Goal: Task Accomplishment & Management: Manage account settings

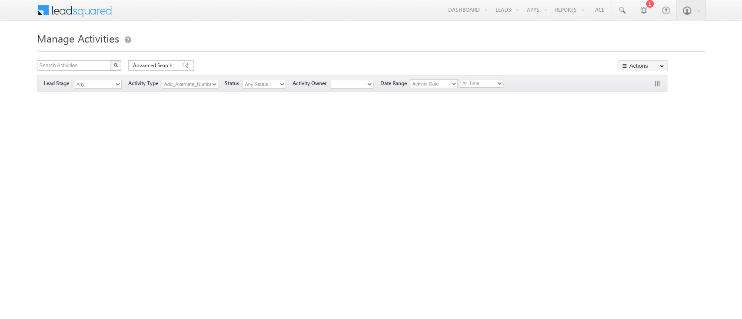
click at [484, 84] on select "All Time Custom Yesterday Today Last Week This Week Last Month This Month Last …" at bounding box center [481, 83] width 43 height 9
select select "opt-[DATE]"
click at [463, 79] on select "All Time Custom Yesterday Today Last Week This Week Last Month This Month Last …" at bounding box center [481, 83] width 43 height 9
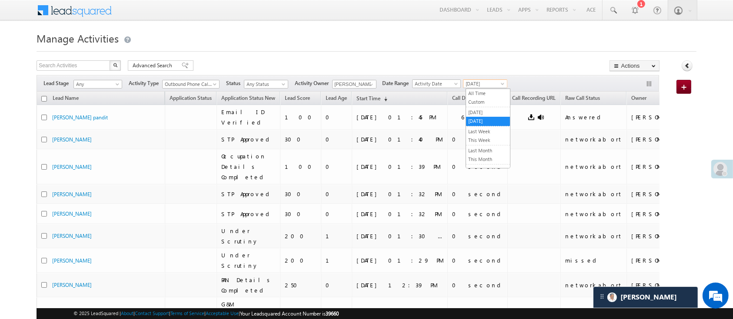
click at [504, 83] on span at bounding box center [503, 85] width 7 height 7
click at [485, 110] on link "[DATE]" at bounding box center [488, 113] width 44 height 8
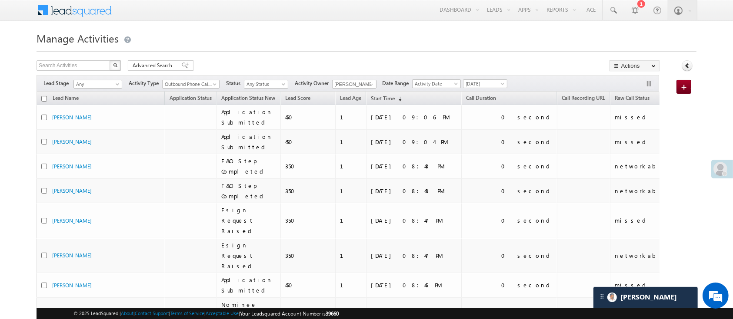
drag, startPoint x: 708, startPoint y: 63, endPoint x: 736, endPoint y: 148, distance: 89.7
click at [374, 83] on span at bounding box center [371, 84] width 7 height 7
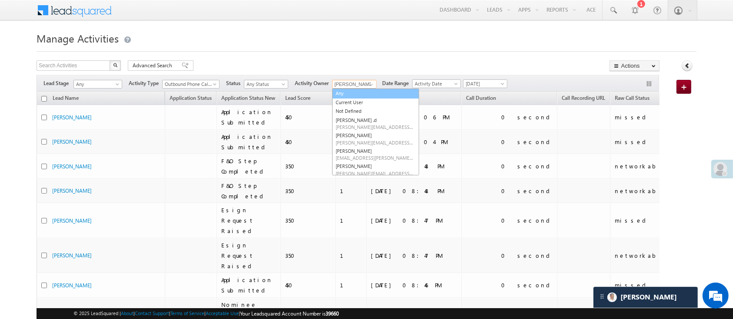
click at [370, 91] on link "Any" at bounding box center [375, 94] width 87 height 10
type input "Any"
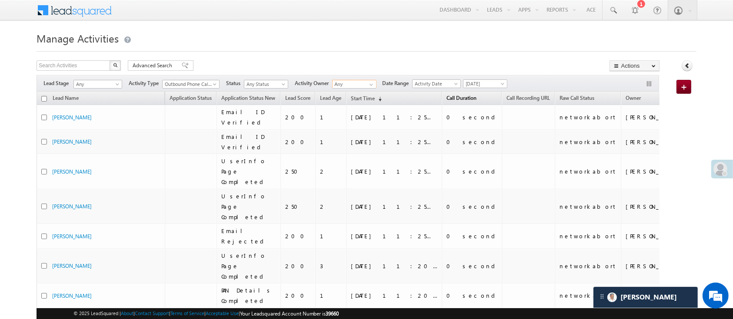
click at [446, 99] on span "Call Duration" at bounding box center [461, 98] width 30 height 7
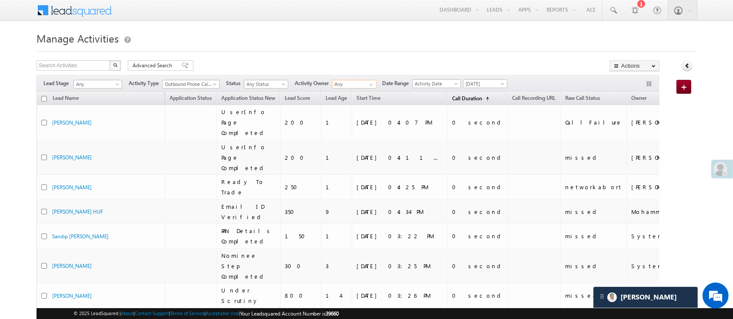
click at [452, 99] on span "Call Duration" at bounding box center [467, 98] width 30 height 7
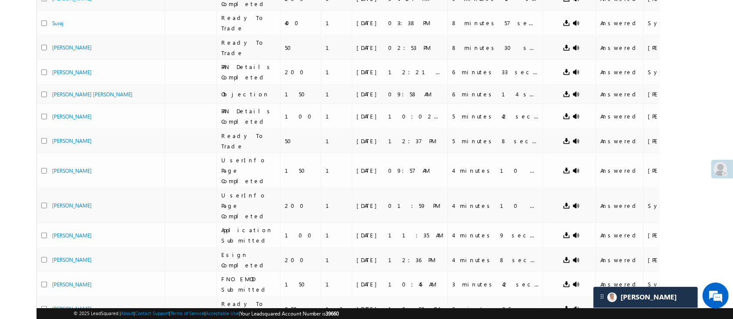
scroll to position [349, 0]
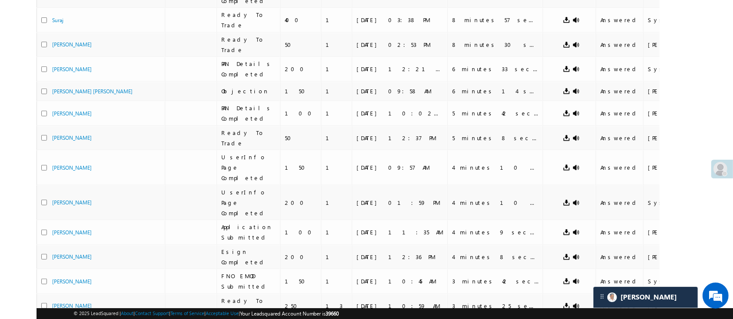
drag, startPoint x: 76, startPoint y: 230, endPoint x: 5, endPoint y: 190, distance: 80.7
click at [5, 190] on body "Menu Manish Panchal Manis h.1Pa nchal @ange lbrok ing.c" at bounding box center [366, 48] width 733 height 794
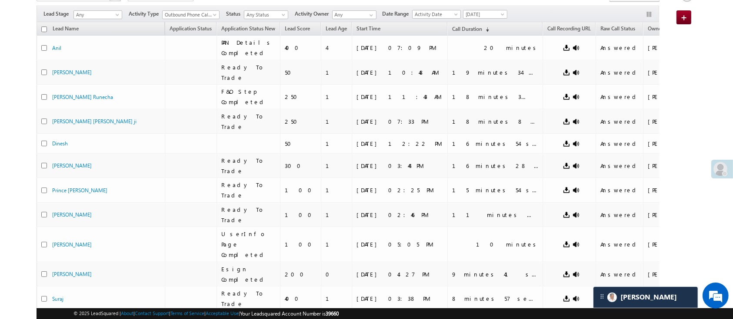
scroll to position [0, 0]
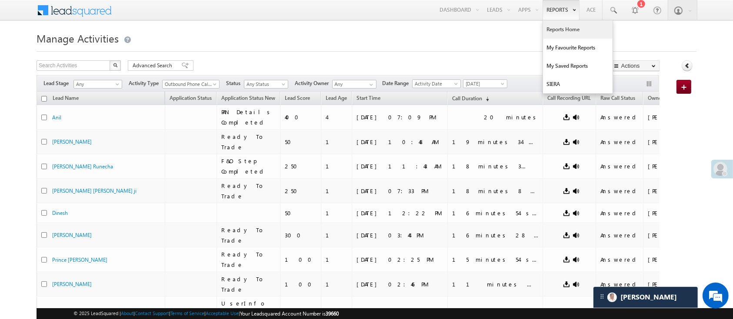
click at [558, 25] on link "Reports Home" at bounding box center [578, 29] width 70 height 18
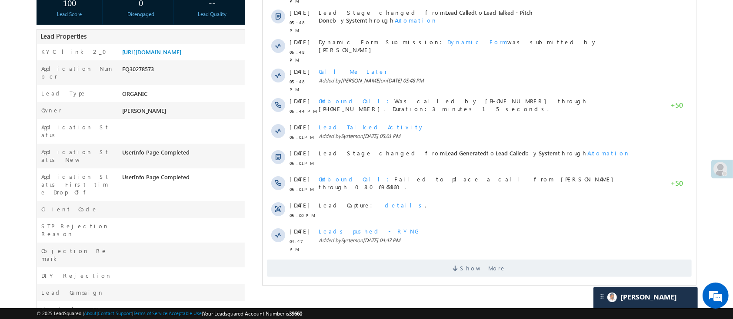
drag, startPoint x: 737, startPoint y: 94, endPoint x: 400, endPoint y: 277, distance: 382.9
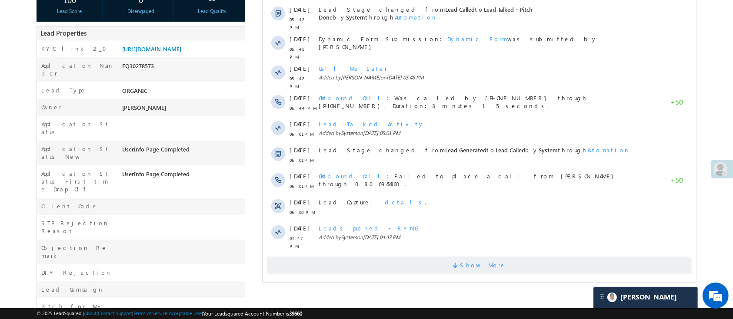
click at [510, 257] on span "Show More" at bounding box center [478, 265] width 425 height 17
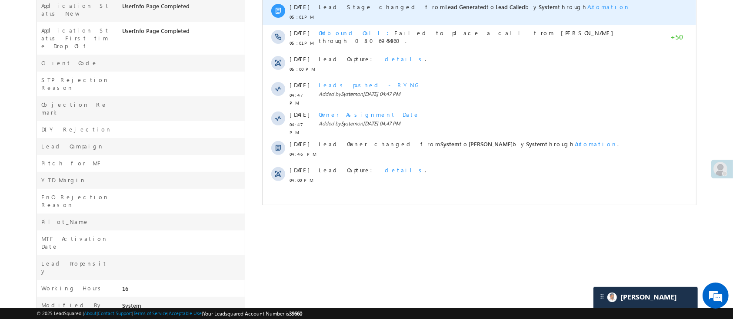
scroll to position [0, 0]
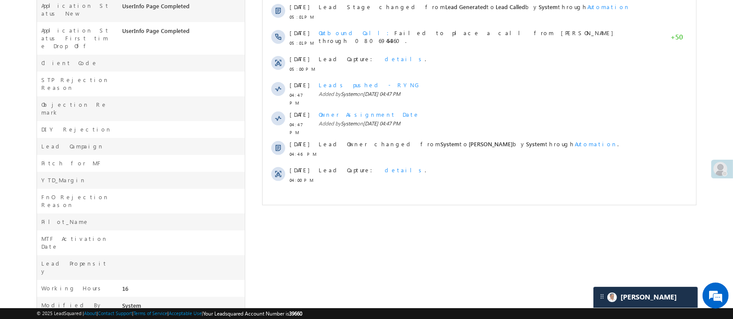
drag, startPoint x: 735, startPoint y: 108, endPoint x: 729, endPoint y: 28, distance: 80.2
click at [729, 28] on body "Menu Manish Panchal Manis h.1Pa nchal @ange lbrok ing.c om" at bounding box center [366, 19] width 733 height 667
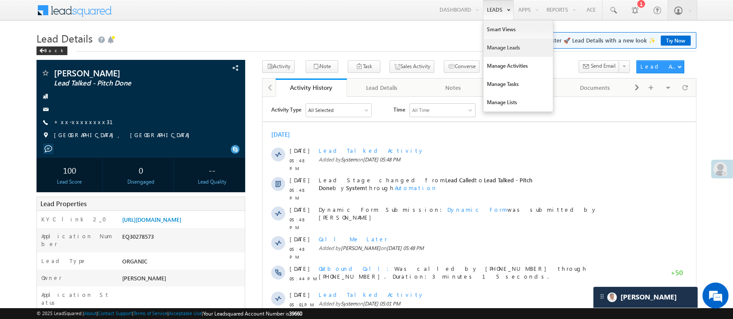
click at [514, 47] on link "Manage Leads" at bounding box center [518, 48] width 70 height 18
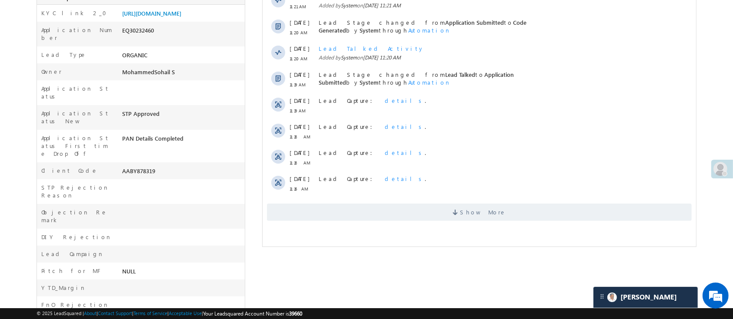
scroll to position [205, 0]
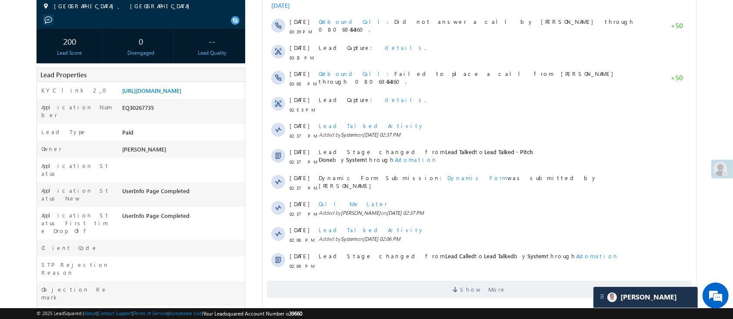
scroll to position [136, 0]
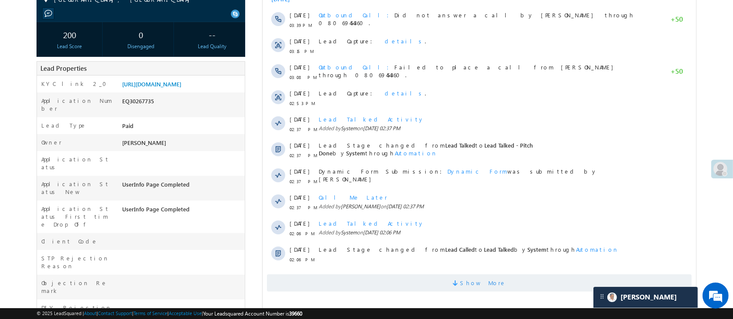
click at [470, 282] on span "Show More" at bounding box center [483, 283] width 46 height 17
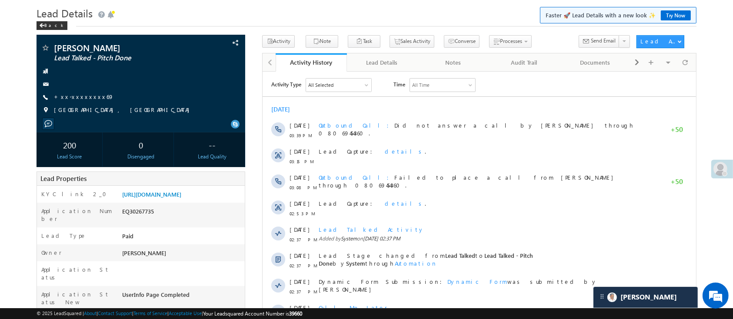
scroll to position [2, 0]
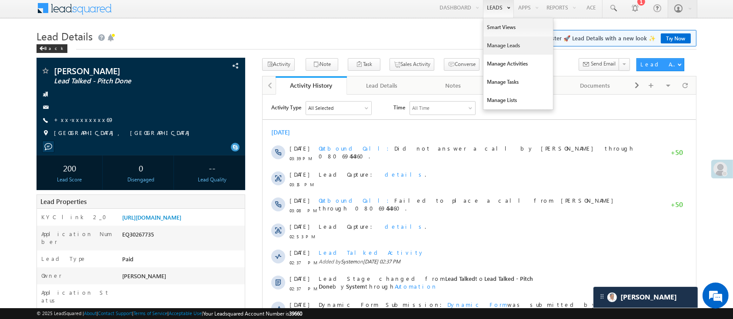
click at [504, 44] on link "Manage Leads" at bounding box center [518, 46] width 70 height 18
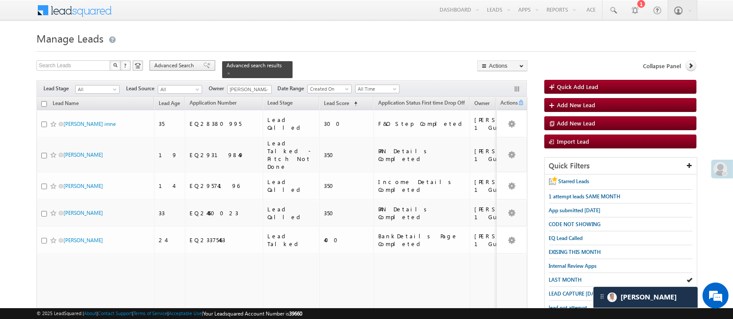
click at [174, 64] on span "Advanced Search" at bounding box center [175, 66] width 42 height 8
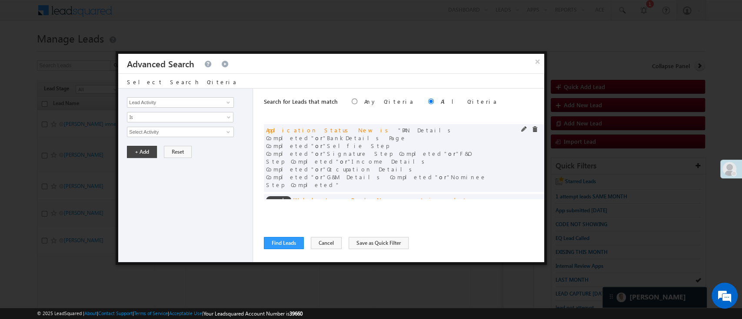
click at [525, 133] on div at bounding box center [531, 130] width 21 height 8
click at [531, 128] on span at bounding box center [534, 129] width 6 height 6
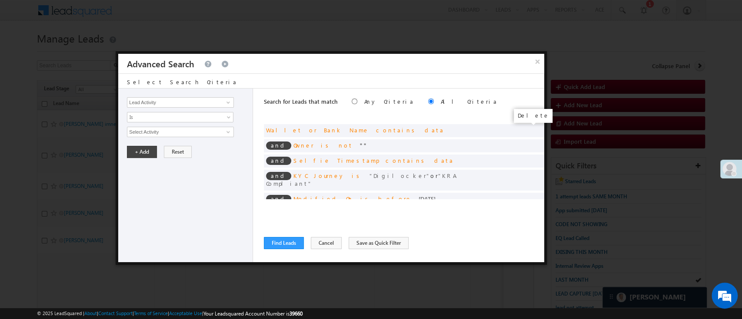
click at [0, 0] on span at bounding box center [0, 0] width 0 height 0
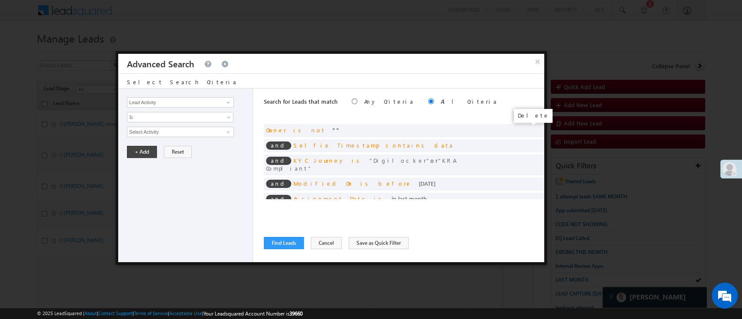
click at [0, 0] on span at bounding box center [0, 0] width 0 height 0
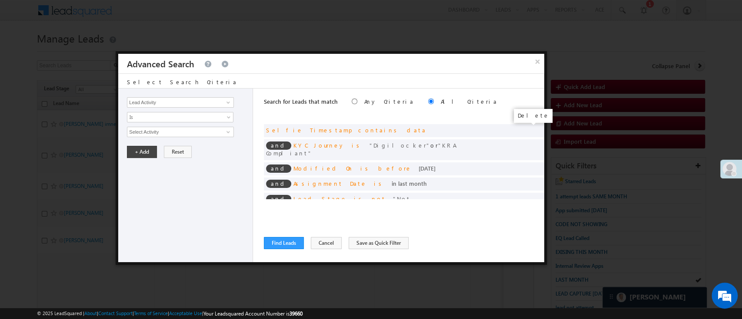
click at [0, 0] on span at bounding box center [0, 0] width 0 height 0
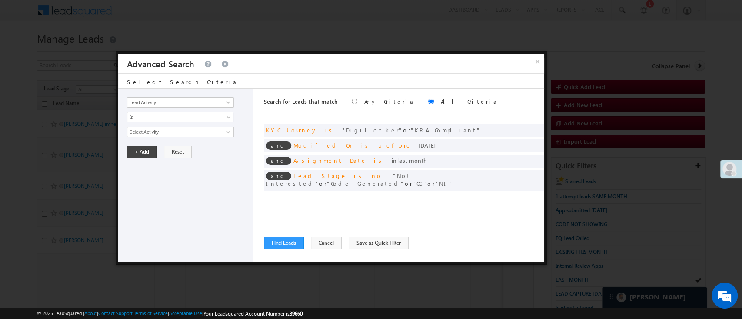
click at [0, 0] on div at bounding box center [0, 0] width 0 height 0
click at [535, 128] on span at bounding box center [534, 129] width 6 height 6
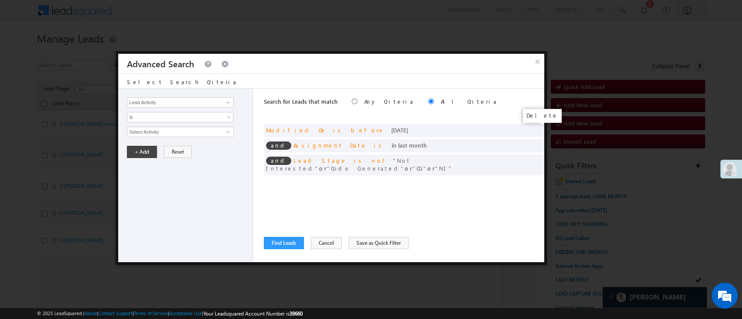
click at [0, 0] on span at bounding box center [0, 0] width 0 height 0
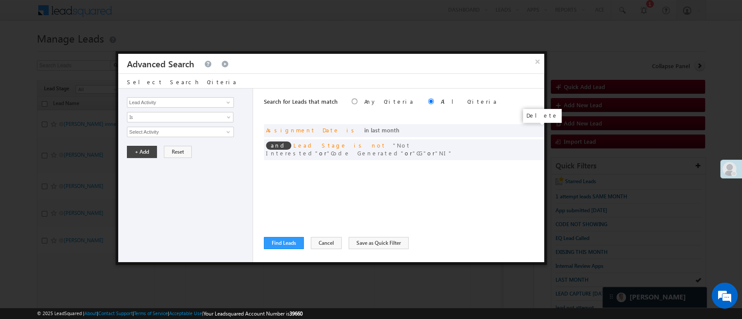
click at [0, 0] on span at bounding box center [0, 0] width 0 height 0
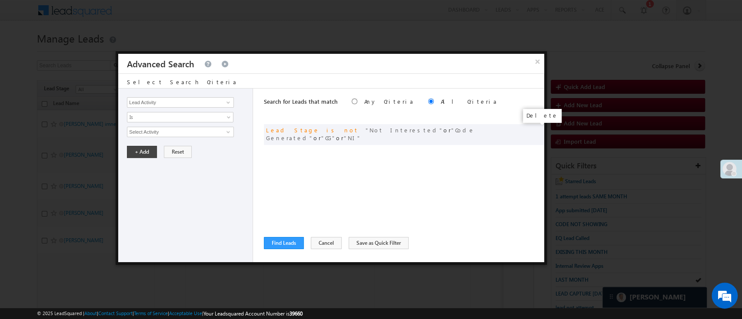
click at [0, 0] on span at bounding box center [0, 0] width 0 height 0
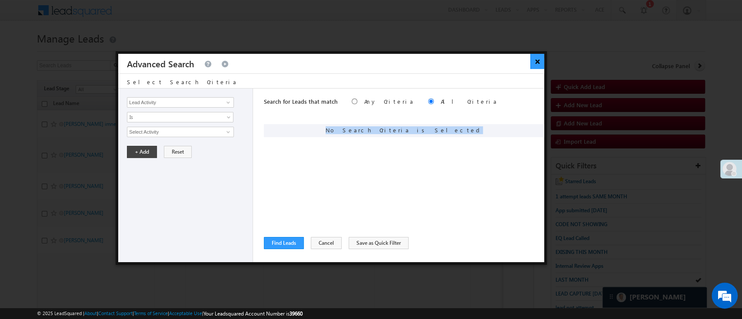
click at [539, 59] on button "×" at bounding box center [537, 61] width 14 height 15
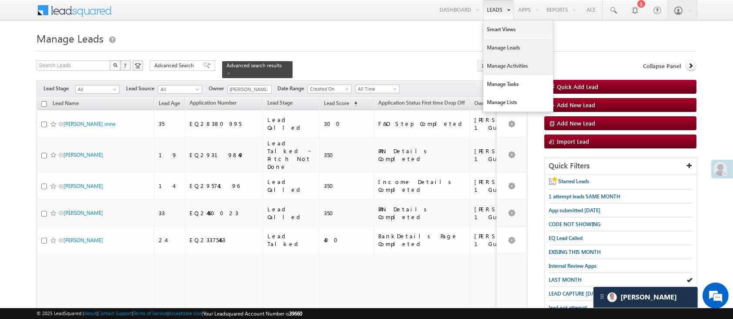
click at [518, 63] on link "Manage Activities" at bounding box center [518, 66] width 70 height 18
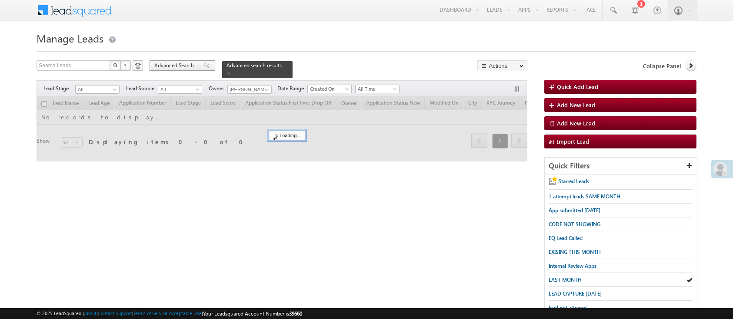
click at [187, 63] on span "Advanced Search" at bounding box center [175, 66] width 42 height 8
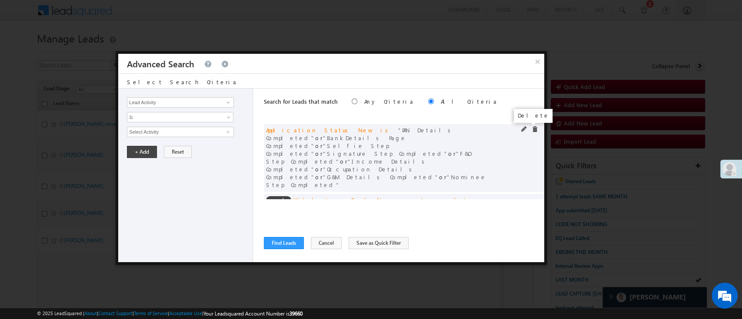
click at [531, 129] on span at bounding box center [534, 129] width 6 height 6
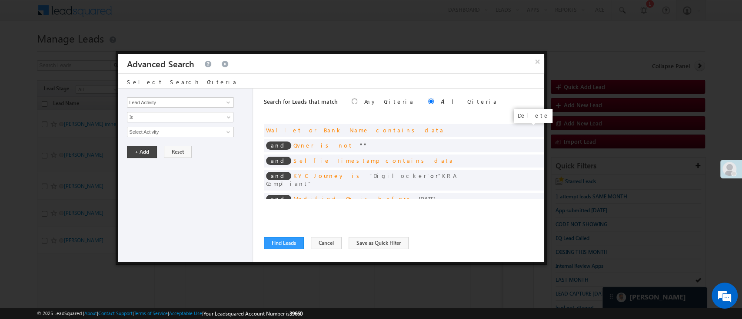
click at [0, 0] on span at bounding box center [0, 0] width 0 height 0
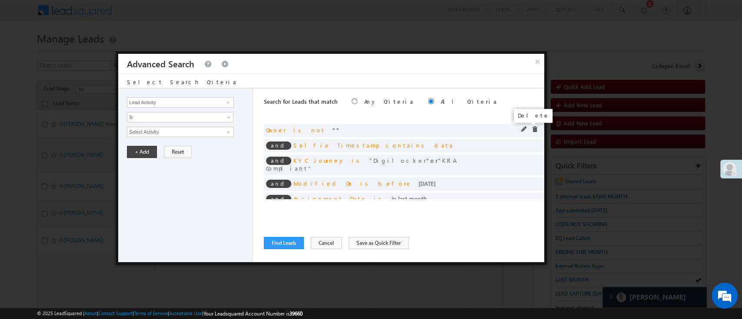
click at [531, 127] on span at bounding box center [534, 129] width 6 height 6
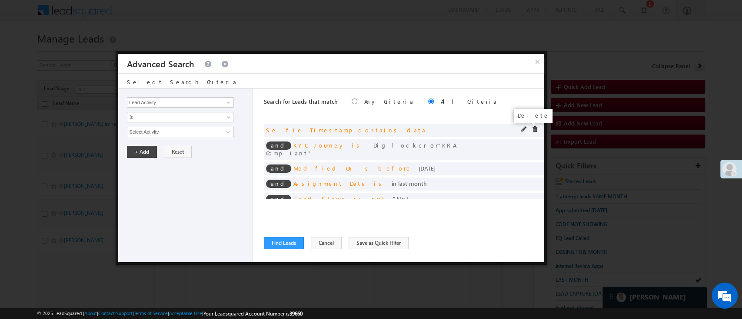
click at [531, 127] on span at bounding box center [534, 129] width 6 height 6
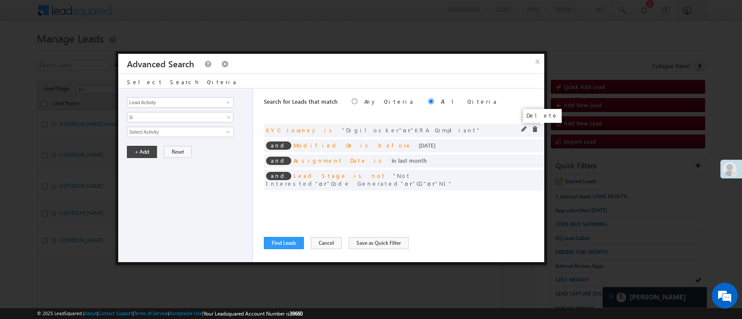
click at [535, 129] on span at bounding box center [534, 129] width 6 height 6
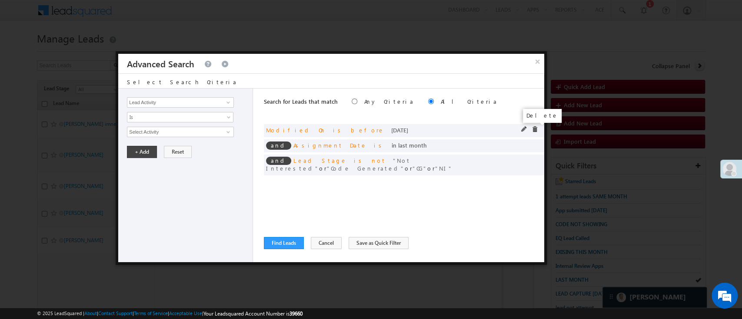
click at [537, 127] on span at bounding box center [534, 129] width 6 height 6
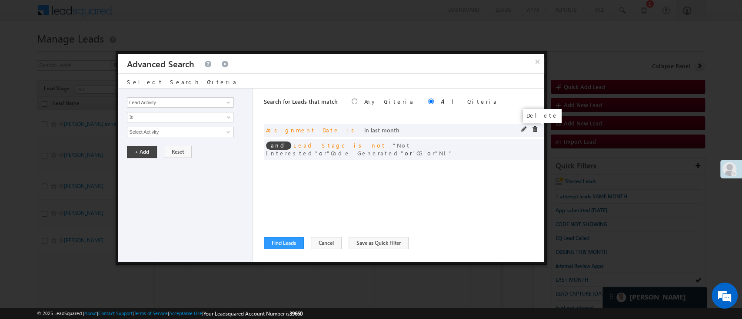
click at [533, 128] on span at bounding box center [534, 129] width 6 height 6
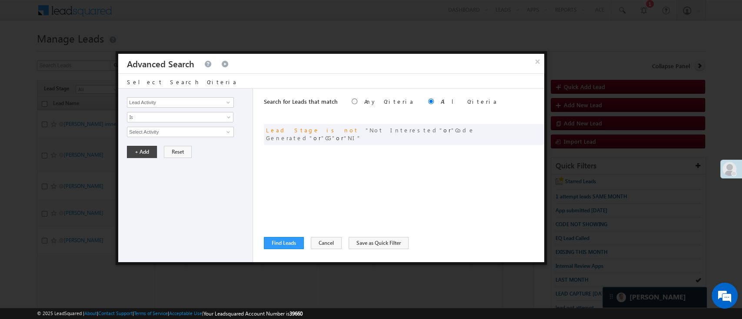
click at [227, 108] on div "Lead Activity Task Sales Group Prospect Id WA Last Message Timestamp 4th Day Di…" at bounding box center [185, 176] width 135 height 174
click at [229, 103] on span at bounding box center [228, 102] width 7 height 7
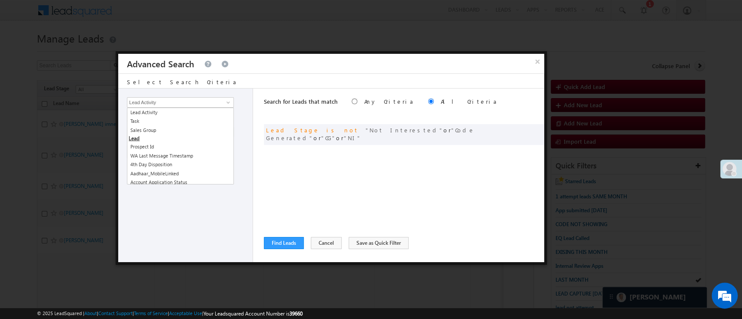
click at [241, 122] on div "Lead Activity Task Sales Group Prospect Id WA Last Message Timestamp 4th Day Di…" at bounding box center [185, 176] width 135 height 174
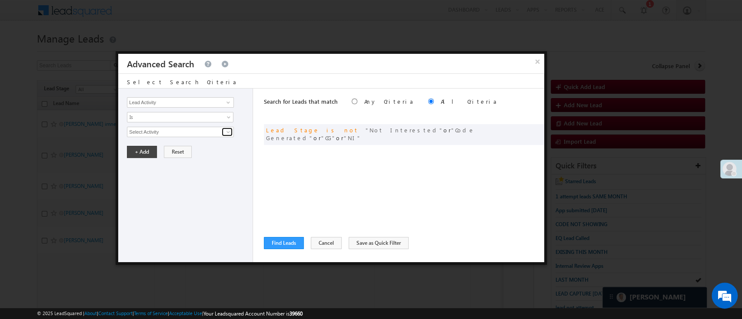
click at [228, 131] on span at bounding box center [228, 132] width 7 height 7
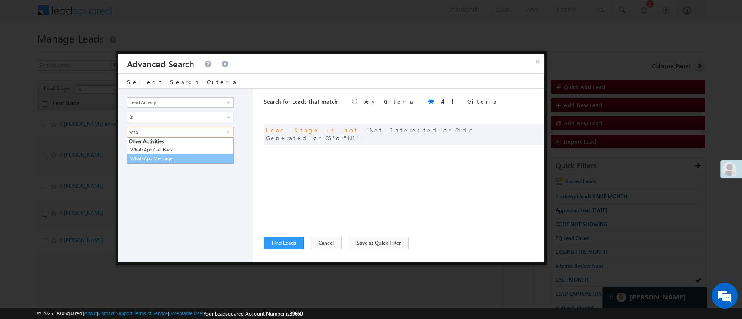
click at [193, 156] on link "WhatsApp Message" at bounding box center [180, 159] width 107 height 10
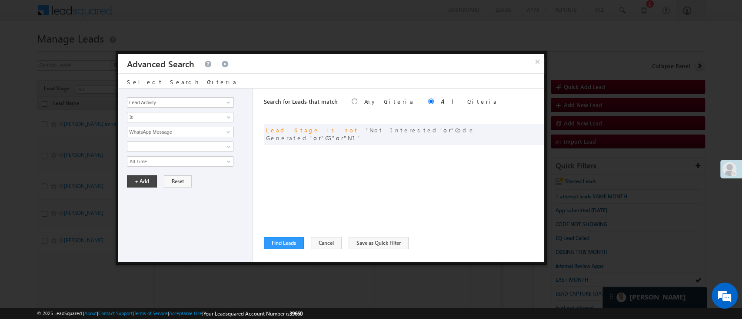
type input "WhatsApp Message"
click at [194, 154] on div "Notes Status Status date Direction Attachment All Time Custom Yesterday Today T…" at bounding box center [187, 154] width 121 height 25
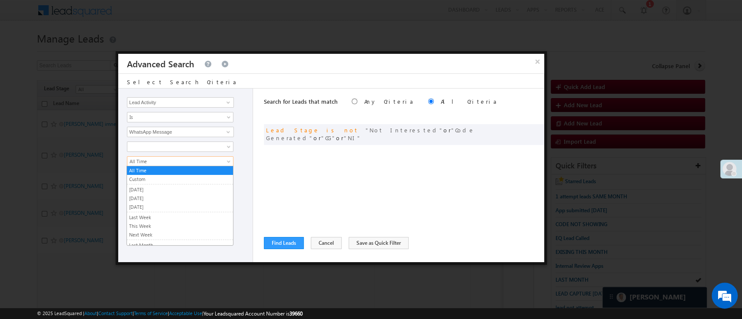
click at [194, 158] on span "All Time" at bounding box center [174, 162] width 94 height 8
click at [181, 189] on link "[DATE]" at bounding box center [180, 190] width 106 height 8
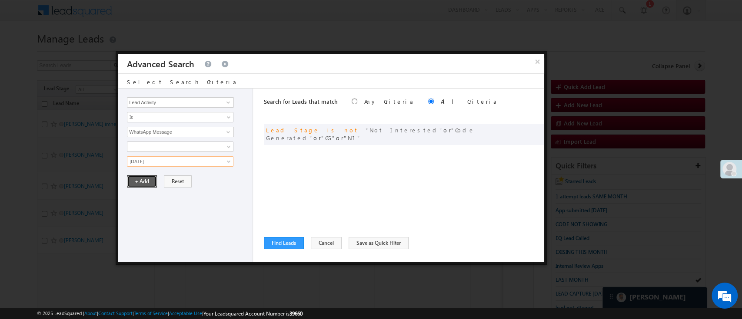
click at [149, 181] on button "+ Add" at bounding box center [142, 182] width 30 height 12
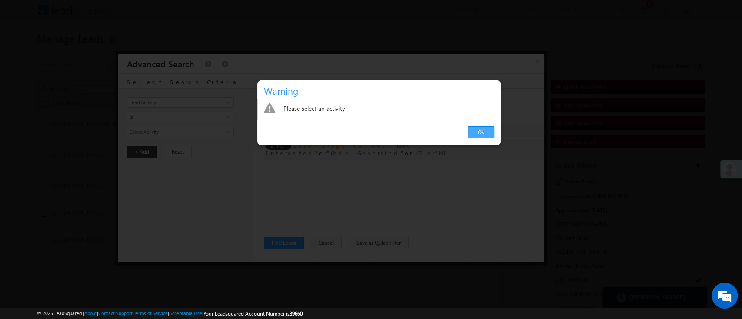
click at [486, 135] on link "Ok" at bounding box center [481, 132] width 27 height 12
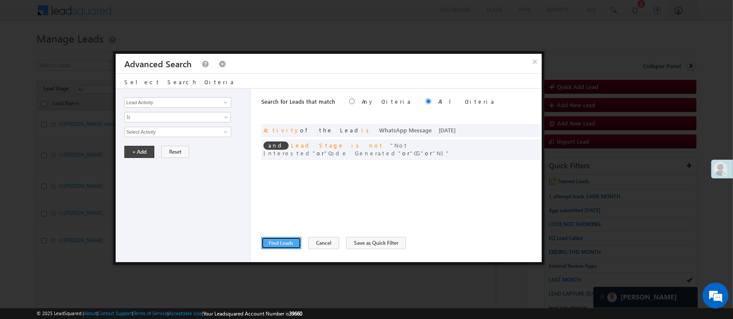
click at [285, 243] on button "Find Leads" at bounding box center [281, 243] width 40 height 12
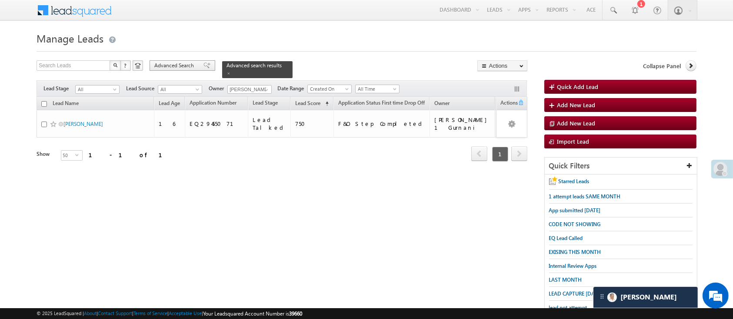
click at [188, 63] on span "Advanced Search" at bounding box center [175, 66] width 42 height 8
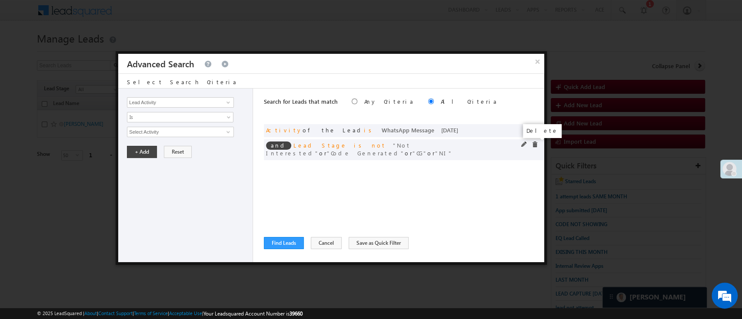
click at [534, 142] on span at bounding box center [534, 145] width 6 height 6
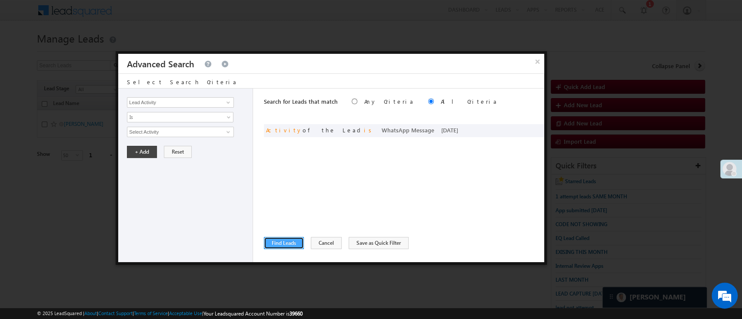
click at [289, 240] on button "Find Leads" at bounding box center [284, 243] width 40 height 12
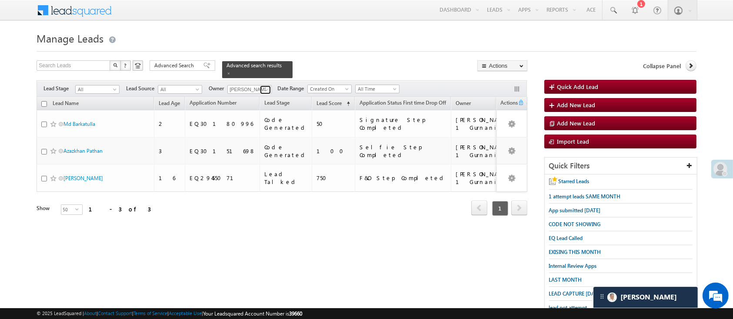
click at [264, 86] on span at bounding box center [266, 89] width 7 height 7
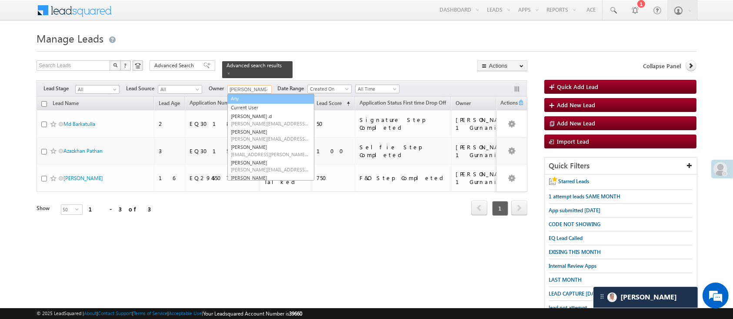
click at [255, 94] on link "Any" at bounding box center [270, 99] width 87 height 10
type input "Any"
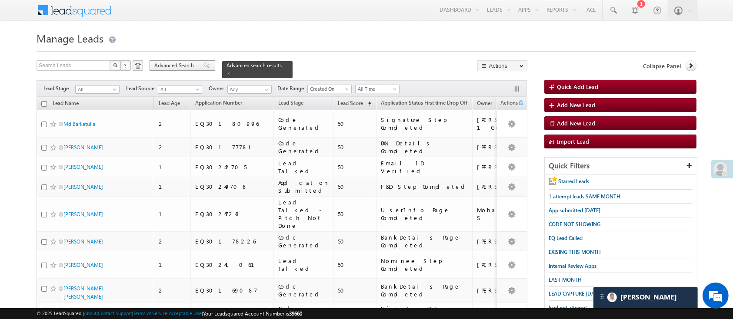
click at [183, 61] on div "Advanced Search" at bounding box center [182, 65] width 66 height 10
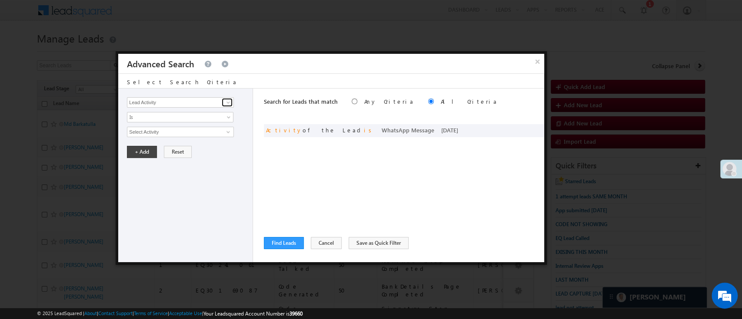
click at [228, 100] on span at bounding box center [228, 102] width 7 height 7
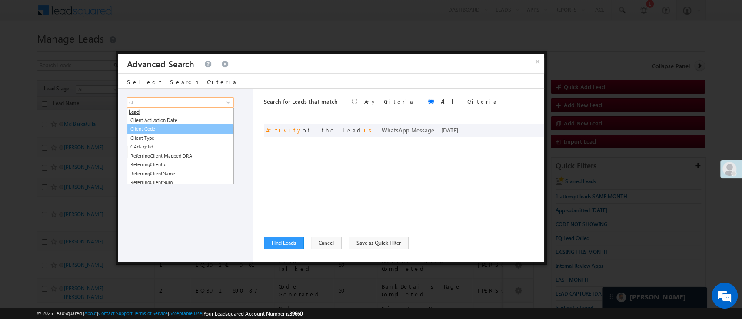
click at [180, 126] on link "Client Code" at bounding box center [180, 129] width 107 height 10
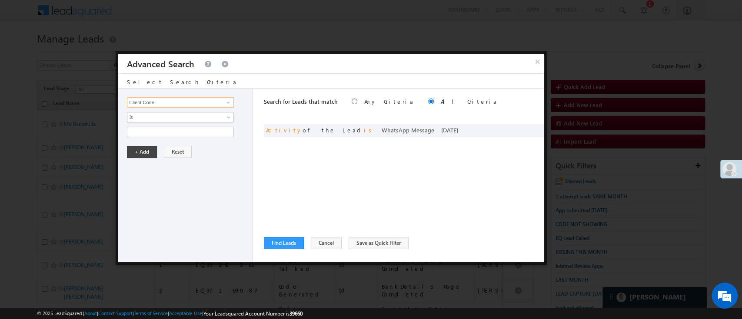
type input "Client Code"
click at [182, 114] on span "Is" at bounding box center [174, 117] width 94 height 8
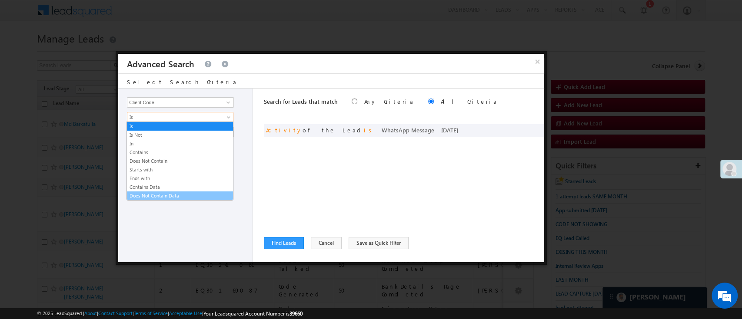
click at [177, 195] on link "Does Not Contain Data" at bounding box center [180, 196] width 106 height 8
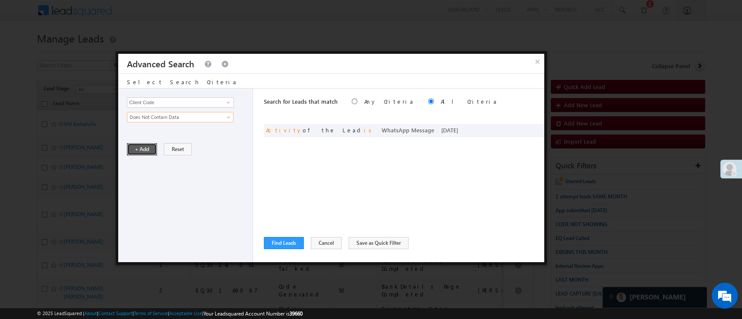
click at [146, 149] on button "+ Add" at bounding box center [142, 149] width 30 height 12
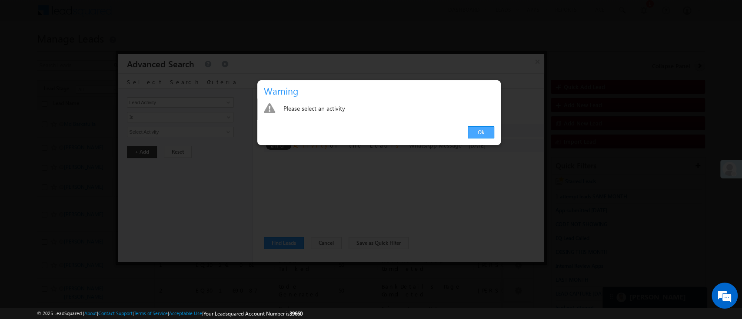
click at [479, 128] on link "Ok" at bounding box center [481, 132] width 27 height 12
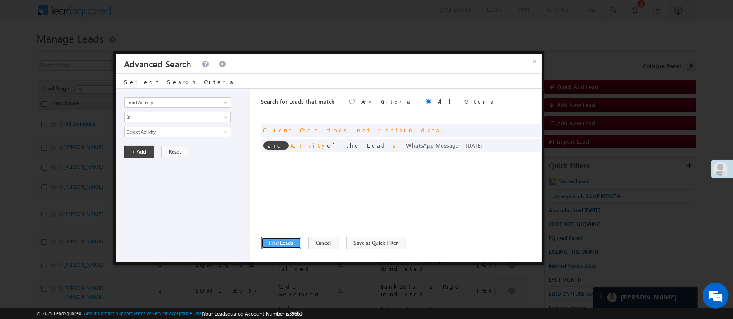
click at [295, 239] on button "Find Leads" at bounding box center [281, 243] width 40 height 12
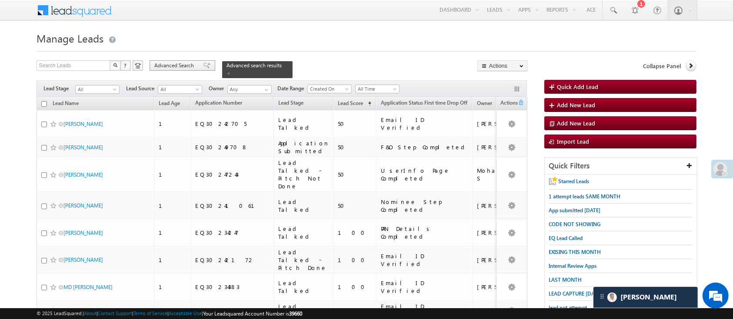
click at [186, 63] on span "Advanced Search" at bounding box center [175, 66] width 42 height 8
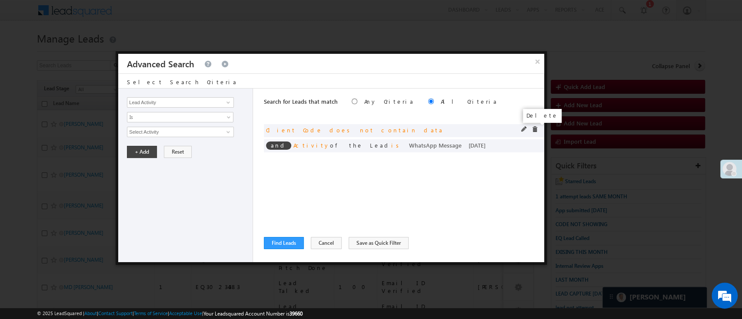
click at [535, 127] on span at bounding box center [534, 129] width 6 height 6
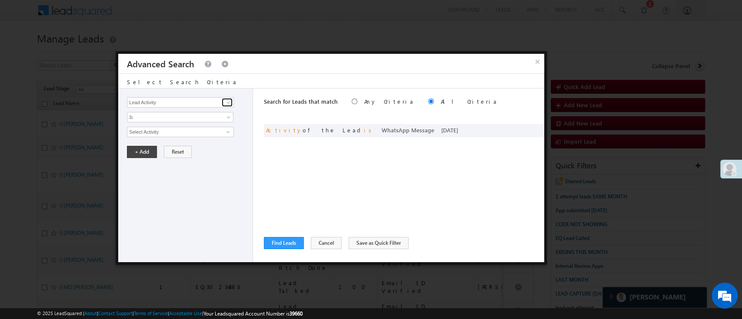
click at [226, 103] on span at bounding box center [228, 102] width 7 height 7
click at [524, 129] on span at bounding box center [524, 129] width 6 height 6
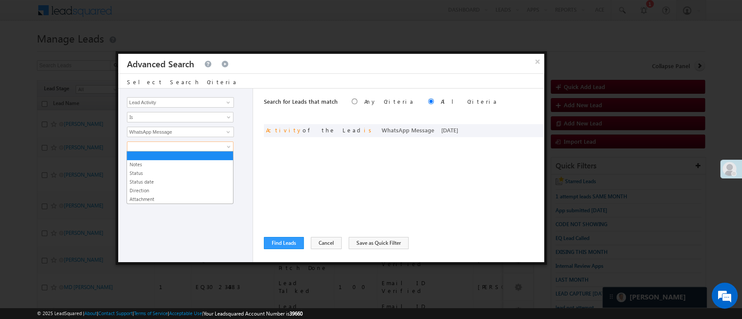
click at [198, 144] on span at bounding box center [174, 147] width 94 height 8
click at [188, 163] on link "Notes" at bounding box center [180, 165] width 106 height 8
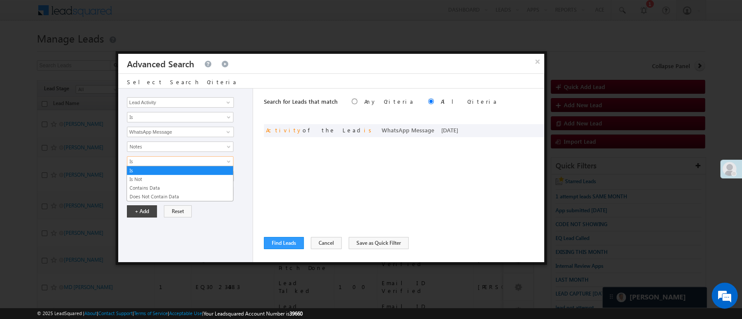
click at [189, 156] on link "Is" at bounding box center [180, 161] width 106 height 10
click at [179, 186] on link "Contains Data" at bounding box center [180, 188] width 106 height 8
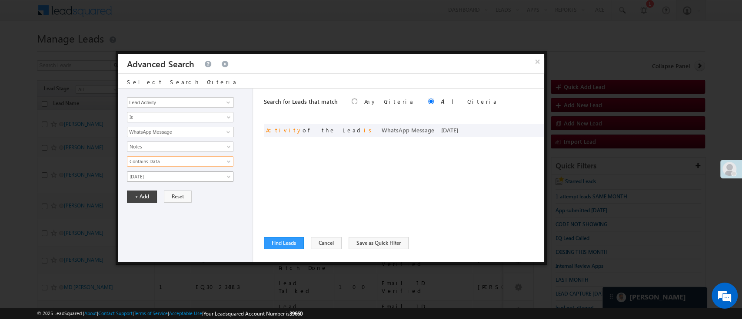
click at [181, 177] on span "[DATE]" at bounding box center [174, 177] width 94 height 8
click at [184, 165] on link "Contains Data" at bounding box center [180, 161] width 106 height 10
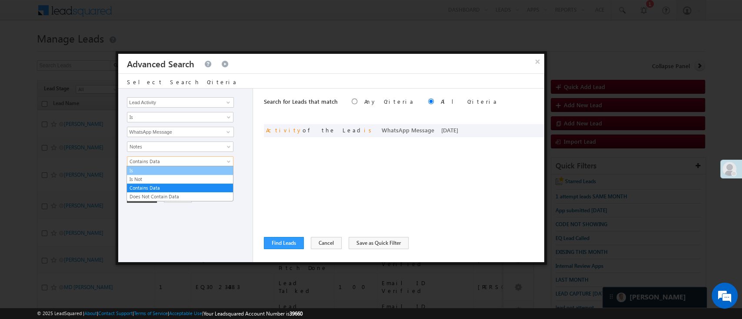
click at [176, 174] on link "Is" at bounding box center [180, 171] width 106 height 8
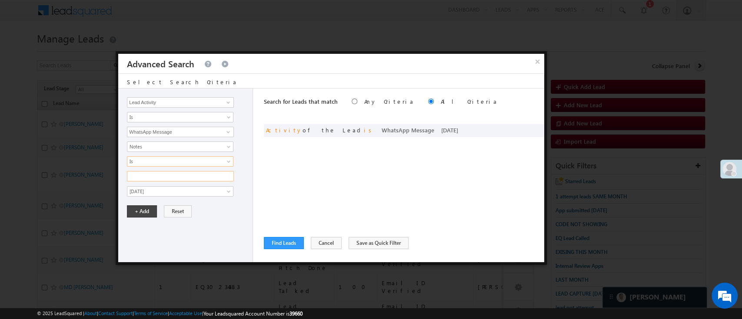
click at [176, 174] on input "text" at bounding box center [180, 176] width 107 height 10
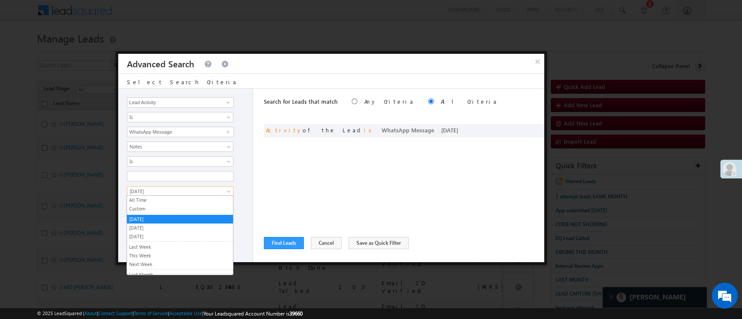
click at [175, 189] on span "[DATE]" at bounding box center [174, 192] width 94 height 8
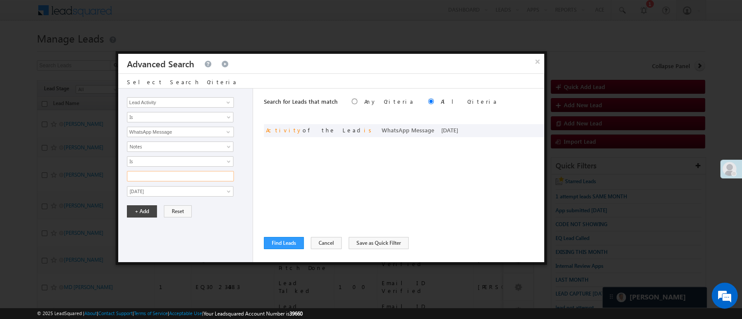
click at [177, 174] on input "text" at bounding box center [180, 176] width 107 height 10
type input "Feedaback"
click at [150, 209] on button "+ Add" at bounding box center [142, 212] width 30 height 12
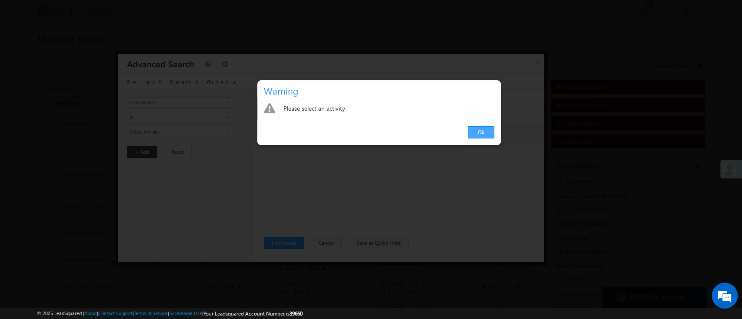
click at [478, 136] on link "Ok" at bounding box center [481, 132] width 27 height 12
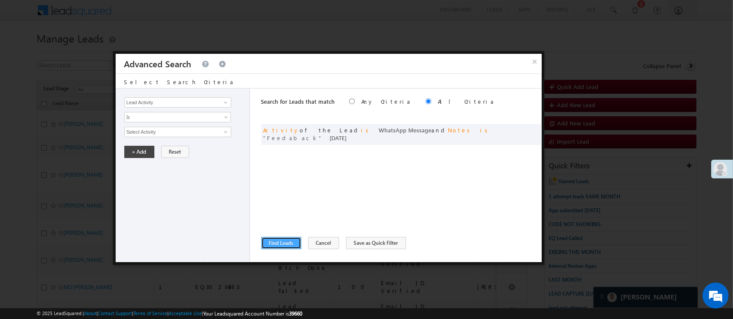
click at [289, 243] on button "Find Leads" at bounding box center [281, 243] width 40 height 12
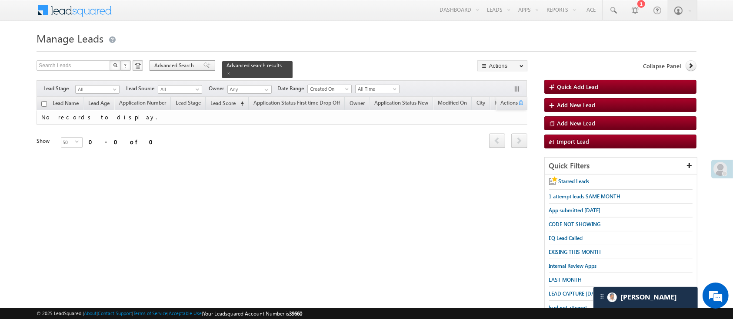
click at [178, 63] on span "Advanced Search" at bounding box center [175, 66] width 42 height 8
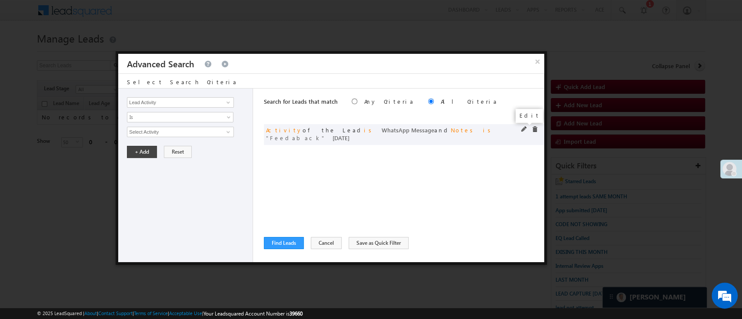
click at [522, 130] on span at bounding box center [524, 129] width 6 height 6
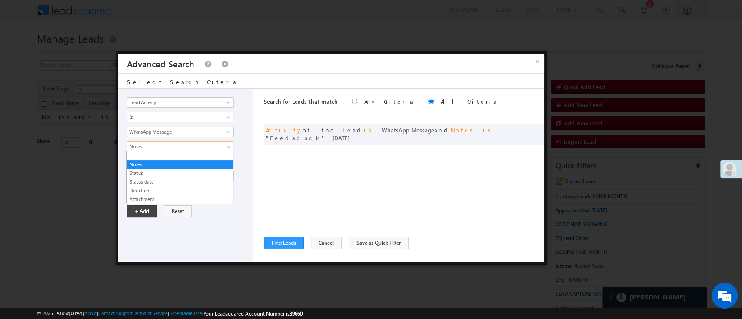
click at [197, 148] on span "Notes" at bounding box center [174, 147] width 94 height 8
click at [174, 175] on link "Status" at bounding box center [180, 173] width 106 height 8
click at [173, 176] on span "None Selected" at bounding box center [176, 177] width 99 height 10
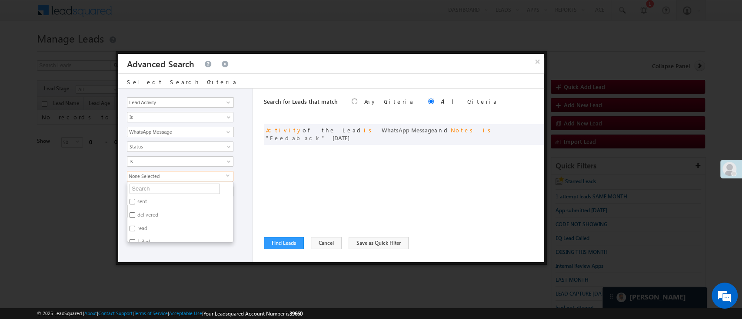
click at [138, 202] on label "sent" at bounding box center [141, 202] width 28 height 13
click at [135, 202] on input "sent" at bounding box center [133, 202] width 6 height 6
checkbox input "true"
click at [140, 211] on label "delivered" at bounding box center [147, 216] width 40 height 13
click at [135, 213] on input "delivered" at bounding box center [133, 216] width 6 height 6
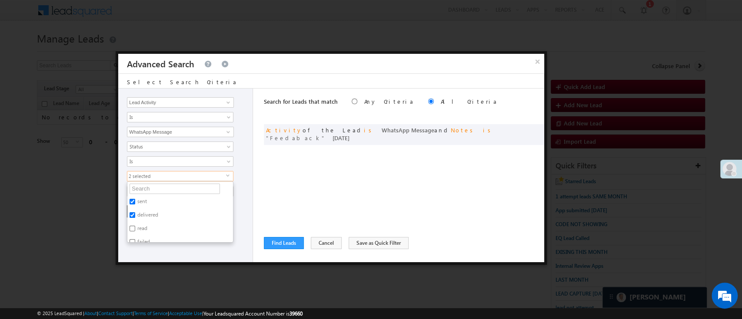
click at [140, 221] on label "delivered" at bounding box center [147, 216] width 40 height 13
click at [135, 218] on input "delivered" at bounding box center [133, 216] width 6 height 6
click at [140, 221] on label "delivered" at bounding box center [147, 216] width 40 height 13
click at [135, 218] on input "delivered" at bounding box center [133, 216] width 6 height 6
checkbox input "true"
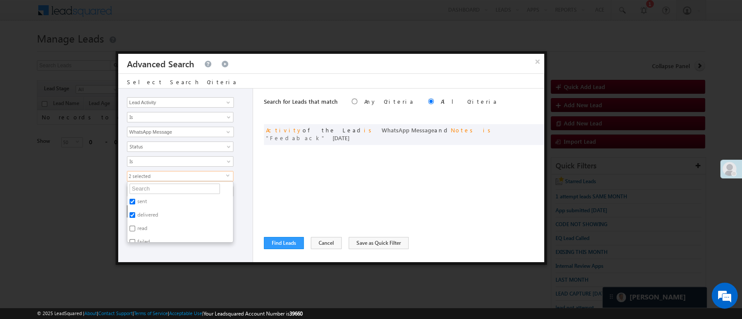
click at [139, 230] on label "read" at bounding box center [141, 229] width 29 height 13
click at [135, 230] on input "read" at bounding box center [133, 229] width 6 height 6
checkbox input "true"
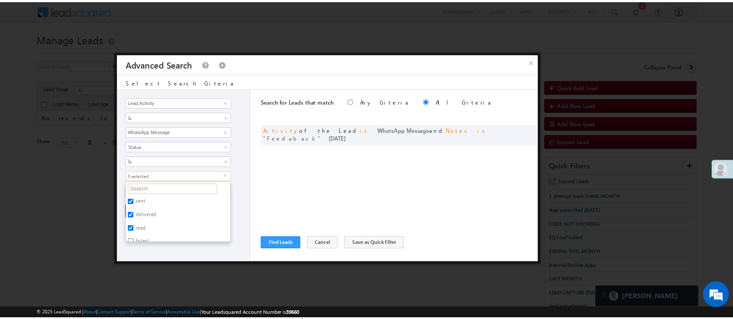
scroll to position [34, 0]
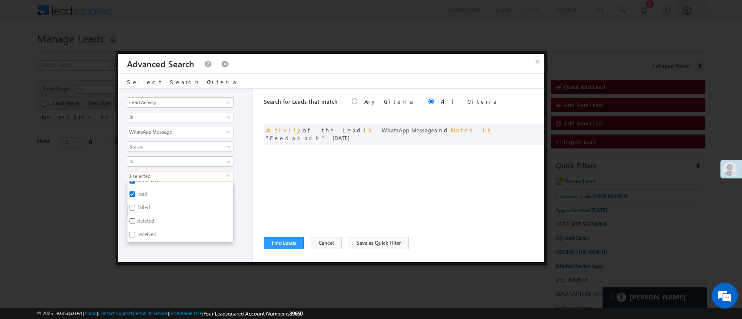
click at [235, 232] on div "Lead Activity Task Sales Group Prospect Id WA Last Message Timestamp 4th Day Di…" at bounding box center [185, 176] width 135 height 174
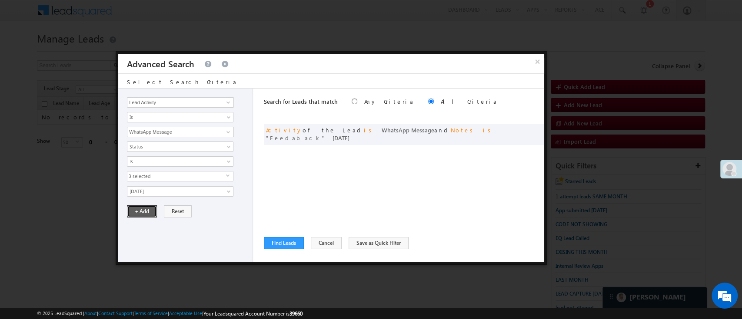
click at [137, 210] on button "+ Add" at bounding box center [142, 212] width 30 height 12
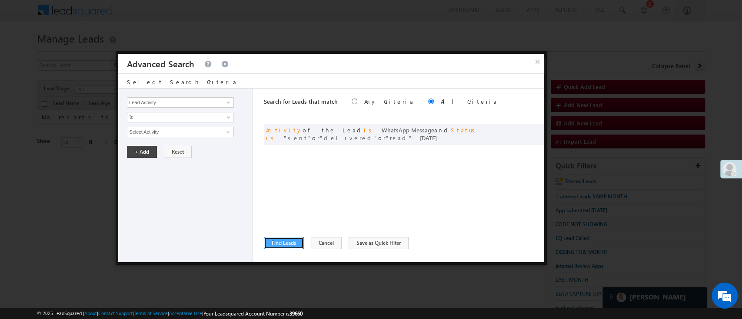
click at [287, 238] on button "Find Leads" at bounding box center [284, 243] width 40 height 12
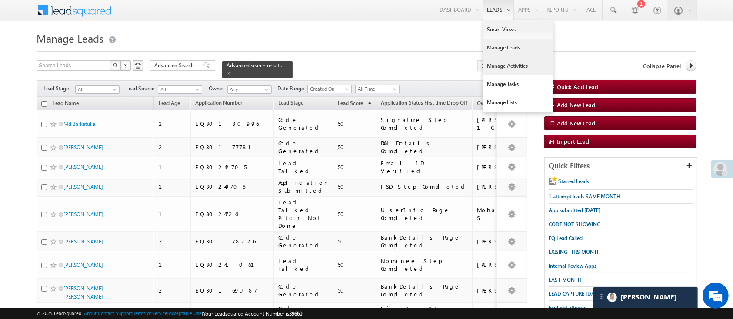
click at [519, 64] on link "Manage Activities" at bounding box center [518, 66] width 70 height 18
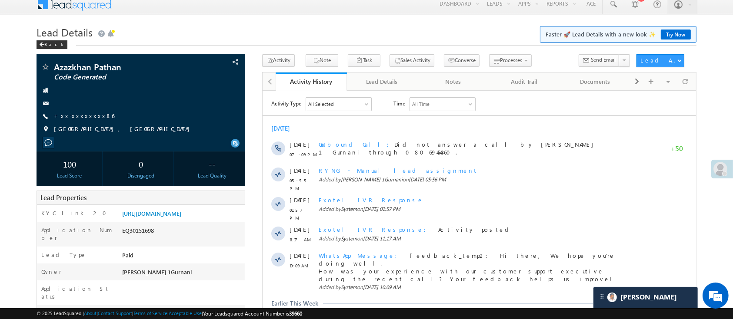
scroll to position [5, 0]
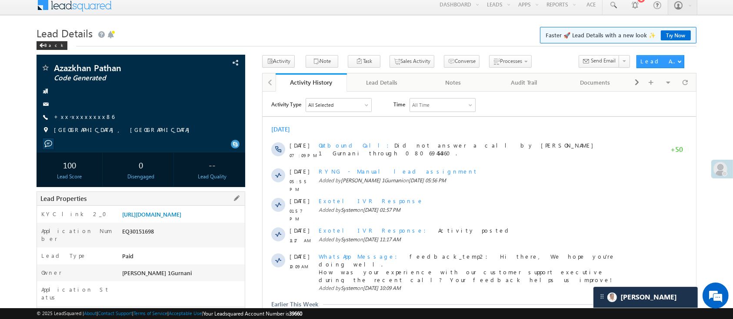
click at [146, 239] on div "EQ30151698" at bounding box center [182, 233] width 125 height 12
copy div "EQ30151698"
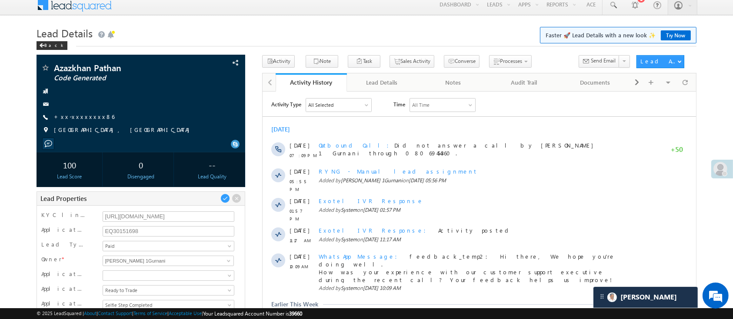
scroll to position [0, 0]
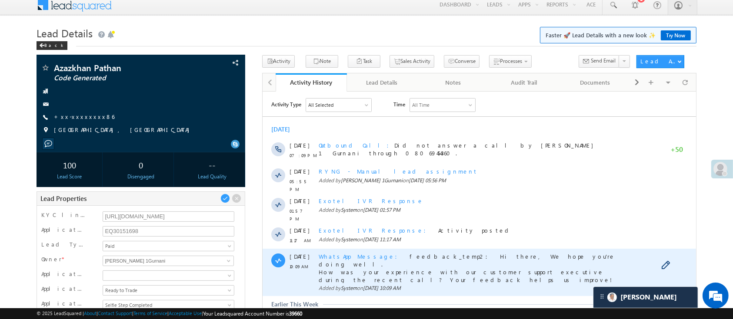
drag, startPoint x: 372, startPoint y: 247, endPoint x: 397, endPoint y: 249, distance: 25.3
drag, startPoint x: 397, startPoint y: 249, endPoint x: 453, endPoint y: 259, distance: 56.9
click at [453, 259] on span "feedback_temp2: Hi there, We hope you're doing well. How was your experience wi…" at bounding box center [466, 267] width 296 height 31
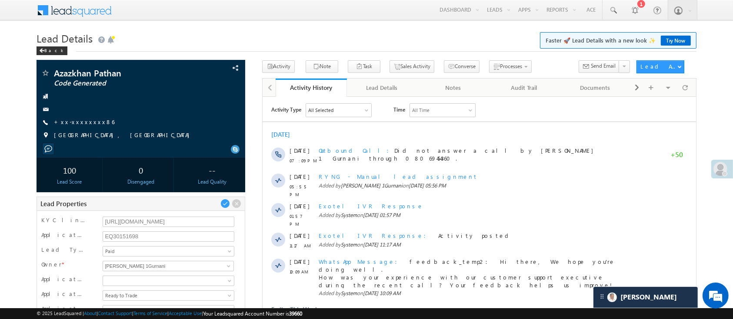
scroll to position [2, 0]
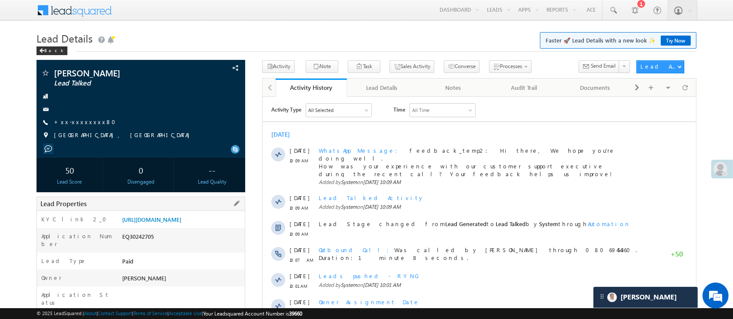
click at [142, 245] on div "EQ30242705" at bounding box center [182, 239] width 125 height 12
copy div "EQ30242705"
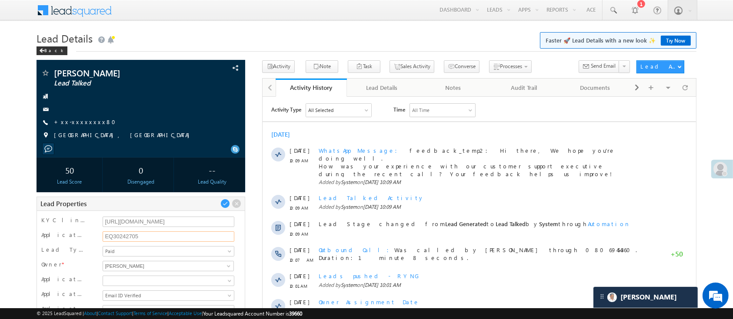
click at [114, 237] on input "EQ30242705" at bounding box center [168, 237] width 131 height 10
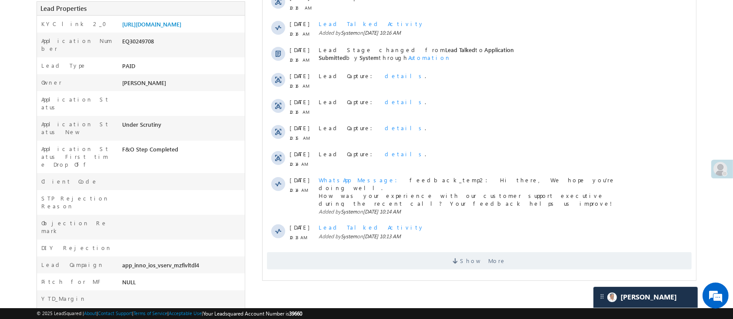
scroll to position [198, 0]
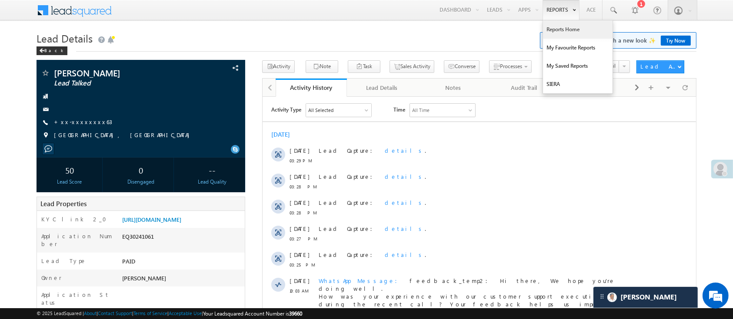
click at [558, 22] on link "Reports Home" at bounding box center [578, 29] width 70 height 18
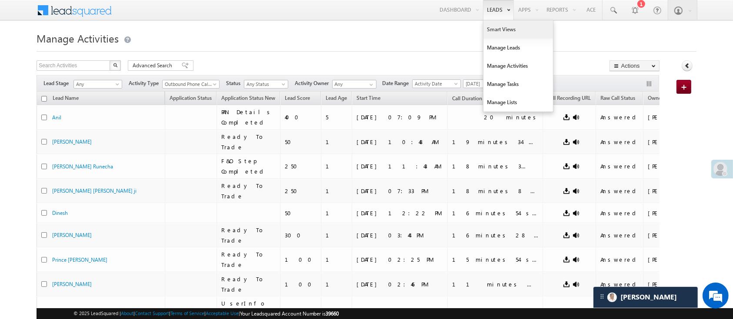
click at [499, 29] on link "Smart Views" at bounding box center [518, 29] width 70 height 18
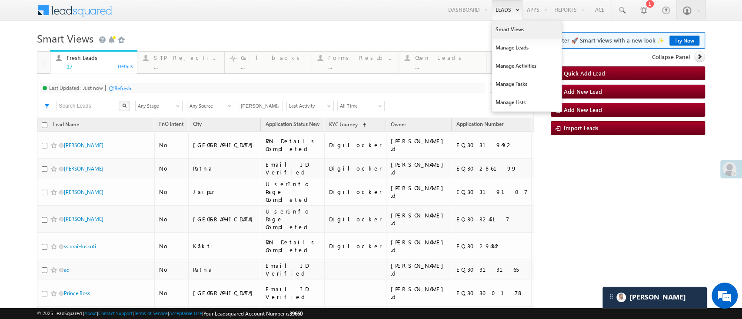
click at [492, 28] on link "Smart Views" at bounding box center [527, 29] width 70 height 18
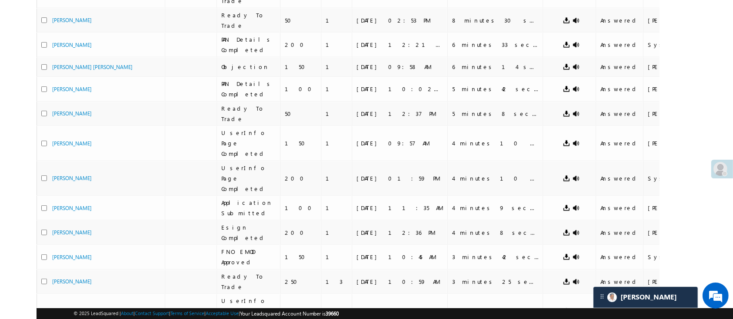
scroll to position [376, 0]
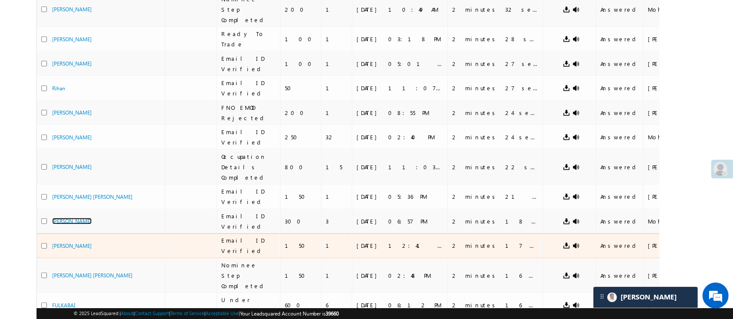
scroll to position [0, 0]
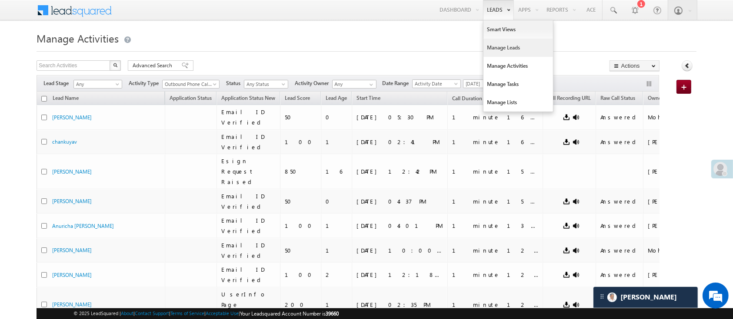
click at [511, 50] on link "Manage Leads" at bounding box center [518, 48] width 70 height 18
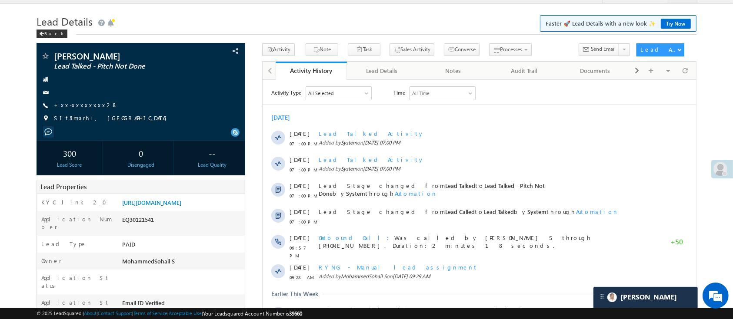
scroll to position [13, 0]
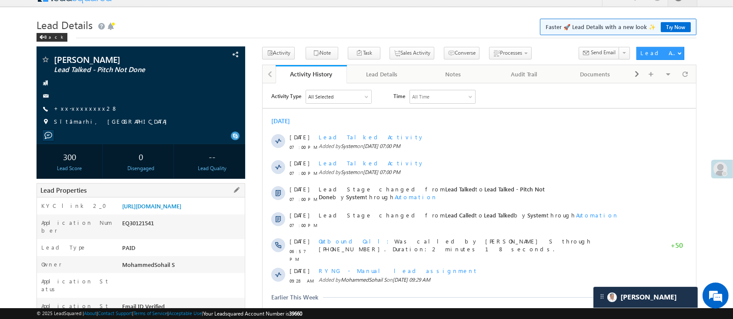
click at [147, 231] on div "EQ30121541" at bounding box center [182, 225] width 125 height 12
copy div "EQ30121541"
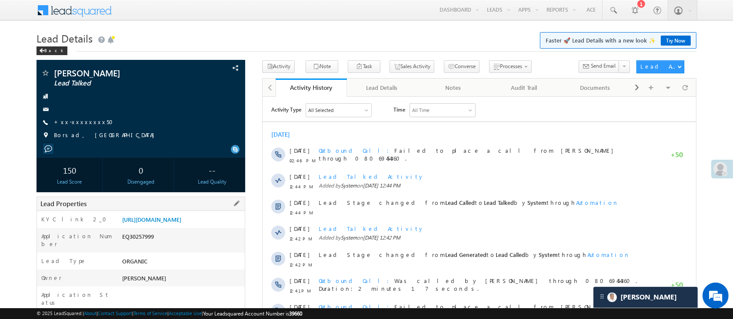
click at [141, 245] on div "EQ30257999" at bounding box center [182, 239] width 125 height 12
copy div "EQ30257999"
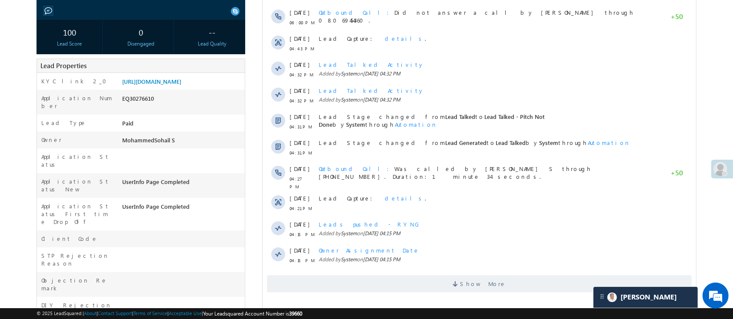
scroll to position [140, 0]
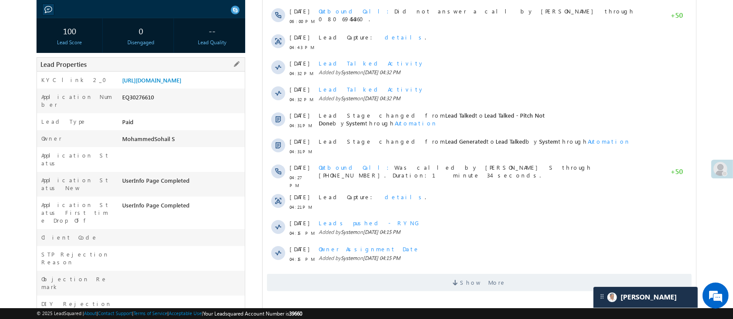
click at [143, 105] on div "EQ30276610" at bounding box center [182, 99] width 125 height 12
copy div "EQ30276610"
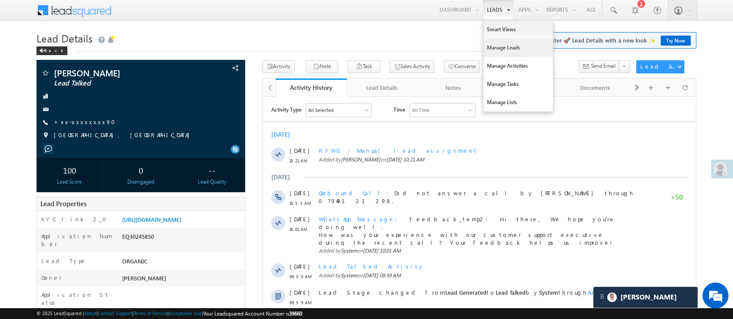
click at [505, 47] on link "Manage Leads" at bounding box center [518, 48] width 70 height 18
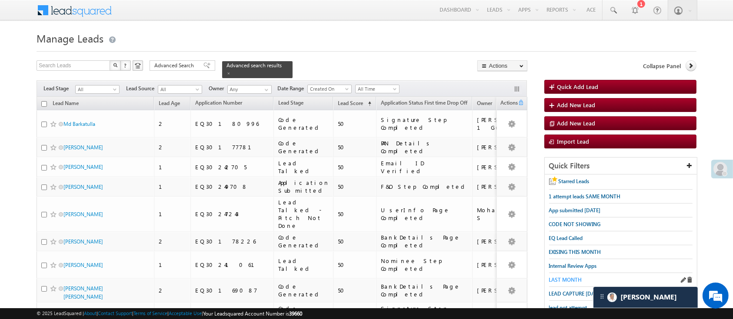
click at [577, 277] on span "LAST MONTH" at bounding box center [565, 280] width 33 height 7
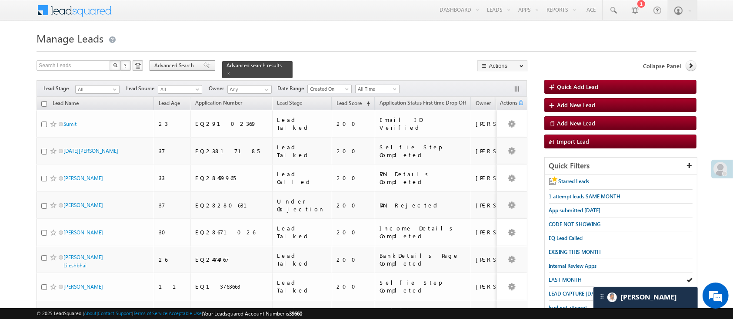
click at [174, 62] on span "Advanced Search" at bounding box center [175, 66] width 42 height 8
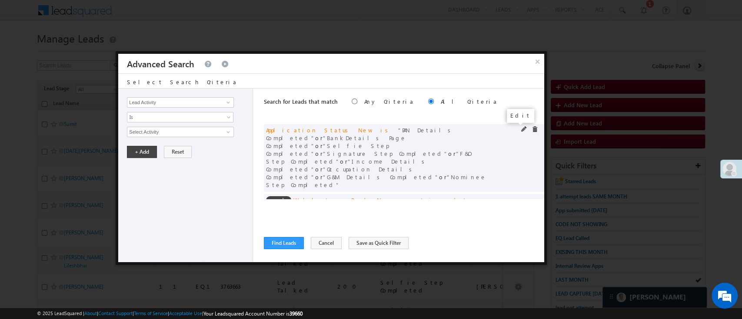
drag, startPoint x: 538, startPoint y: 149, endPoint x: 515, endPoint y: 131, distance: 28.8
click at [515, 131] on div "and Application Status New is PAN Details Completed or BankDetails Page Complet…" at bounding box center [404, 158] width 280 height 68
click at [521, 131] on span at bounding box center [524, 129] width 6 height 6
click at [196, 133] on span "9 selected" at bounding box center [176, 132] width 99 height 10
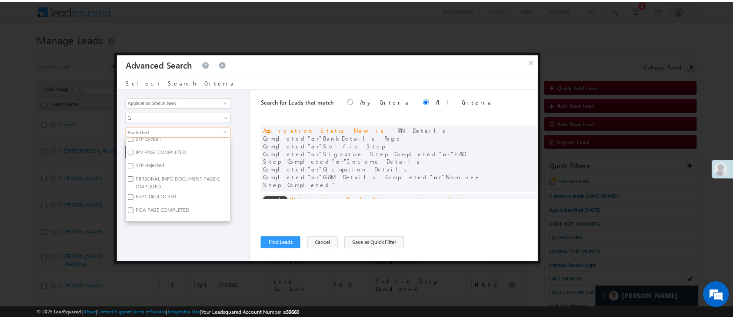
scroll to position [614, 0]
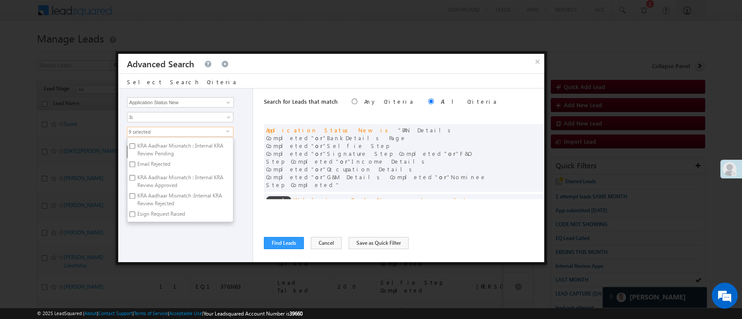
click at [169, 216] on label "Esign Request Raised" at bounding box center [160, 215] width 66 height 13
click at [135, 216] on input "Esign Request Raised" at bounding box center [133, 215] width 6 height 6
checkbox input "true"
click at [176, 227] on div "Lead Activity Task Sales Group Prospect Id WA Last Message Timestamp 4th Day Di…" at bounding box center [185, 176] width 135 height 174
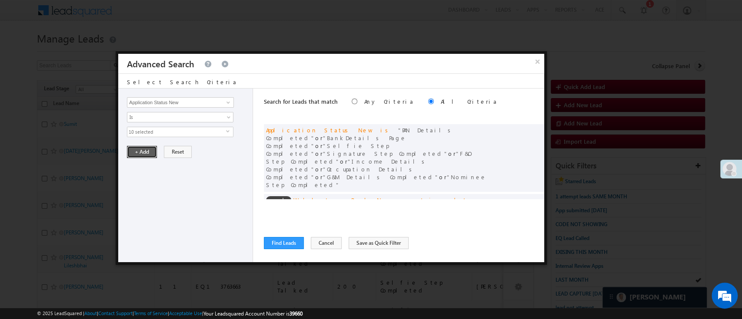
click at [148, 150] on button "+ Add" at bounding box center [142, 152] width 30 height 12
click at [283, 242] on button "Find Leads" at bounding box center [284, 243] width 40 height 12
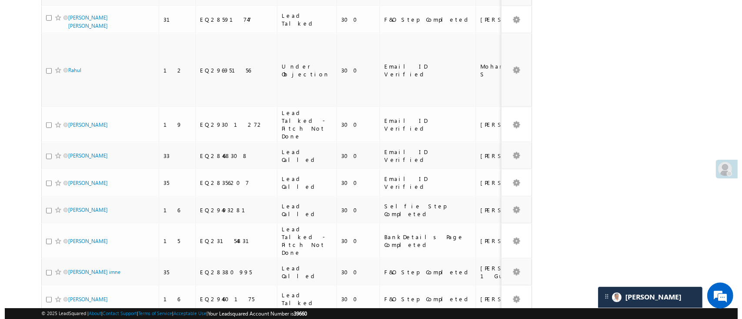
scroll to position [0, 0]
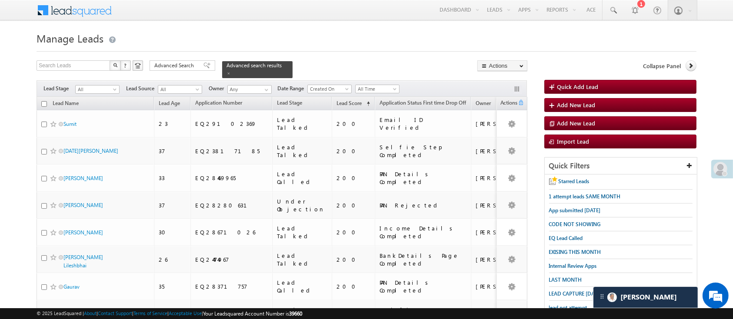
click at [44, 101] on input "checkbox" at bounding box center [44, 104] width 6 height 6
checkbox input "true"
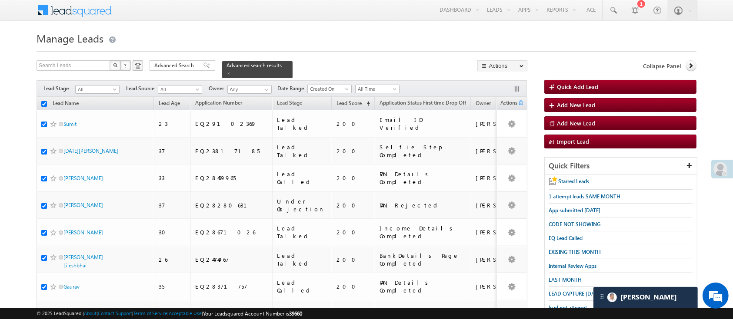
checkbox input "true"
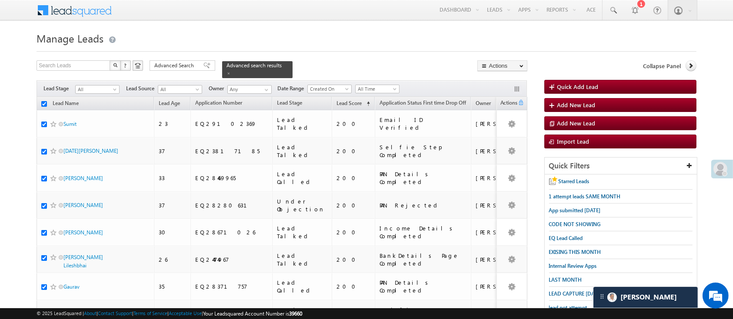
checkbox input "true"
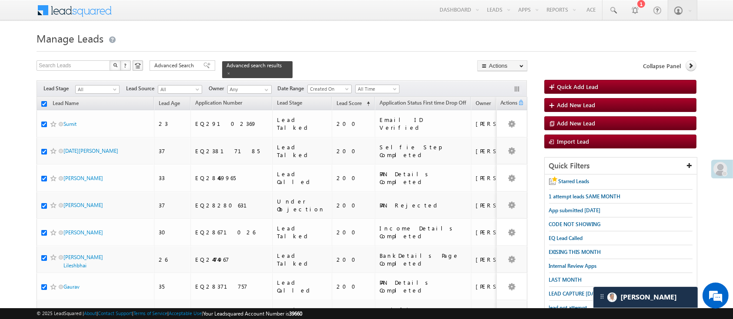
checkbox input "true"
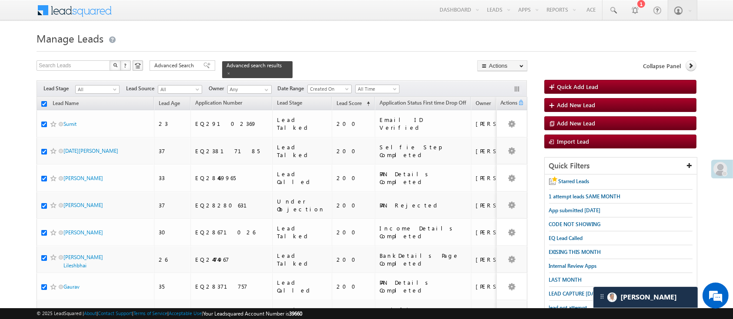
checkbox input "true"
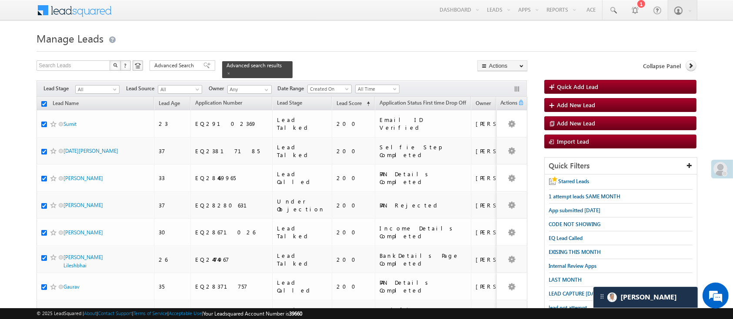
checkbox input "true"
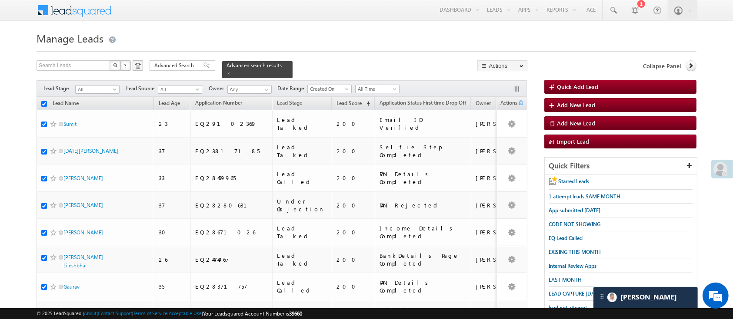
checkbox input "true"
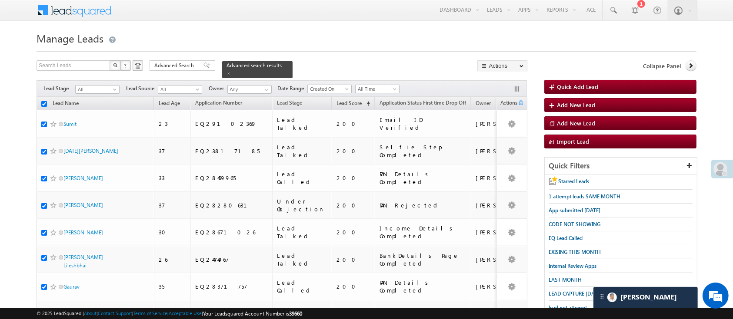
checkbox input "true"
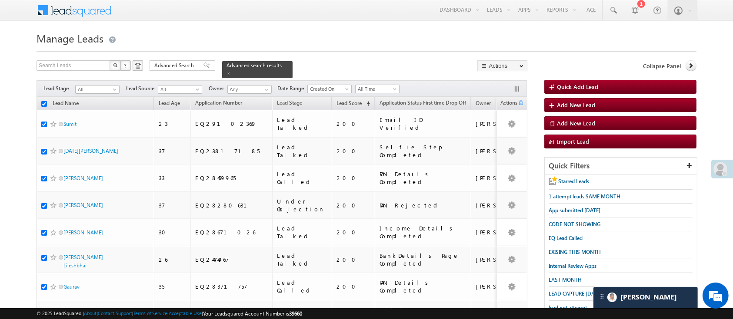
checkbox input "true"
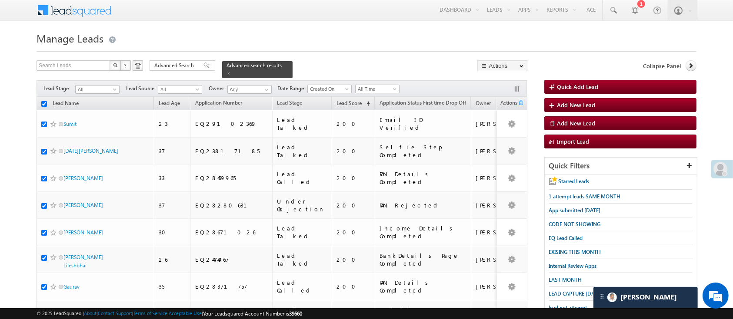
checkbox input "true"
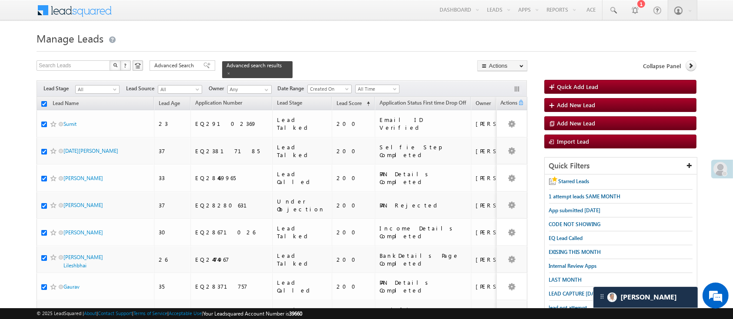
checkbox input "true"
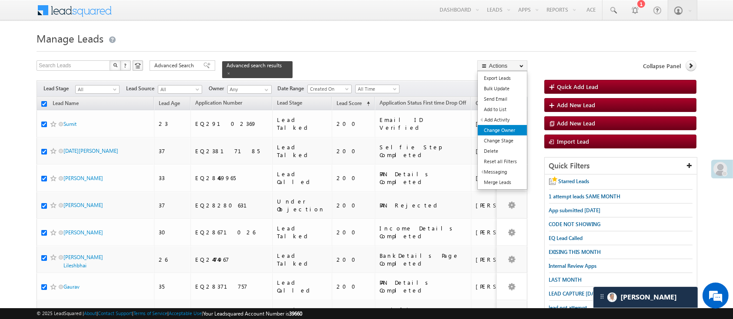
click at [513, 130] on link "Change Owner" at bounding box center [502, 130] width 49 height 10
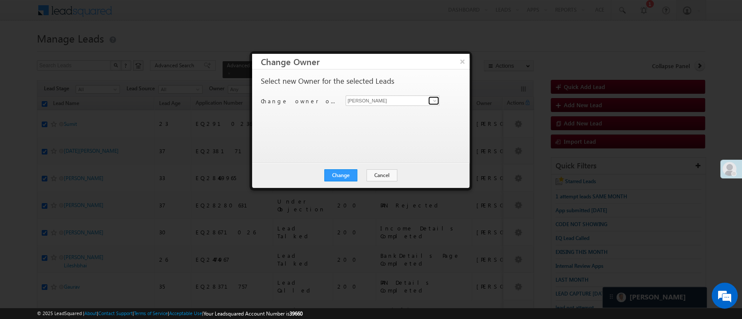
click at [434, 101] on span at bounding box center [434, 100] width 7 height 7
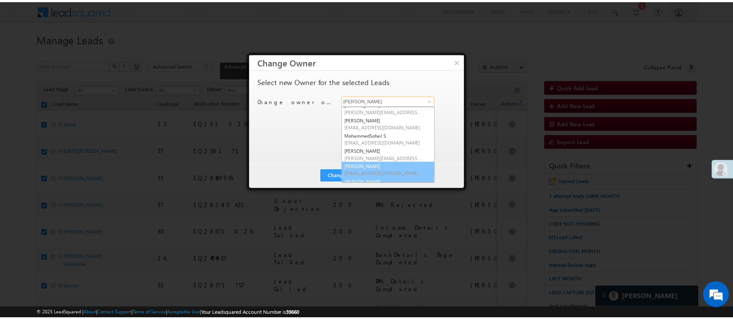
scroll to position [79, 0]
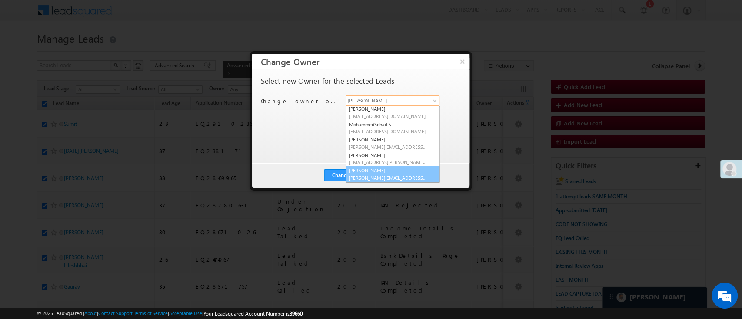
click at [400, 176] on span "NIRAJ.SURYAWANSHI@angelbroking.com" at bounding box center [388, 178] width 78 height 7
type input "NIRAj SURYAWANSHI"
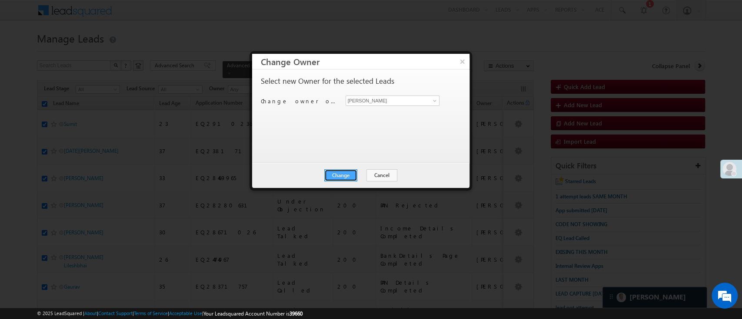
click at [347, 172] on button "Change" at bounding box center [340, 175] width 33 height 12
click at [360, 170] on button "Close" at bounding box center [362, 175] width 28 height 12
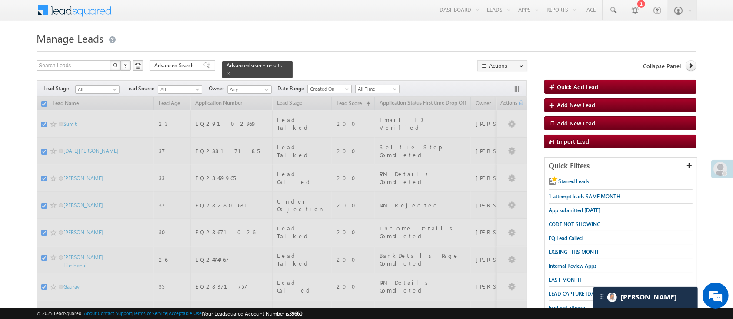
checkbox input "false"
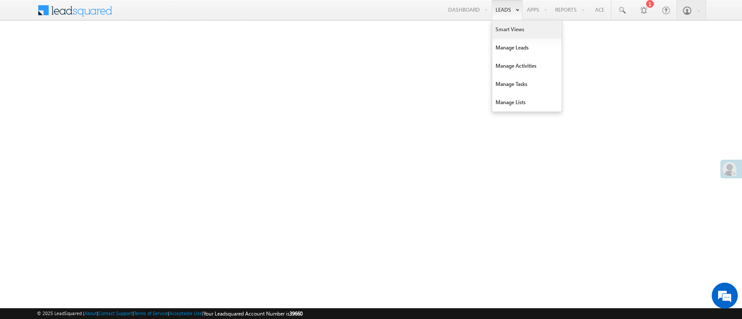
click at [508, 26] on link "Smart Views" at bounding box center [527, 29] width 70 height 18
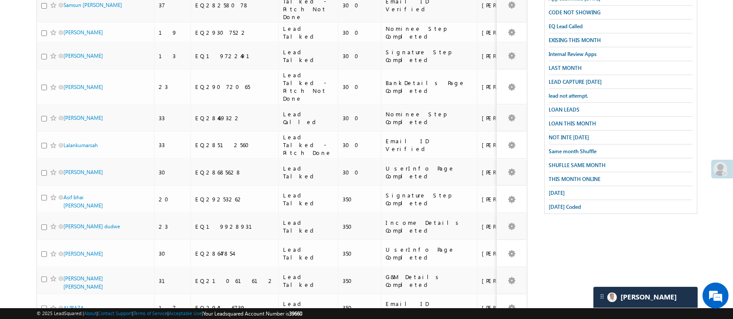
scroll to position [210, 0]
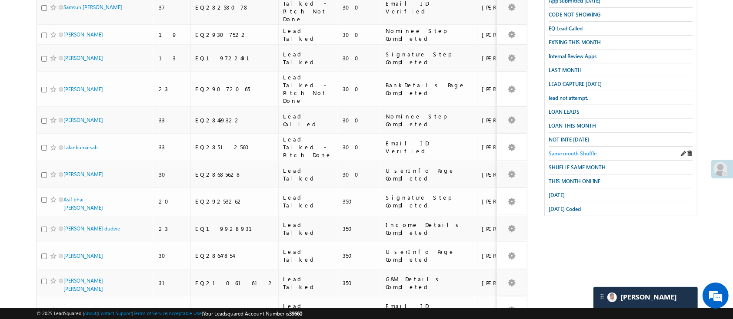
click at [579, 150] on span "Same month Shuffle" at bounding box center [573, 153] width 48 height 7
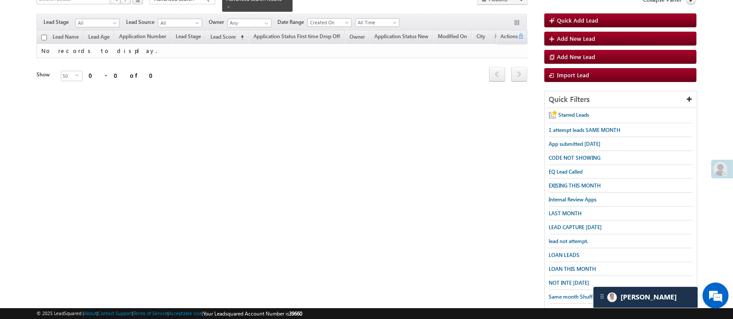
scroll to position [70, 0]
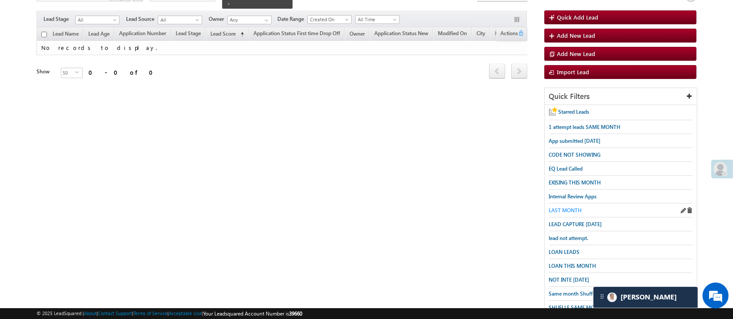
click at [567, 208] on span "LAST MONTH" at bounding box center [565, 210] width 33 height 7
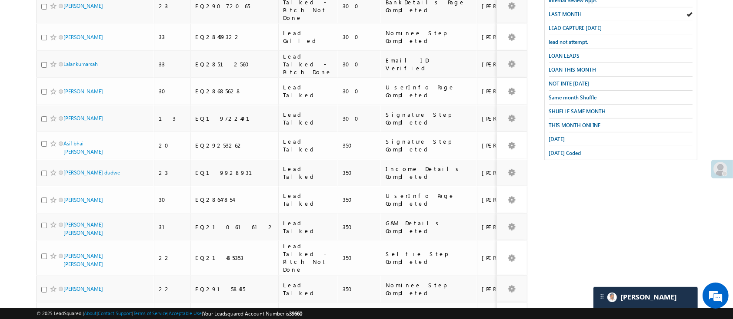
scroll to position [254, 0]
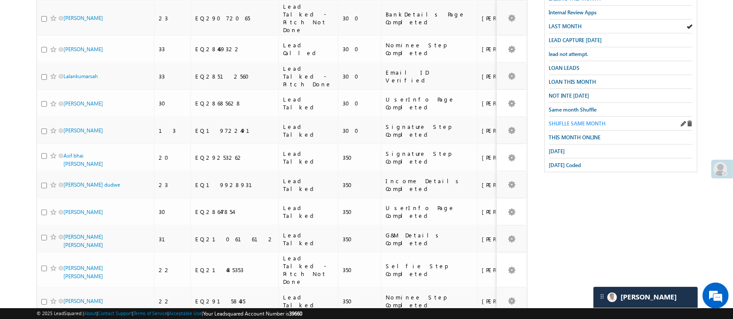
click at [576, 120] on span "SHUFLLE SAME MONTH" at bounding box center [577, 123] width 57 height 7
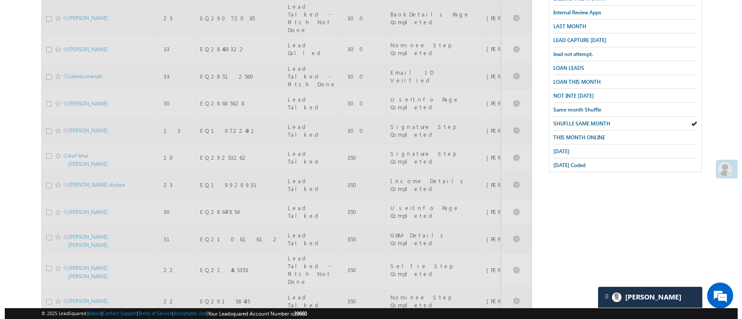
scroll to position [0, 0]
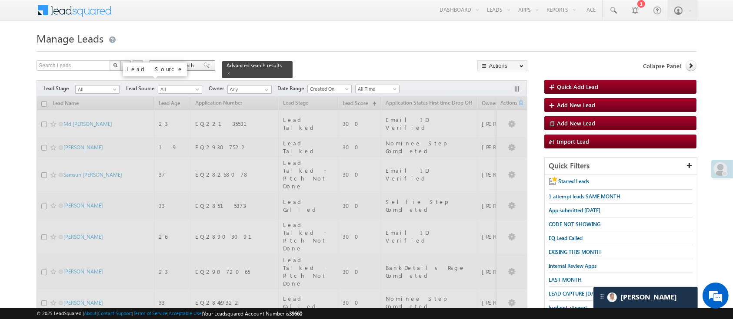
click at [172, 68] on span "Advanced Search" at bounding box center [175, 66] width 42 height 8
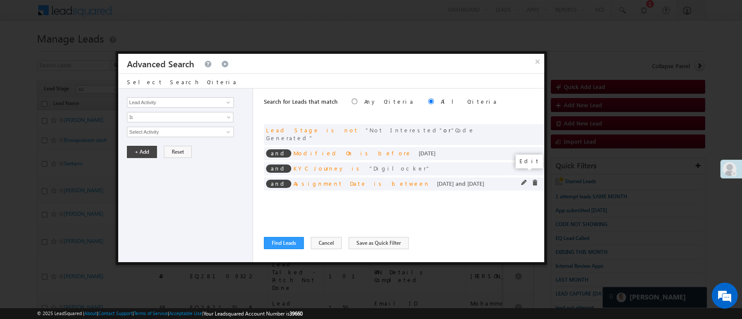
click at [521, 180] on span at bounding box center [524, 183] width 6 height 6
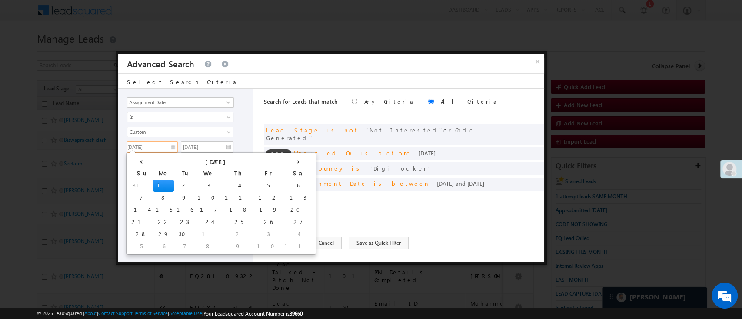
click at [146, 144] on input "09/01/25" at bounding box center [152, 147] width 51 height 11
click at [282, 157] on th "›" at bounding box center [298, 161] width 32 height 13
click at [199, 182] on td "1" at bounding box center [209, 186] width 21 height 12
type input "10/01/25"
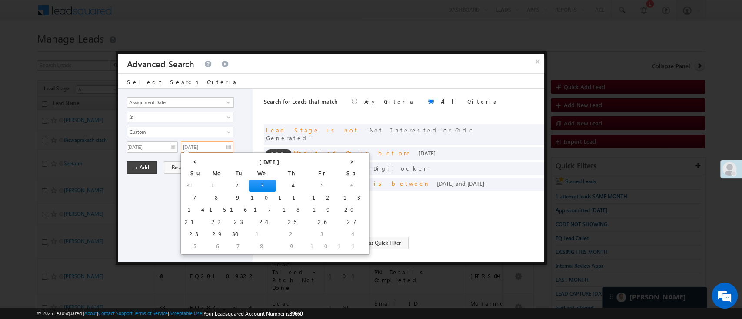
click at [217, 146] on input "09/03/25" at bounding box center [207, 147] width 53 height 11
click at [335, 162] on th "›" at bounding box center [351, 161] width 32 height 13
click at [322, 183] on td "4" at bounding box center [338, 186] width 32 height 12
type input "10/04/25"
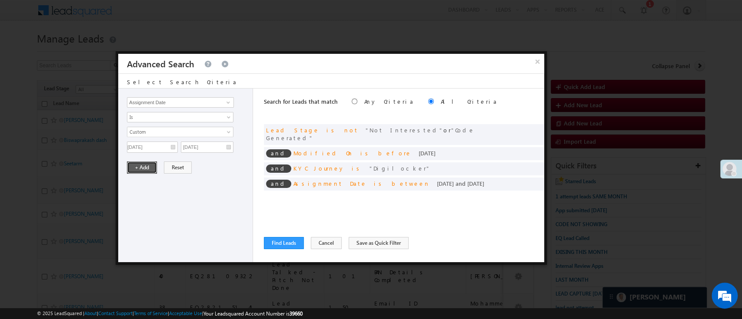
click at [149, 165] on button "+ Add" at bounding box center [142, 168] width 30 height 12
click at [229, 99] on span at bounding box center [228, 102] width 7 height 7
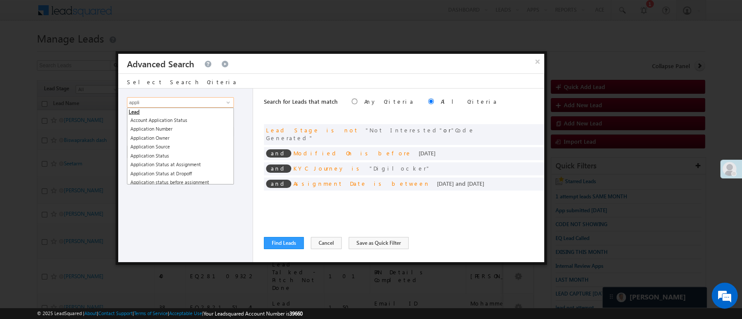
scroll to position [23, 0]
click at [206, 173] on link "Application Status New" at bounding box center [180, 178] width 107 height 10
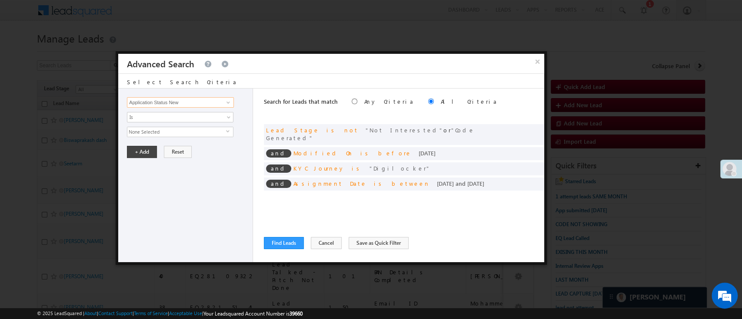
type input "Application Status New"
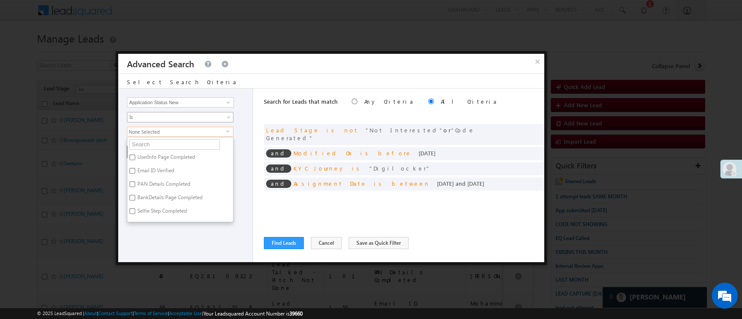
click at [196, 118] on span "Is" at bounding box center [174, 117] width 94 height 8
click at [189, 133] on link "Is Not" at bounding box center [180, 135] width 106 height 8
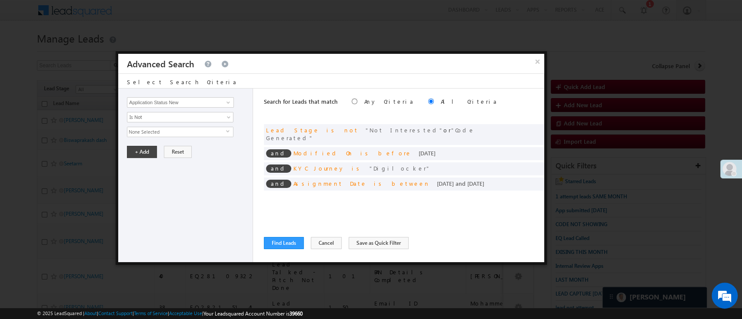
click at [189, 133] on span "None Selected" at bounding box center [176, 132] width 99 height 10
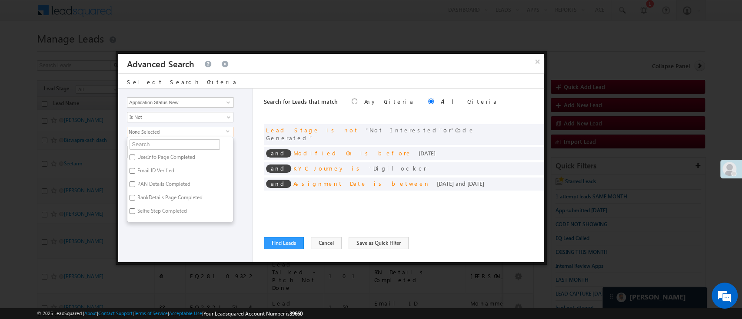
click at [164, 158] on label "UserInfo Page Completed" at bounding box center [165, 158] width 76 height 13
click at [135, 158] on input "UserInfo Page Completed" at bounding box center [133, 158] width 6 height 6
checkbox input "true"
click at [157, 169] on label "Email ID Verified" at bounding box center [155, 172] width 56 height 13
click at [135, 169] on input "Email ID Verified" at bounding box center [133, 171] width 6 height 6
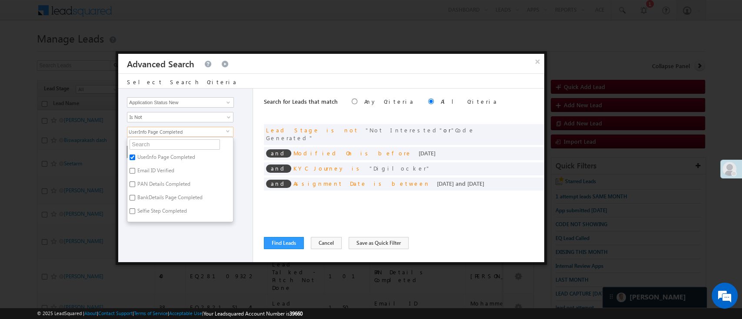
checkbox input "true"
click at [157, 182] on label "PAN Details Completed" at bounding box center [163, 185] width 72 height 13
click at [135, 182] on input "PAN Details Completed" at bounding box center [133, 185] width 6 height 6
click at [159, 190] on label "PAN Details Completed" at bounding box center [163, 185] width 72 height 13
click at [135, 187] on input "PAN Details Completed" at bounding box center [133, 185] width 6 height 6
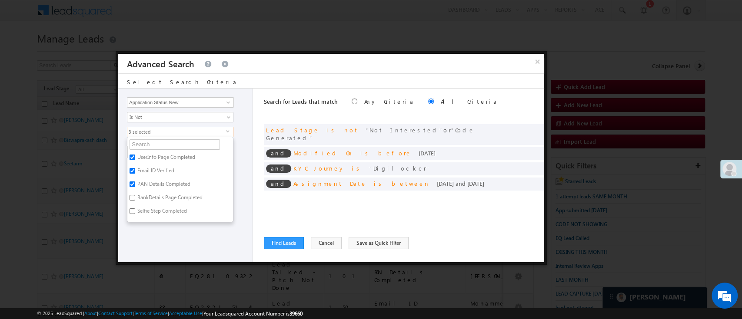
checkbox input "false"
click at [162, 193] on label "BankDetails Page Completed" at bounding box center [169, 199] width 84 height 13
click at [135, 195] on input "BankDetails Page Completed" at bounding box center [133, 198] width 6 height 6
checkbox input "true"
click at [162, 183] on label "PAN Details Completed" at bounding box center [163, 185] width 72 height 13
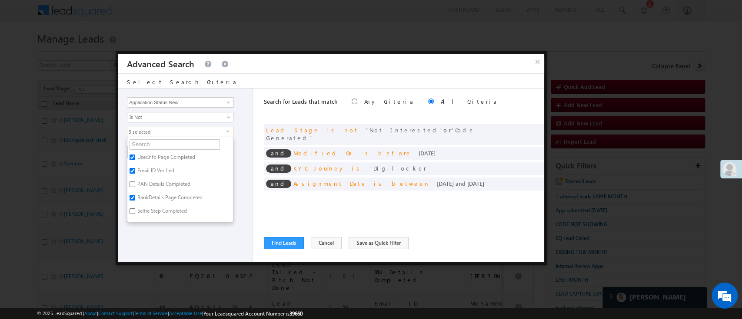
click at [135, 183] on input "PAN Details Completed" at bounding box center [133, 185] width 6 height 6
checkbox input "true"
click at [147, 203] on label "Objection" at bounding box center [147, 205] width 41 height 13
click at [135, 203] on input "Objection" at bounding box center [133, 205] width 6 height 6
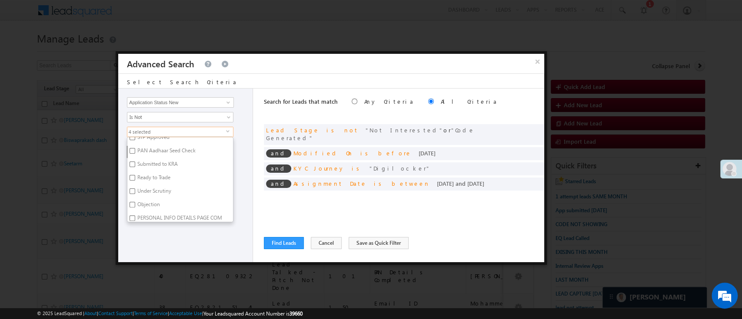
checkbox input "true"
click at [163, 183] on label "STP Rejected" at bounding box center [151, 185] width 48 height 13
click at [135, 183] on input "STP Rejected" at bounding box center [133, 185] width 6 height 6
checkbox input "true"
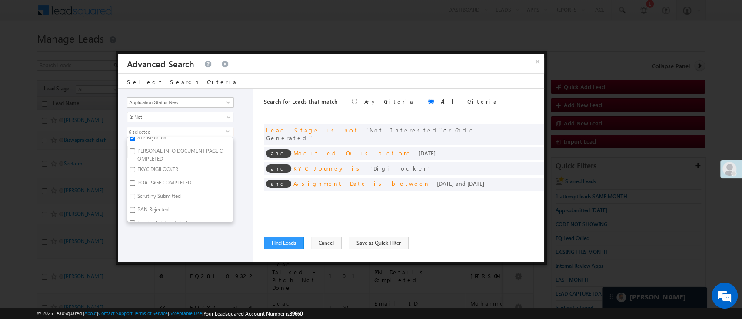
scroll to position [371, 0]
click at [167, 200] on label "Email validation failed" at bounding box center [161, 201] width 69 height 13
click at [135, 200] on input "Email validation failed" at bounding box center [133, 201] width 6 height 6
checkbox input "true"
click at [162, 188] on label "PAN Rejected" at bounding box center [152, 188] width 50 height 13
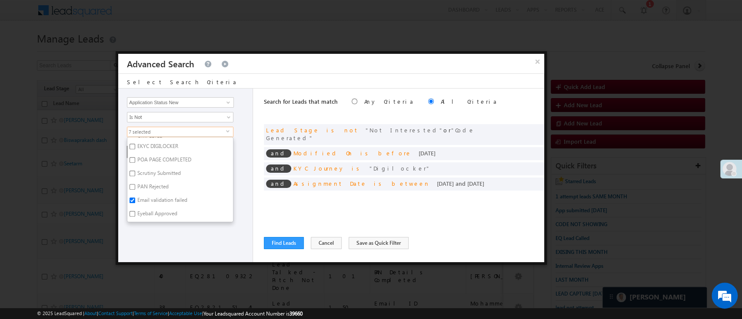
click at [135, 188] on input "PAN Rejected" at bounding box center [133, 187] width 6 height 6
checkbox input "true"
click at [180, 184] on label "KRA Aadhaar Mismatch : Internal KRA Review Pending" at bounding box center [180, 184] width 106 height 18
click at [135, 183] on input "KRA Aadhaar Mismatch : Internal KRA Review Pending" at bounding box center [133, 181] width 6 height 6
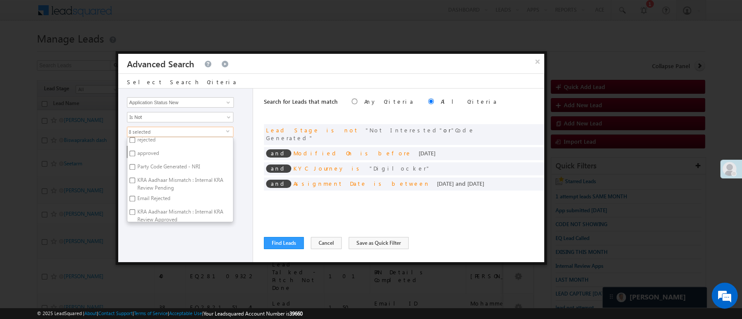
checkbox input "true"
click at [201, 213] on label "KRA Aadhaar Mismatch : Internal KRA Review Approved" at bounding box center [180, 216] width 106 height 18
click at [135, 213] on input "KRA Aadhaar Mismatch : Internal KRA Review Approved" at bounding box center [133, 212] width 6 height 6
checkbox input "true"
click at [170, 196] on label "Email Rejected" at bounding box center [153, 199] width 52 height 13
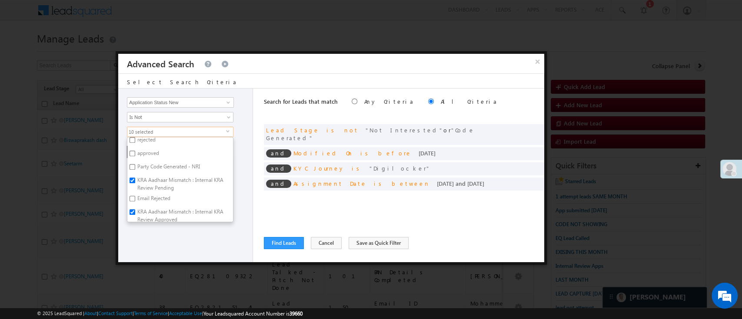
click at [135, 196] on input "Email Rejected" at bounding box center [133, 199] width 6 height 6
checkbox input "true"
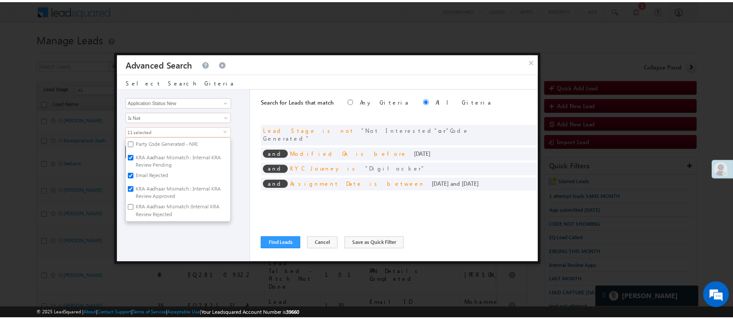
scroll to position [614, 0]
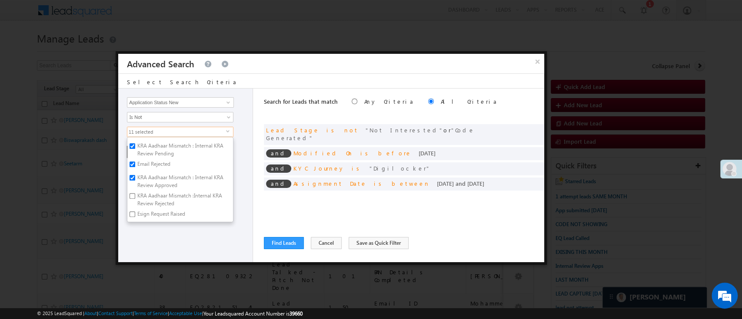
click at [193, 229] on div "Lead Activity Task Sales Group Prospect Id WA Last Message Timestamp 4th Day Di…" at bounding box center [185, 176] width 135 height 174
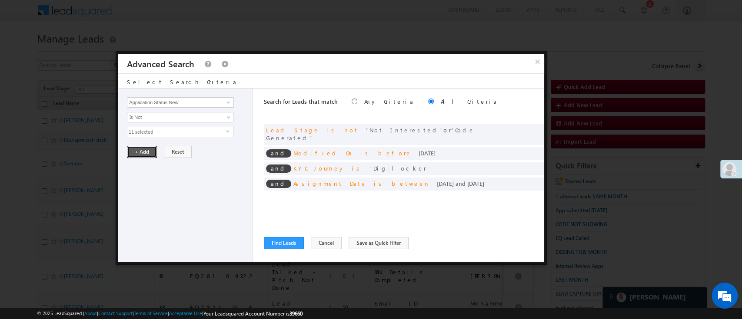
click at [145, 148] on button "+ Add" at bounding box center [142, 152] width 30 height 12
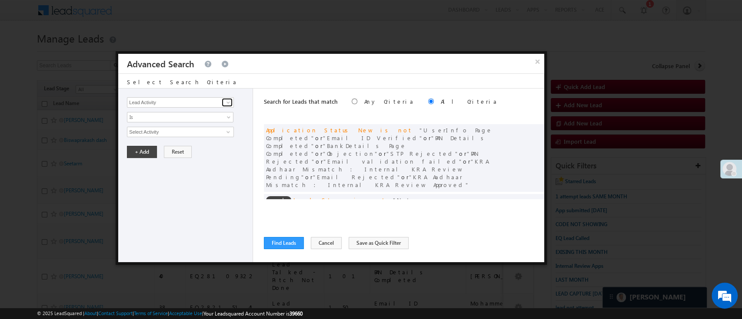
click at [229, 101] on span at bounding box center [228, 102] width 7 height 7
click at [187, 147] on link "Selfie Timestamp" at bounding box center [180, 147] width 107 height 10
type input "Selfie Timestamp"
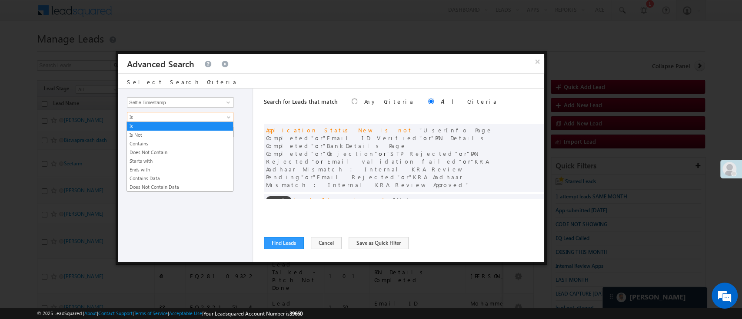
click at [201, 113] on span "Is" at bounding box center [174, 117] width 94 height 8
click at [198, 176] on link "Contains Data" at bounding box center [180, 179] width 106 height 8
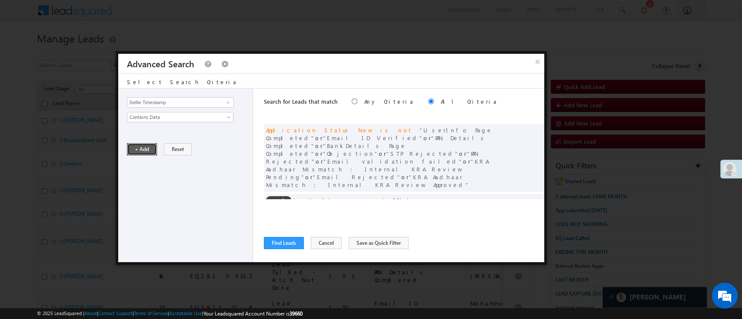
click at [142, 149] on button "+ Add" at bounding box center [142, 149] width 30 height 12
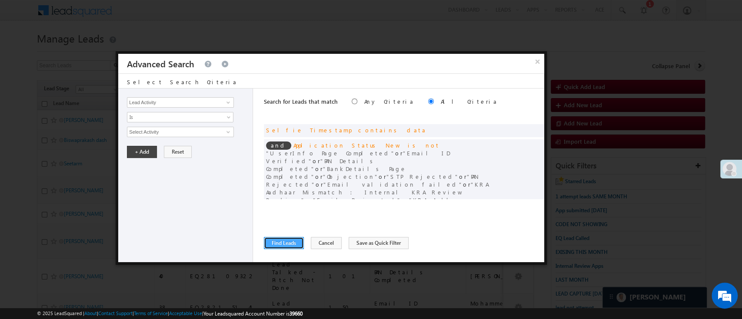
click at [282, 242] on button "Find Leads" at bounding box center [284, 243] width 40 height 12
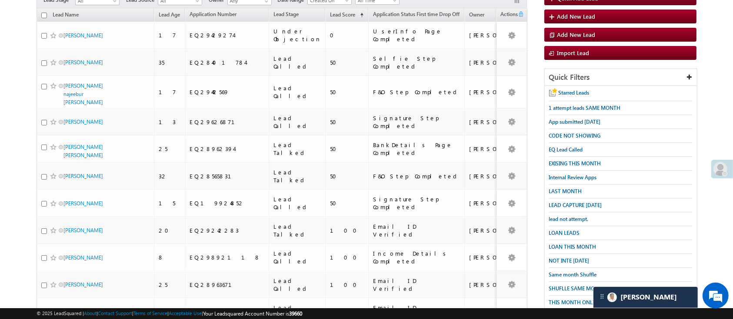
scroll to position [0, 0]
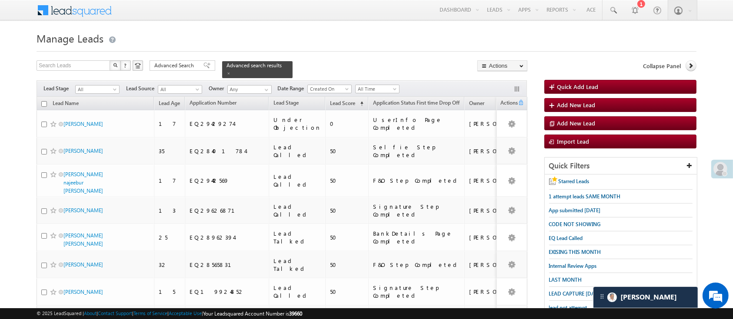
click at [266, 80] on div "Filters Lead Stage All All Lead Source All All Owner Any Any Date Range Go maxd…" at bounding box center [282, 88] width 490 height 17
click at [268, 86] on span at bounding box center [266, 89] width 7 height 7
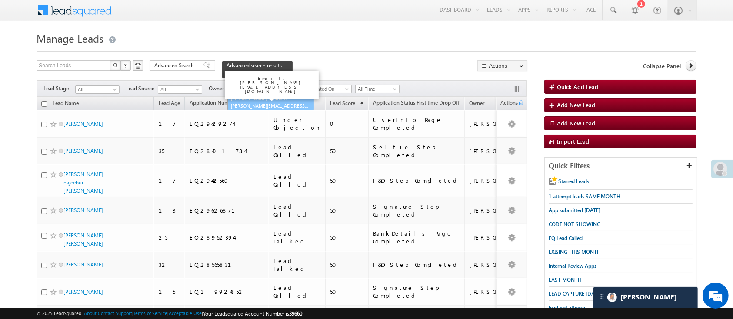
click at [271, 103] on span "Ujjwal.1Gurnani@angelbroking.com" at bounding box center [270, 106] width 78 height 7
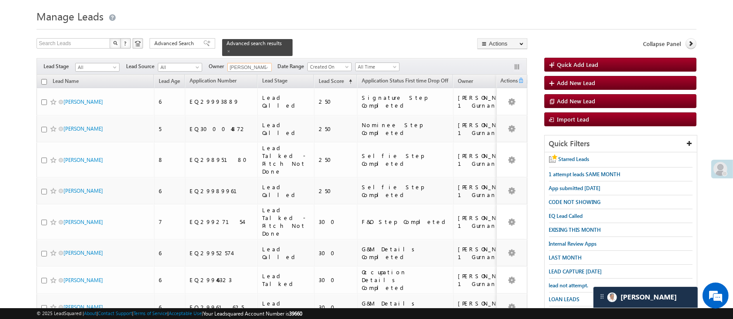
scroll to position [23, 0]
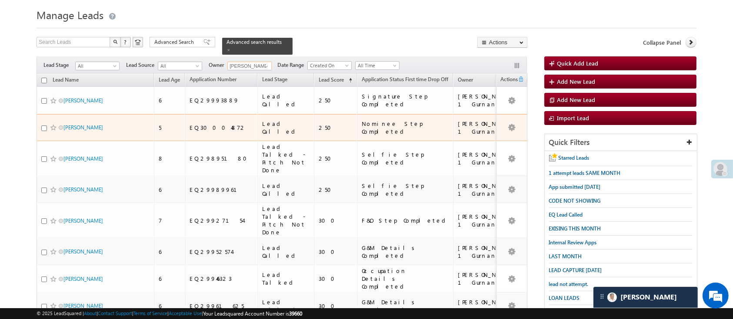
type input "[PERSON_NAME] 1Gurnani"
click at [42, 126] on input "checkbox" at bounding box center [44, 129] width 6 height 6
checkbox input "true"
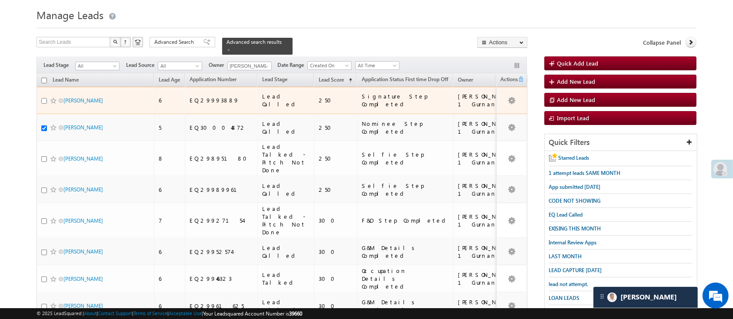
click at [45, 98] on input "checkbox" at bounding box center [44, 101] width 6 height 6
checkbox input "true"
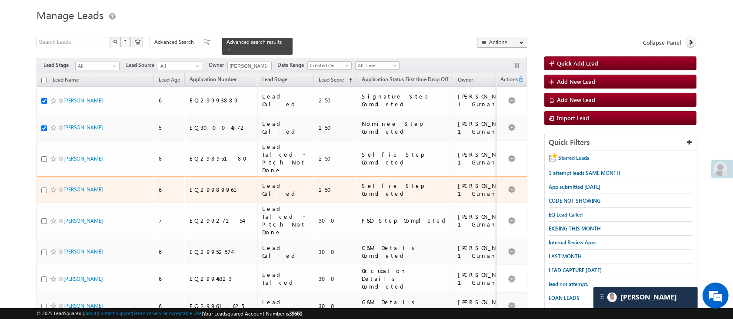
click at [44, 188] on input "checkbox" at bounding box center [44, 191] width 6 height 6
checkbox input "true"
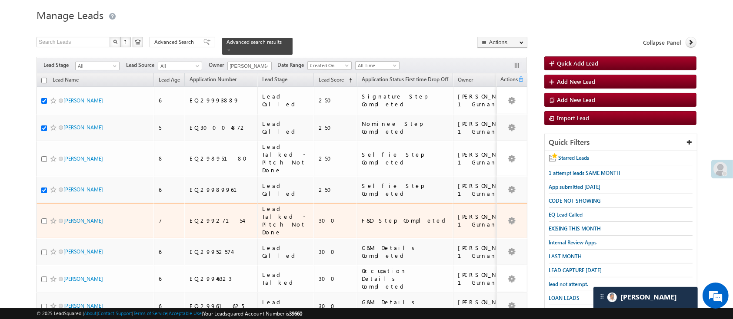
click at [44, 219] on input "checkbox" at bounding box center [44, 222] width 6 height 6
checkbox input "true"
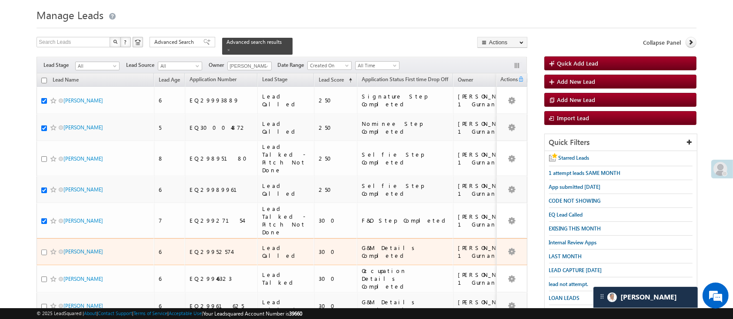
click at [43, 250] on input "checkbox" at bounding box center [44, 253] width 6 height 6
checkbox input "true"
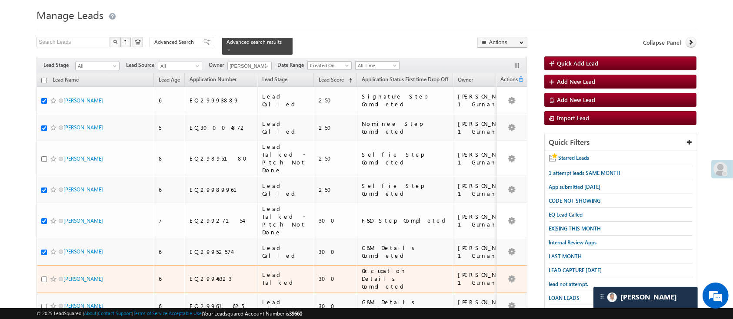
click at [43, 277] on input "checkbox" at bounding box center [44, 280] width 6 height 6
checkbox input "true"
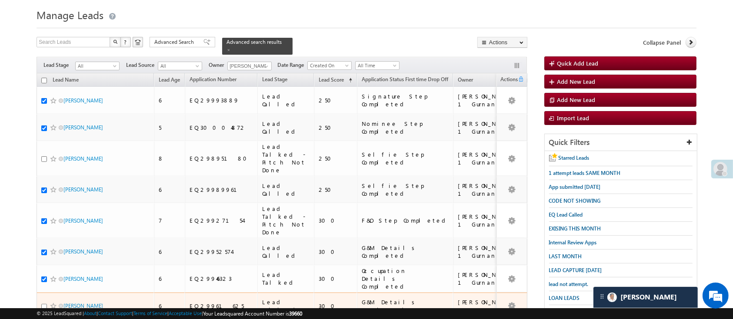
click at [45, 304] on input "checkbox" at bounding box center [44, 307] width 6 height 6
checkbox input "true"
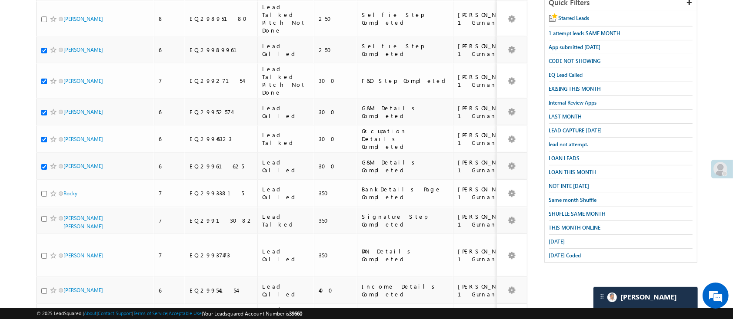
scroll to position [165, 0]
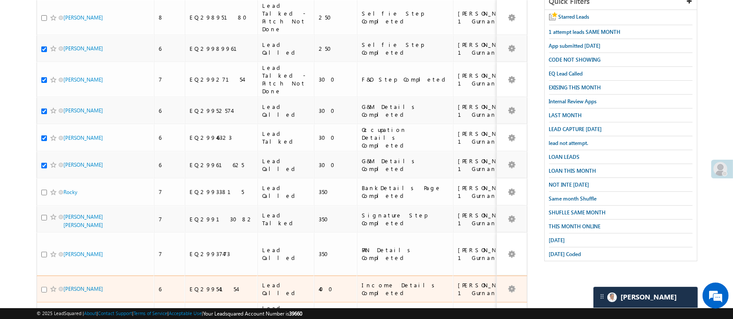
click at [42, 287] on input "checkbox" at bounding box center [44, 290] width 6 height 6
checkbox input "true"
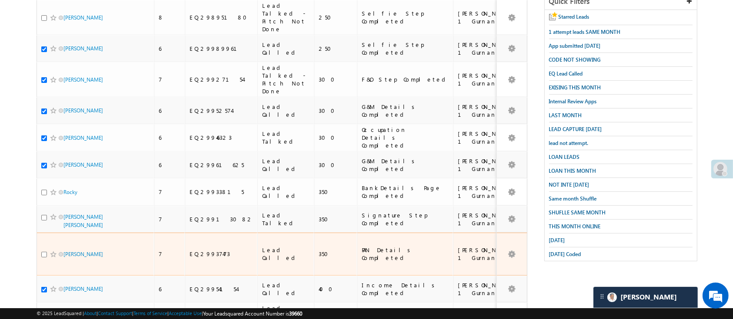
click at [44, 250] on div at bounding box center [54, 254] width 27 height 9
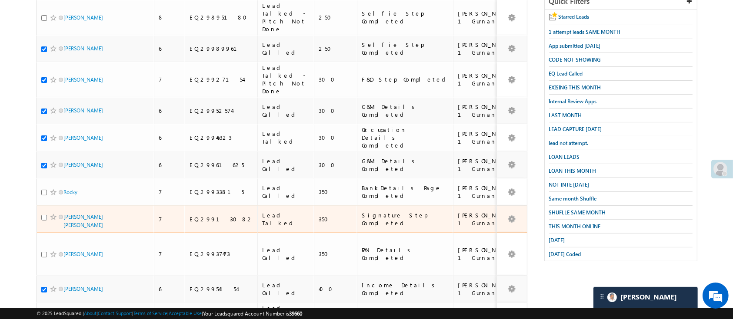
click at [44, 215] on input "checkbox" at bounding box center [44, 218] width 6 height 6
checkbox input "true"
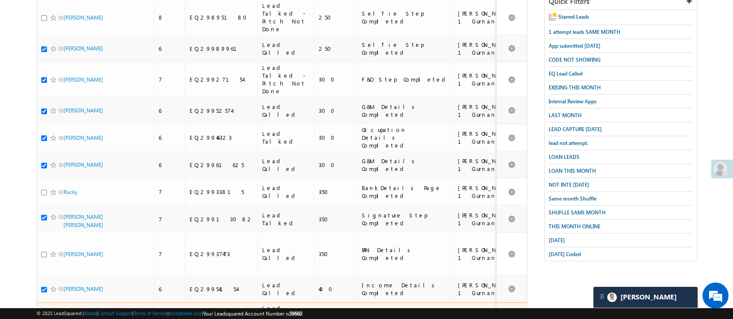
click at [43, 318] on input "checkbox" at bounding box center [44, 321] width 6 height 6
checkbox input "true"
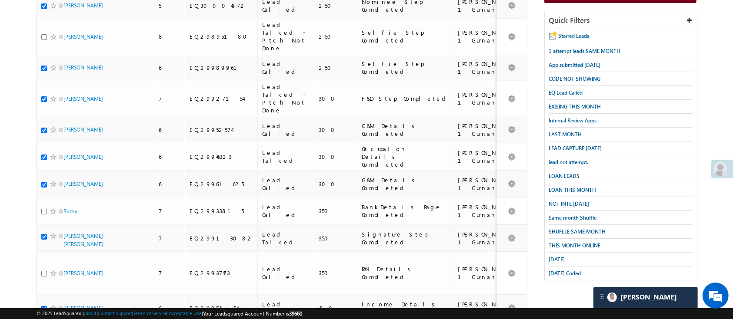
scroll to position [146, 0]
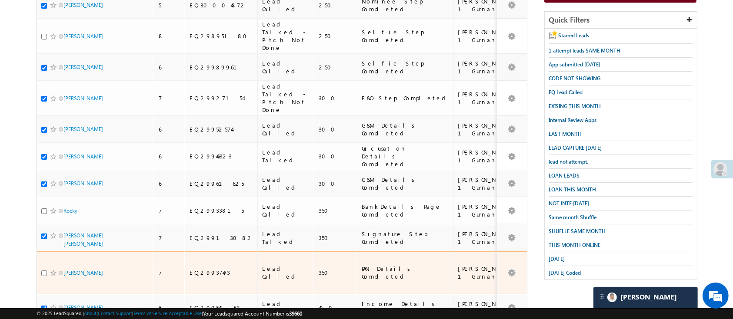
click at [41, 271] on input "checkbox" at bounding box center [44, 274] width 6 height 6
checkbox input "true"
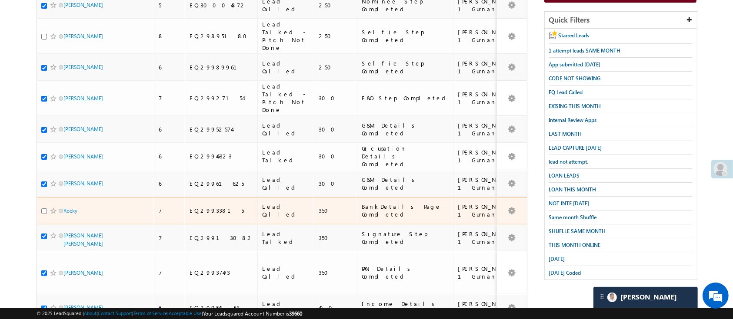
click at [45, 209] on input "checkbox" at bounding box center [44, 212] width 6 height 6
checkbox input "true"
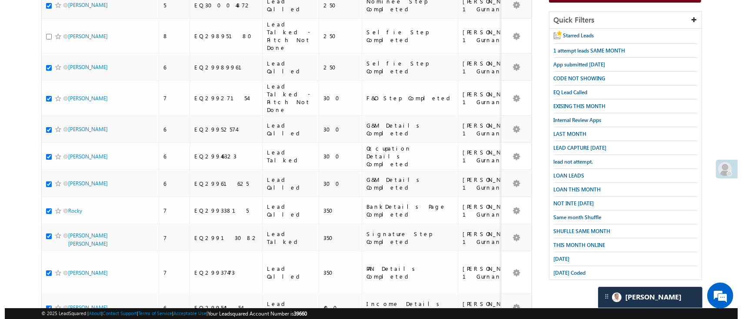
scroll to position [0, 0]
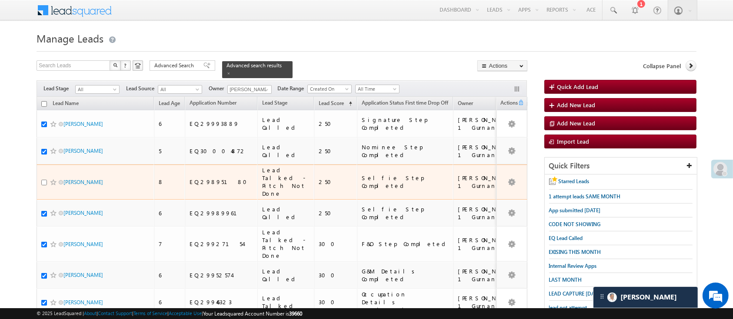
click at [43, 180] on input "checkbox" at bounding box center [44, 183] width 6 height 6
checkbox input "true"
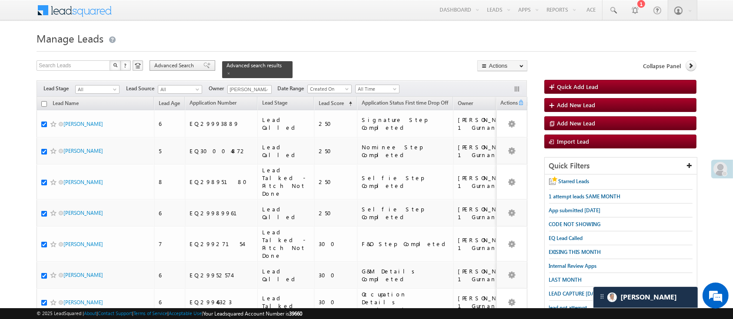
click at [186, 68] on span "Advanced Search" at bounding box center [175, 66] width 42 height 8
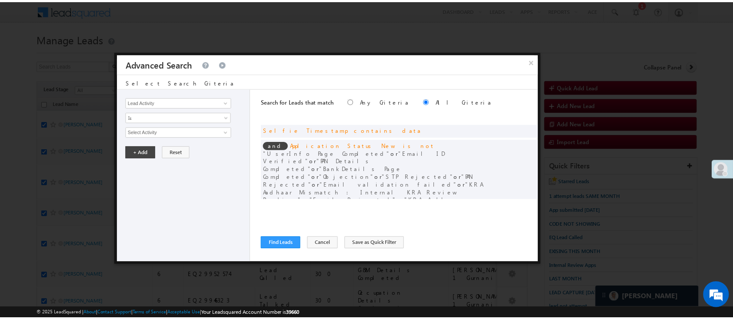
scroll to position [47, 0]
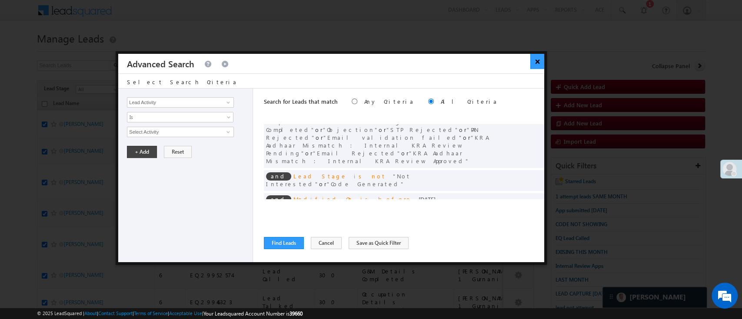
click at [534, 60] on button "×" at bounding box center [537, 61] width 14 height 15
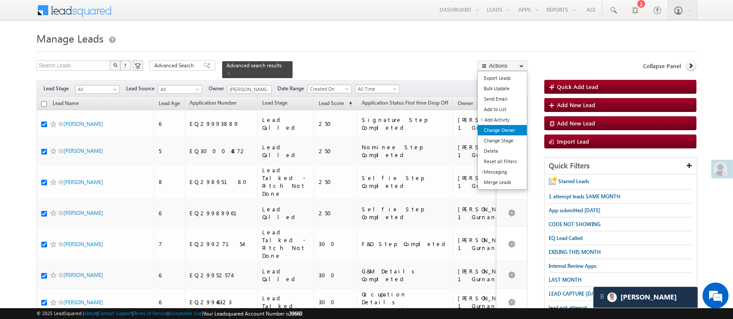
click at [517, 128] on link "Change Owner" at bounding box center [502, 130] width 49 height 10
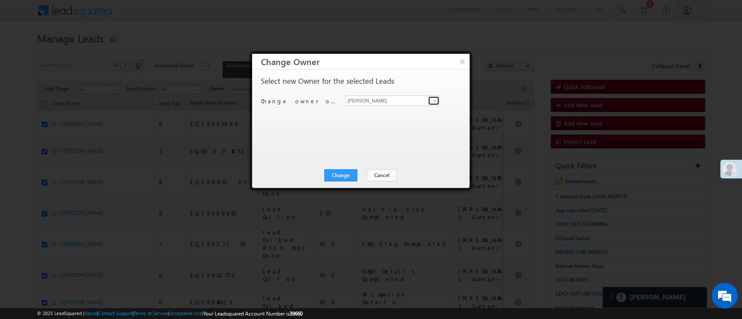
click at [432, 100] on span at bounding box center [434, 100] width 7 height 7
click at [389, 117] on span "Naseeba.Khatoon@angelbroking.com" at bounding box center [388, 117] width 78 height 7
type input "[PERSON_NAME]"
click at [344, 170] on button "Change" at bounding box center [340, 175] width 33 height 12
click at [337, 172] on button "Change" at bounding box center [340, 175] width 33 height 12
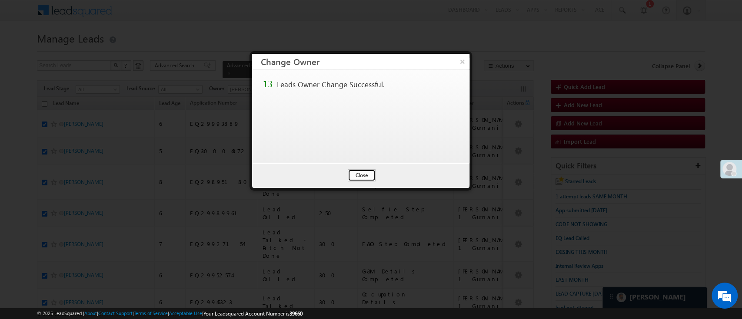
click at [363, 177] on button "Close" at bounding box center [362, 175] width 28 height 12
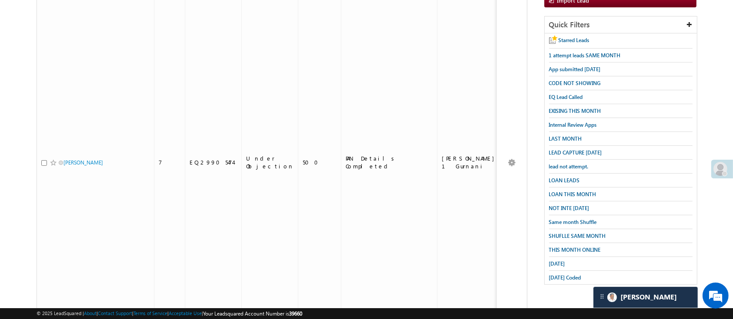
scroll to position [0, 0]
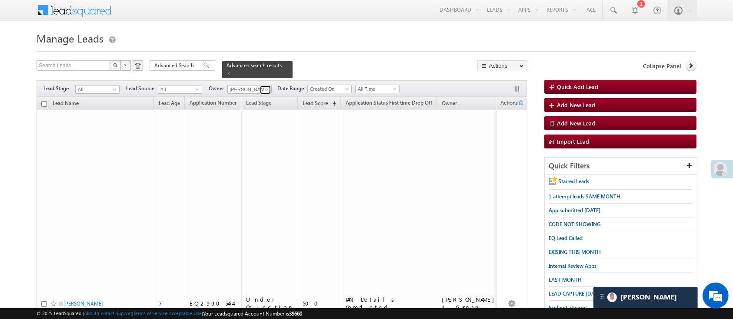
click at [267, 86] on span at bounding box center [266, 89] width 7 height 7
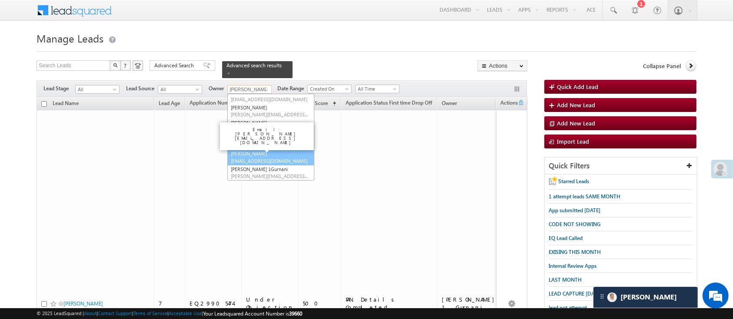
scroll to position [116, 0]
click at [287, 158] on span "Sandeep.Kashyap@angelbroking.com" at bounding box center [270, 161] width 78 height 7
type input "Sandeep Kashyap"
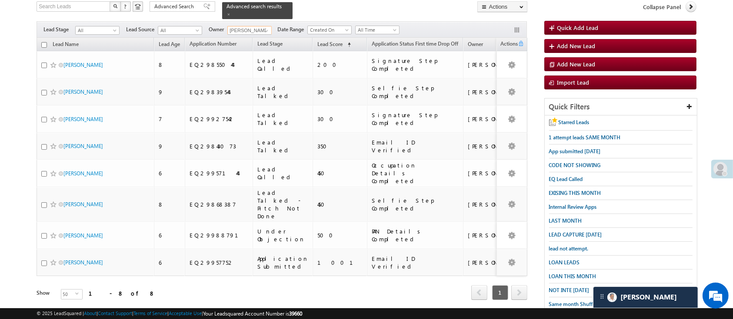
scroll to position [58, 0]
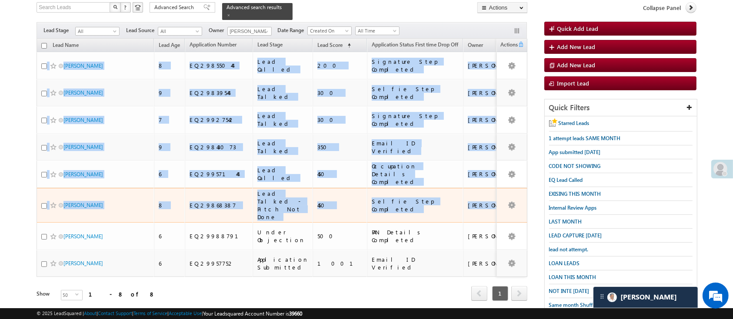
drag, startPoint x: 45, startPoint y: 48, endPoint x: 457, endPoint y: 179, distance: 432.3
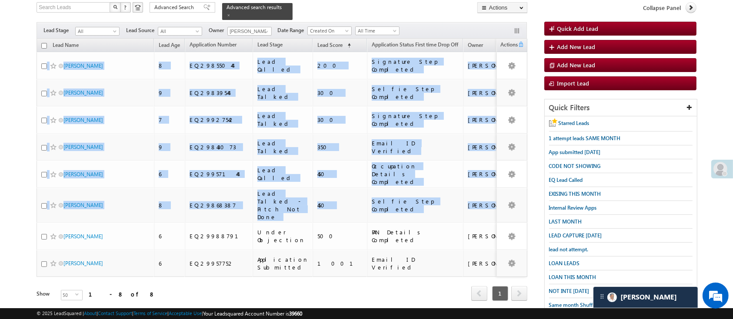
click at [45, 43] on input "checkbox" at bounding box center [44, 46] width 6 height 6
checkbox input "true"
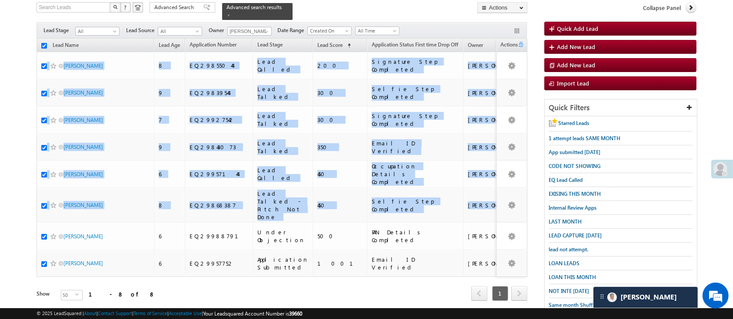
checkbox input "true"
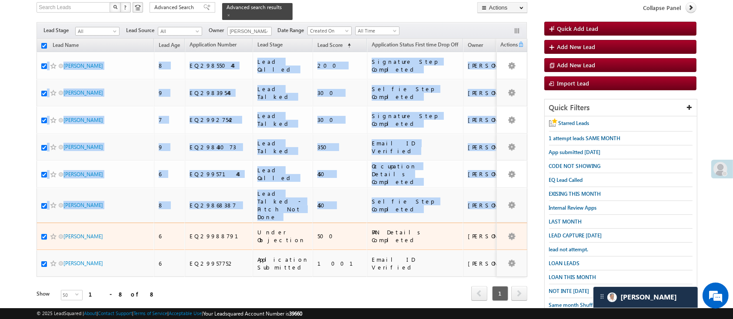
click at [43, 234] on input "checkbox" at bounding box center [44, 237] width 6 height 6
checkbox input "false"
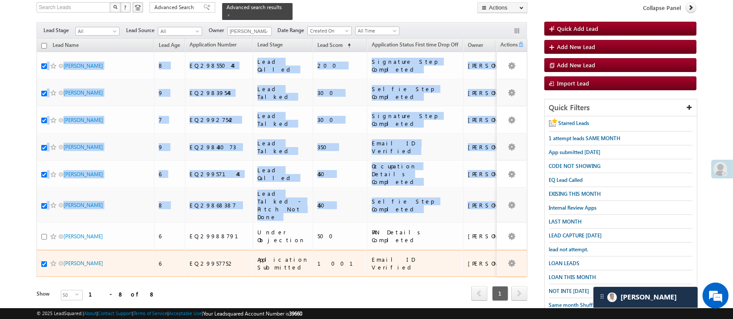
click at [43, 262] on input "checkbox" at bounding box center [44, 265] width 6 height 6
checkbox input "false"
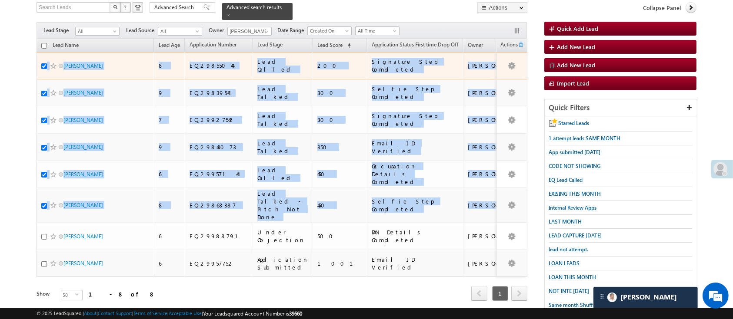
click at [214, 62] on div "EQ29855044" at bounding box center [218, 66] width 59 height 8
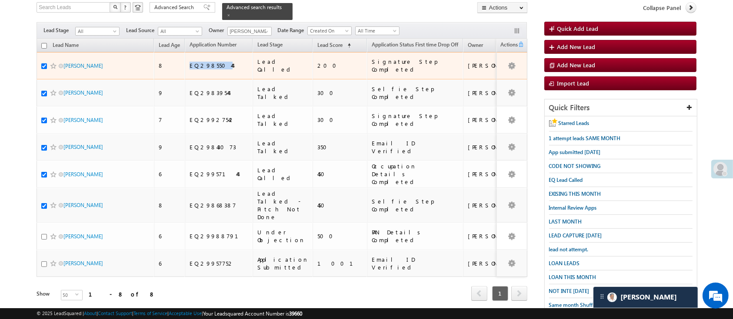
click at [214, 62] on div "EQ29855044" at bounding box center [218, 66] width 59 height 8
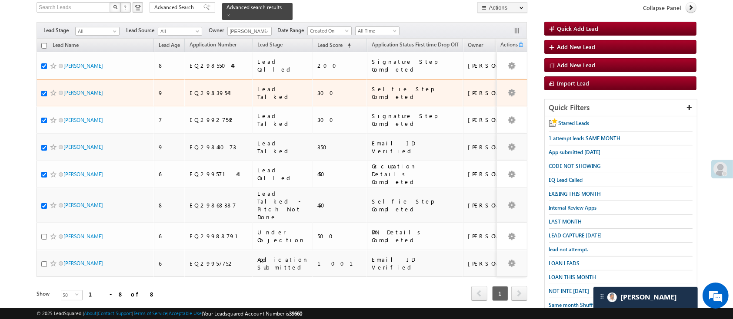
click at [193, 89] on div "EQ29839544" at bounding box center [218, 93] width 59 height 8
copy div "EQ29839544"
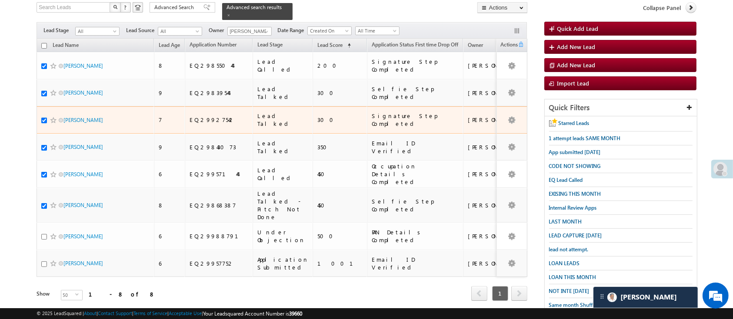
click at [206, 116] on div "EQ29927542" at bounding box center [218, 120] width 59 height 8
copy div "EQ29927542"
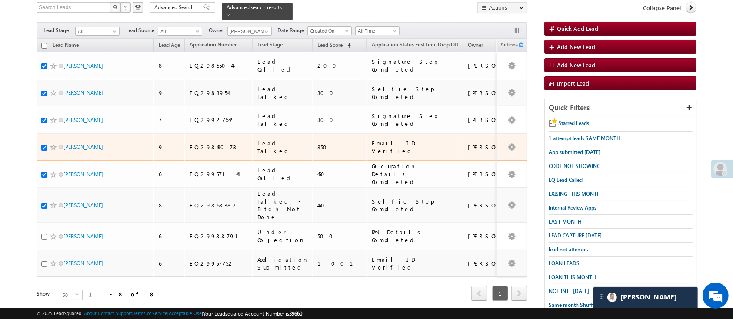
click at [213, 143] on div "EQ29843073" at bounding box center [218, 147] width 59 height 8
copy div "EQ29843073"
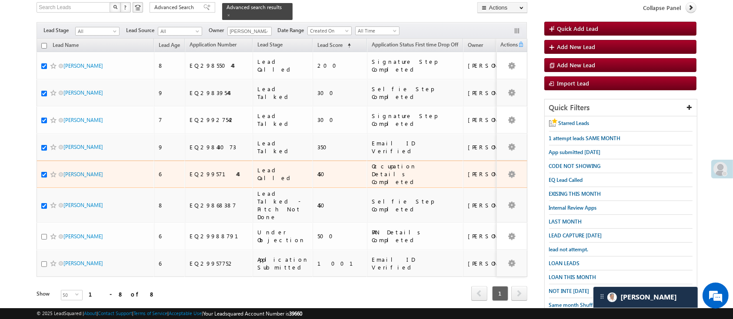
click at [218, 170] on div "EQ29957144" at bounding box center [218, 174] width 59 height 8
copy div "EQ29957144"
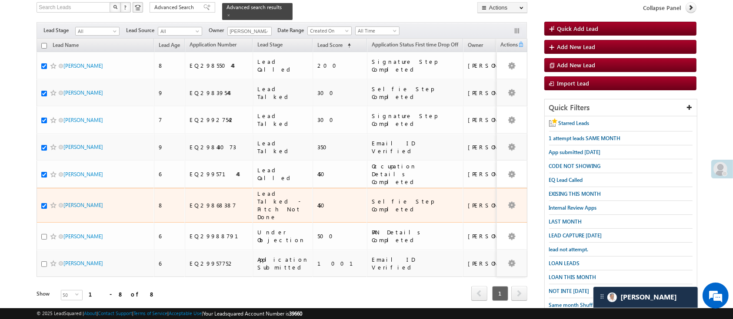
click at [206, 202] on div "EQ29868387" at bounding box center [218, 206] width 59 height 8
copy div "EQ29868387"
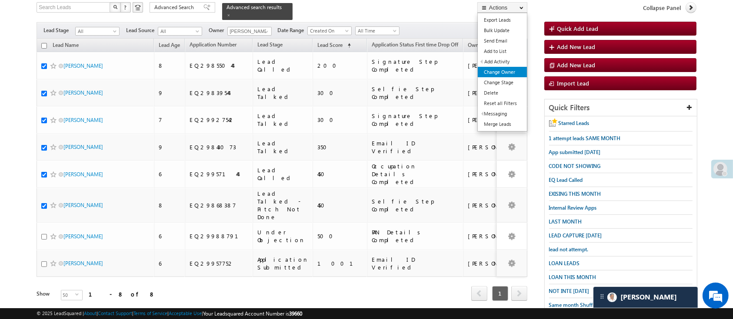
click at [510, 68] on link "Change Owner" at bounding box center [502, 72] width 49 height 10
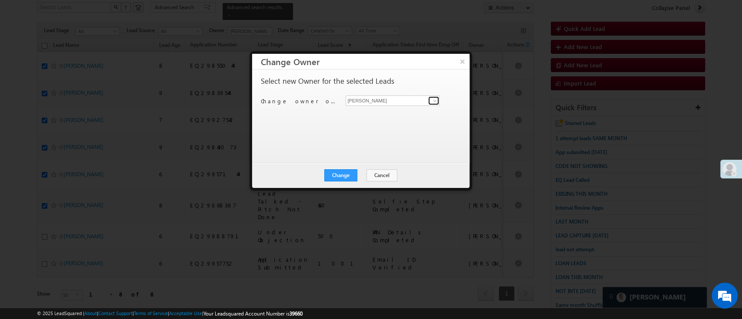
click at [434, 97] on span at bounding box center [434, 100] width 7 height 7
click at [408, 113] on link "Himanshu Sharma HIMANSHU.SHARMA@ANGELBROKING.COM" at bounding box center [392, 114] width 94 height 17
type input "[PERSON_NAME]"
click at [349, 174] on button "Change" at bounding box center [340, 175] width 33 height 12
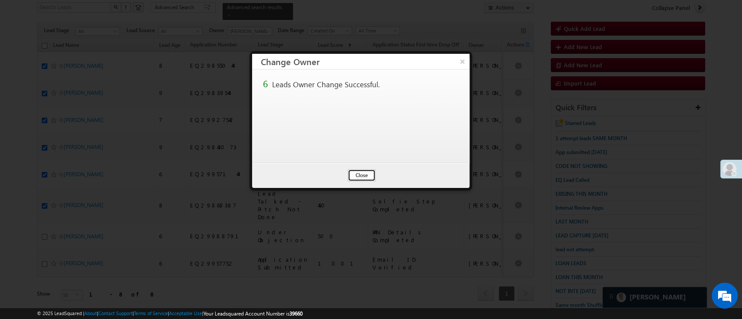
click at [366, 174] on button "Close" at bounding box center [362, 175] width 28 height 12
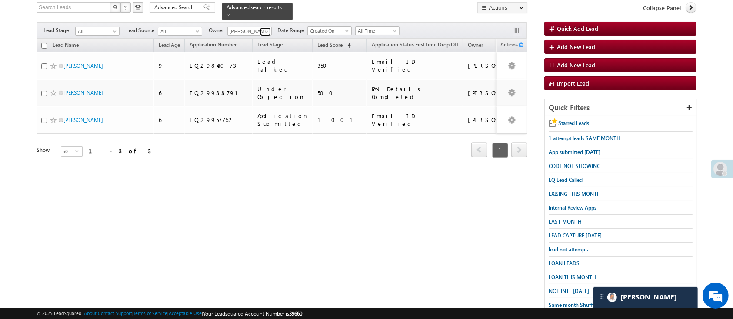
click at [265, 28] on span at bounding box center [266, 31] width 7 height 7
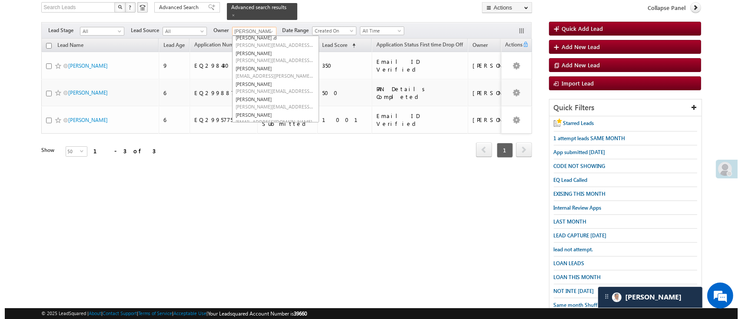
scroll to position [0, 0]
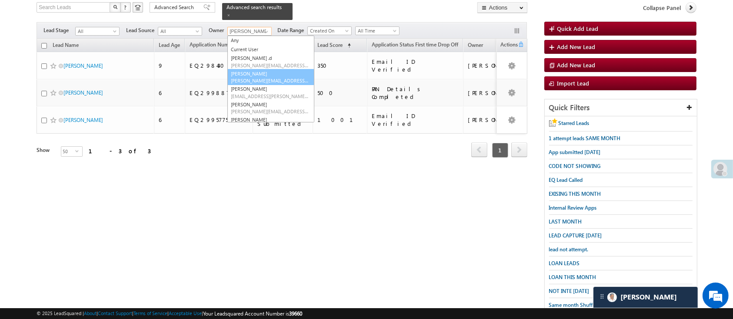
click at [296, 69] on link "Esha Kumari Esha.Kumari@angelbroking.com" at bounding box center [270, 77] width 87 height 17
type input "[PERSON_NAME]"
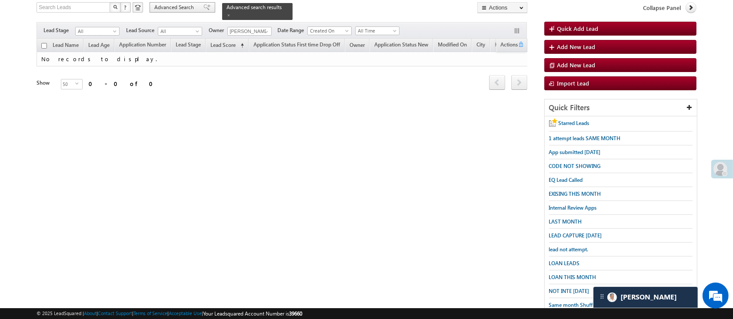
click at [170, 7] on span "Advanced Search" at bounding box center [175, 7] width 42 height 8
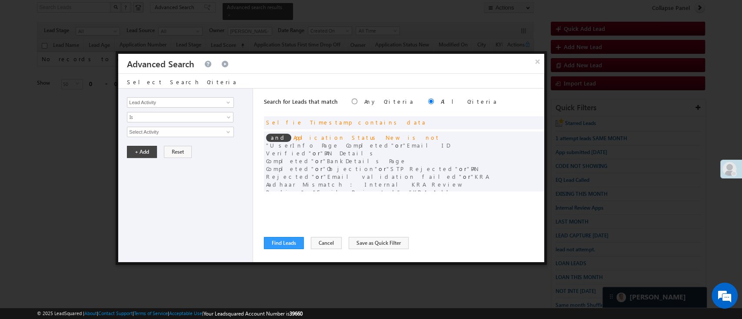
scroll to position [47, 0]
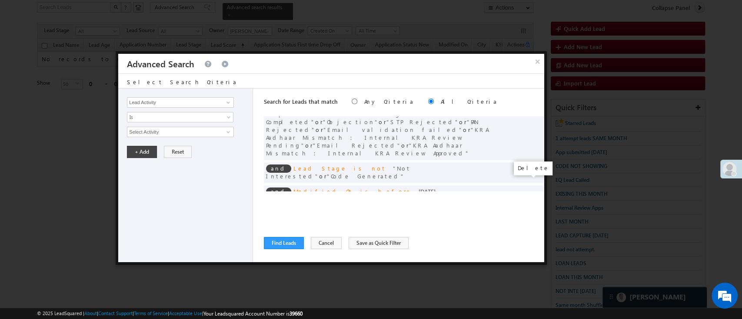
click at [531, 218] on span at bounding box center [534, 221] width 6 height 6
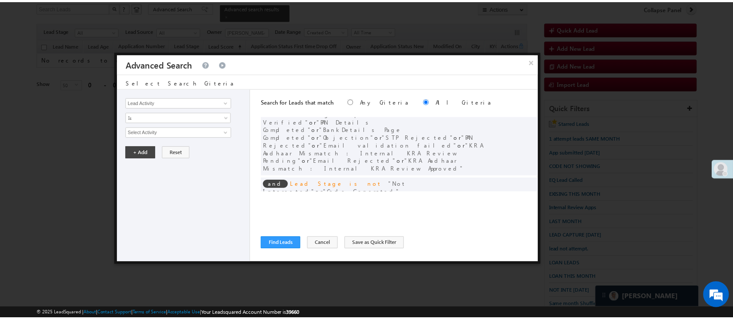
scroll to position [0, 0]
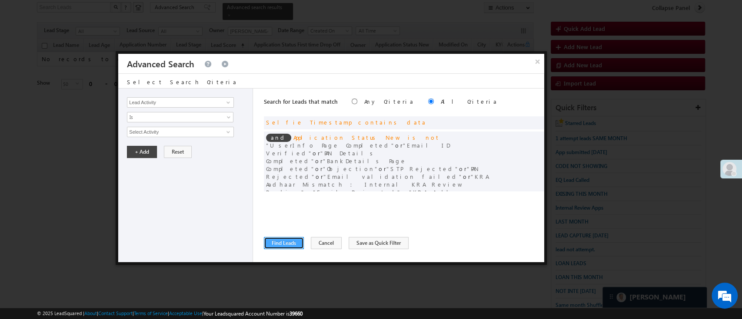
click at [276, 244] on button "Find Leads" at bounding box center [284, 243] width 40 height 12
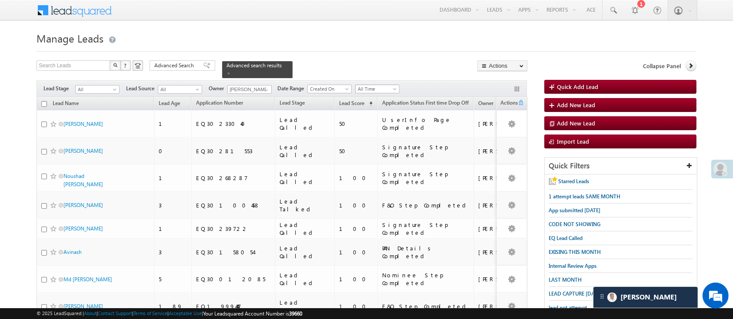
click at [378, 85] on span "All Time" at bounding box center [375, 89] width 41 height 8
click at [381, 156] on link "This Month" at bounding box center [379, 160] width 44 height 8
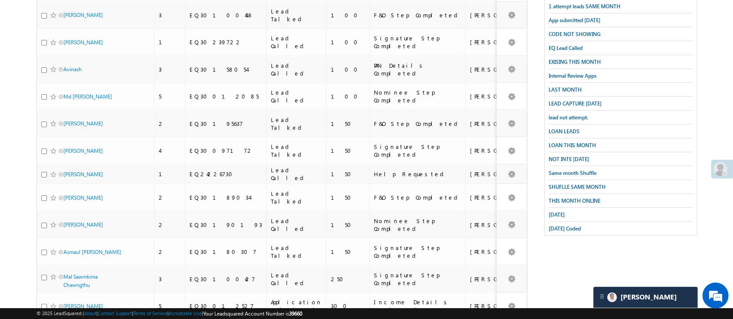
scroll to position [189, 0]
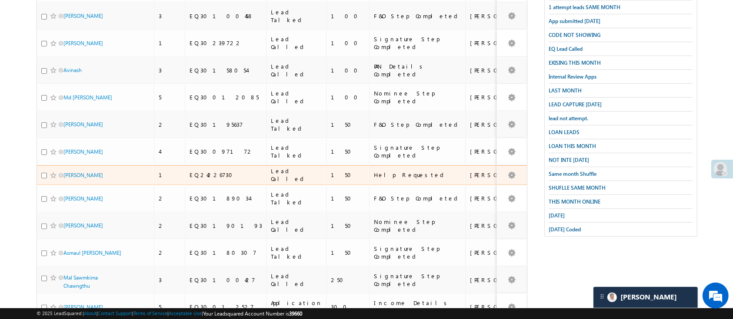
click at [48, 171] on div at bounding box center [54, 175] width 27 height 9
click at [43, 173] on input "checkbox" at bounding box center [44, 176] width 6 height 6
checkbox input "true"
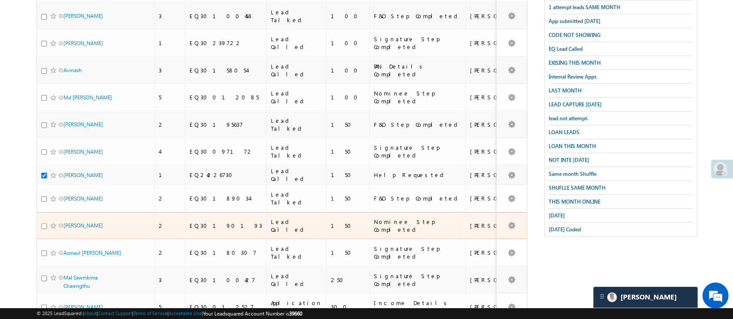
click at [42, 224] on input "checkbox" at bounding box center [44, 227] width 6 height 6
checkbox input "true"
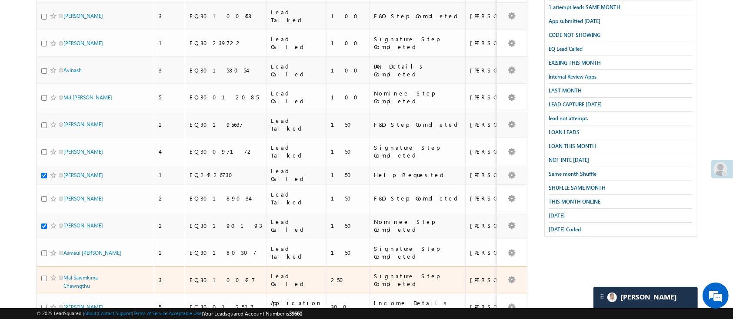
click at [40, 267] on td "Mal Sawmkima Chawngthu" at bounding box center [95, 280] width 117 height 27
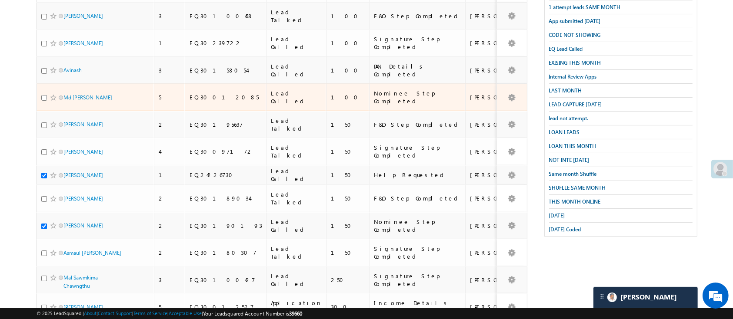
click at [42, 95] on input "checkbox" at bounding box center [44, 98] width 6 height 6
checkbox input "true"
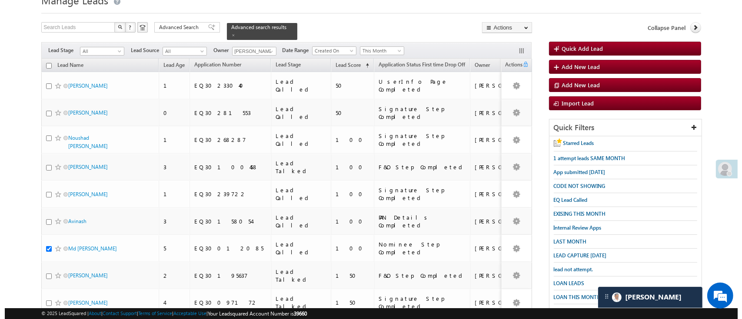
scroll to position [39, 0]
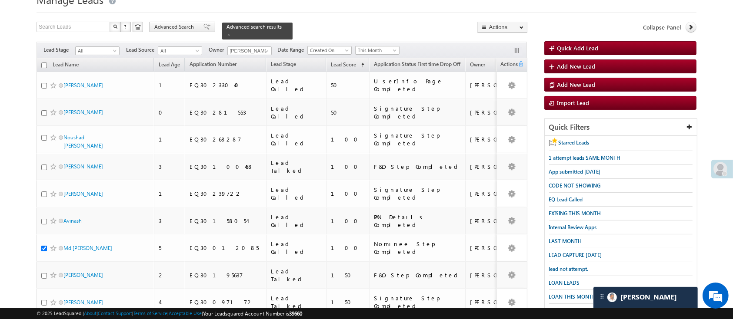
click at [182, 27] on span "Advanced Search" at bounding box center [175, 27] width 42 height 8
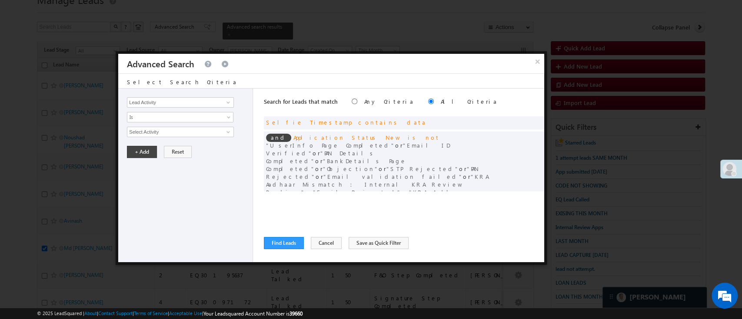
scroll to position [32, 0]
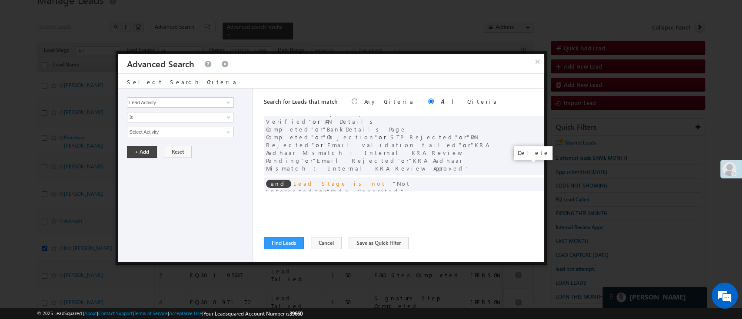
click at [531, 203] on span at bounding box center [534, 206] width 6 height 6
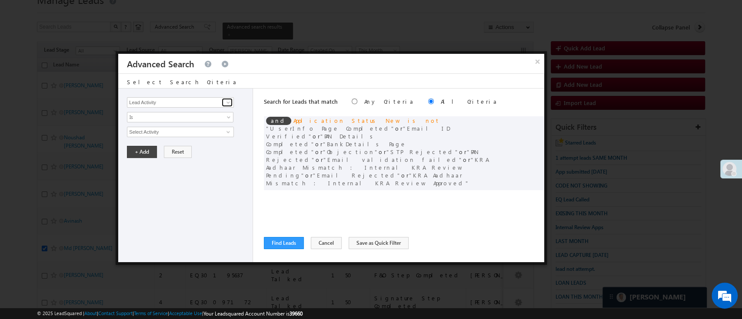
click at [229, 103] on span at bounding box center [228, 102] width 7 height 7
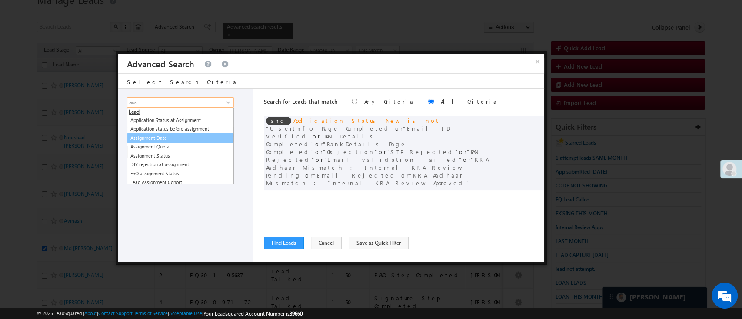
click at [177, 139] on link "Assignment Date" at bounding box center [180, 138] width 107 height 10
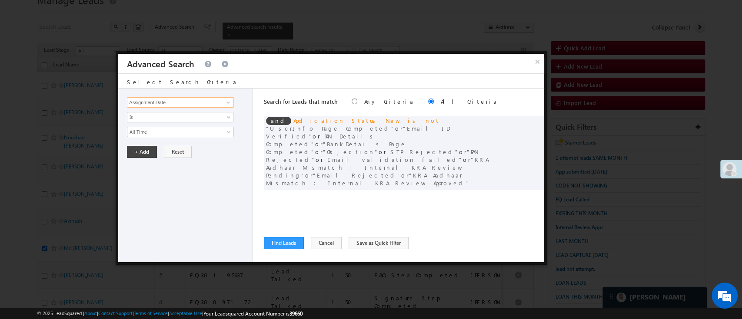
type input "Assignment Date"
click at [163, 128] on span "All Time" at bounding box center [174, 132] width 94 height 8
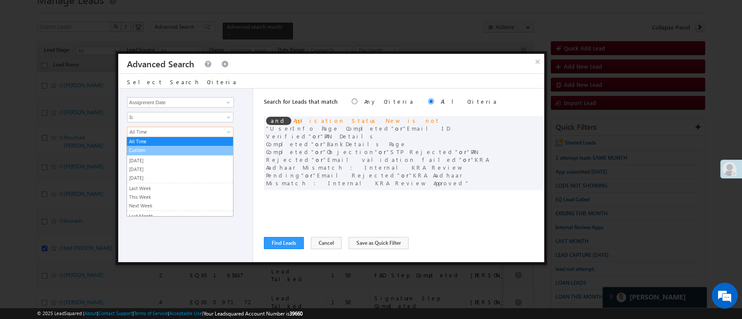
click at [160, 149] on link "Custom" at bounding box center [180, 150] width 106 height 8
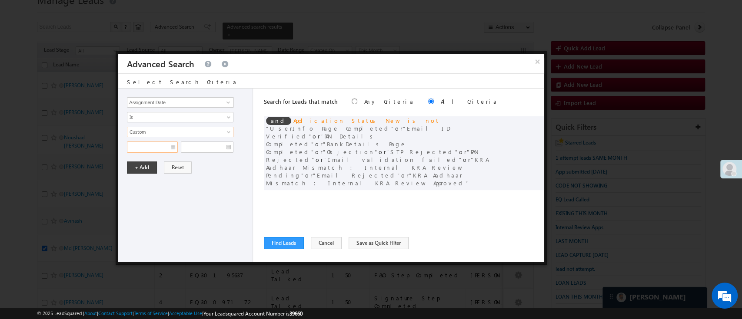
click at [159, 148] on input "text" at bounding box center [152, 147] width 51 height 11
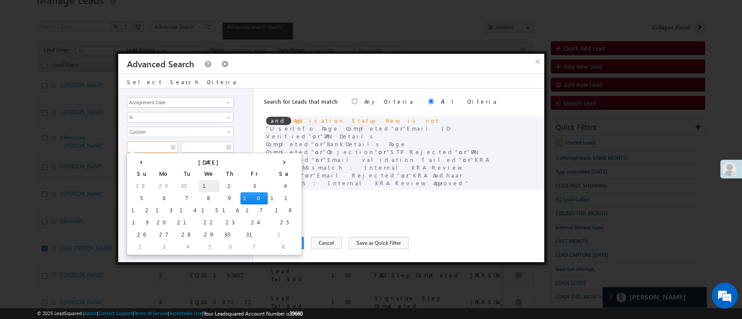
click at [199, 185] on td "1" at bounding box center [209, 186] width 21 height 12
type input "10/01/25"
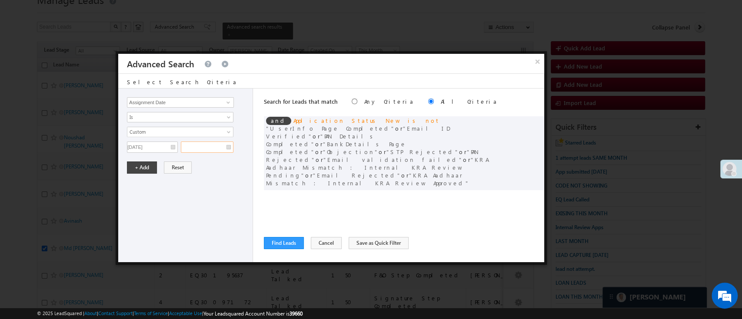
click at [199, 149] on input "text" at bounding box center [207, 147] width 53 height 11
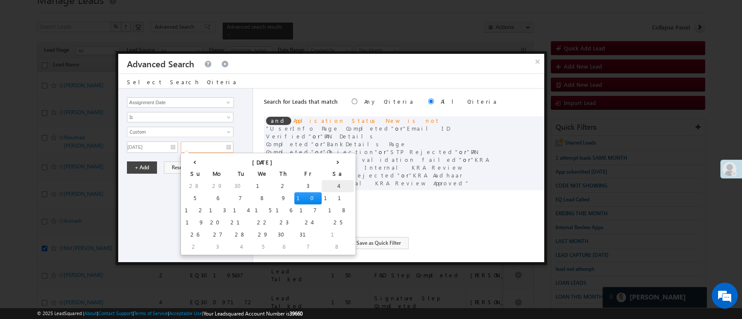
click at [322, 181] on td "4" at bounding box center [338, 186] width 32 height 12
type input "10/04/25"
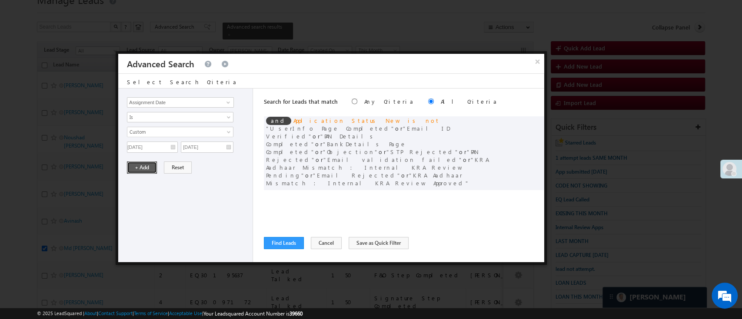
click at [149, 162] on button "+ Add" at bounding box center [142, 168] width 30 height 12
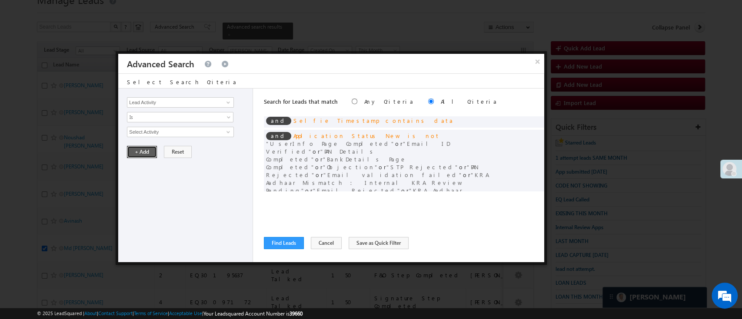
scroll to position [32, 0]
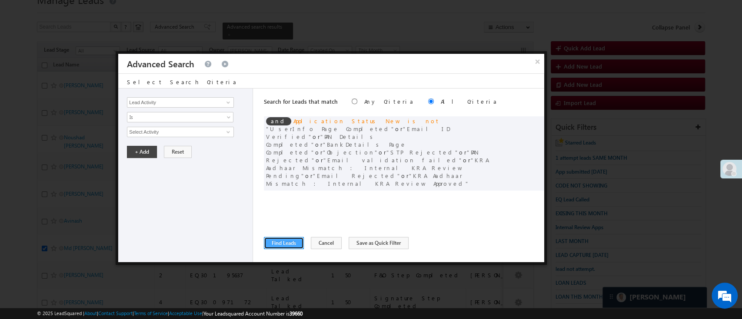
click at [289, 245] on button "Find Leads" at bounding box center [284, 243] width 40 height 12
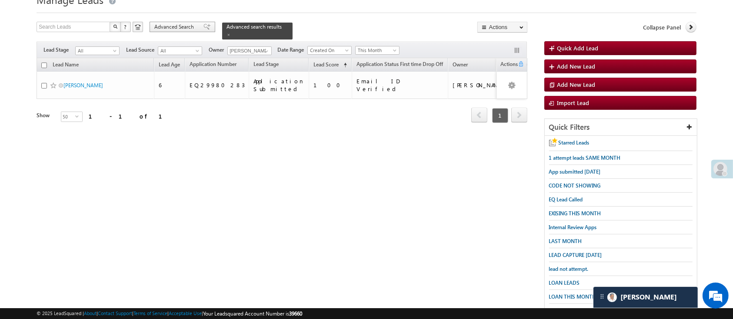
click at [176, 29] on span "Advanced Search" at bounding box center [175, 27] width 42 height 8
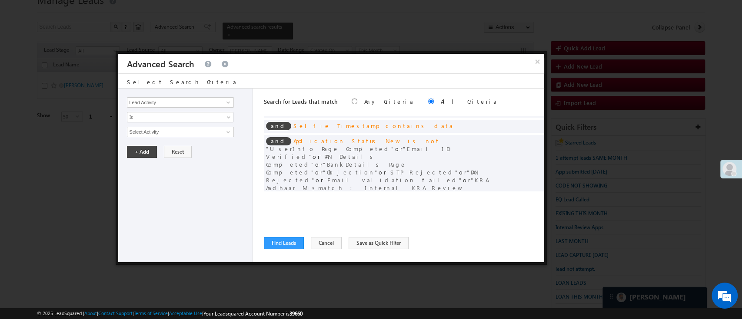
scroll to position [0, 0]
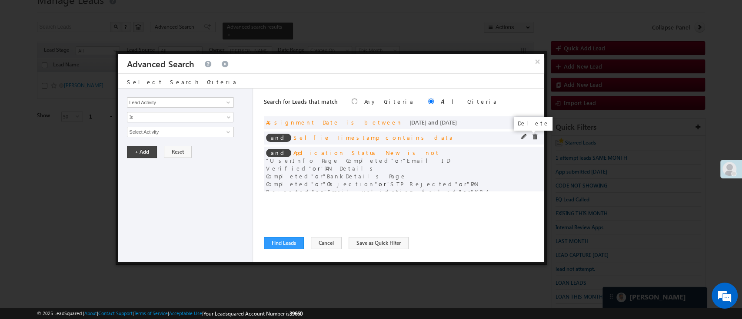
click at [531, 135] on span at bounding box center [534, 137] width 6 height 6
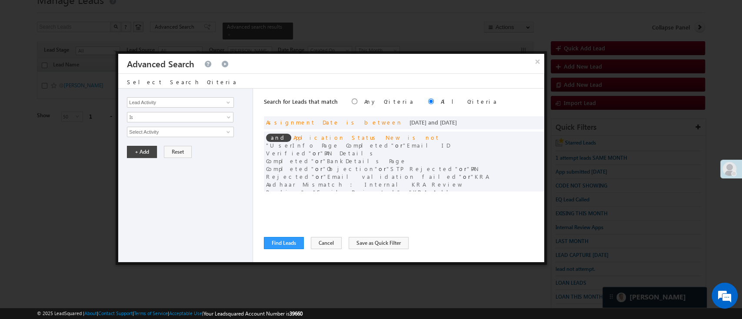
click at [288, 235] on div "Search for Leads that match Any Criteria All Criteria Note that the current tri…" at bounding box center [404, 176] width 280 height 174
click at [288, 237] on button "Find Leads" at bounding box center [284, 243] width 40 height 12
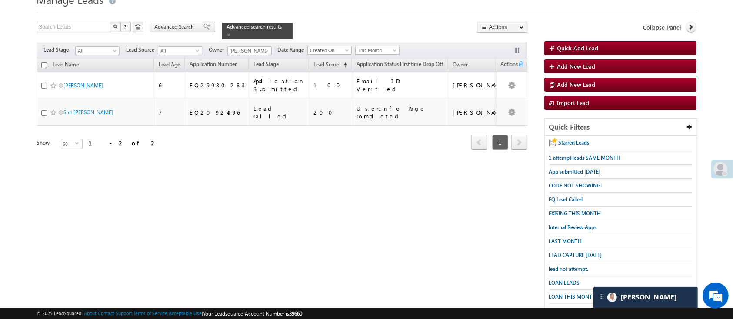
click at [177, 26] on span "Advanced Search" at bounding box center [175, 27] width 42 height 8
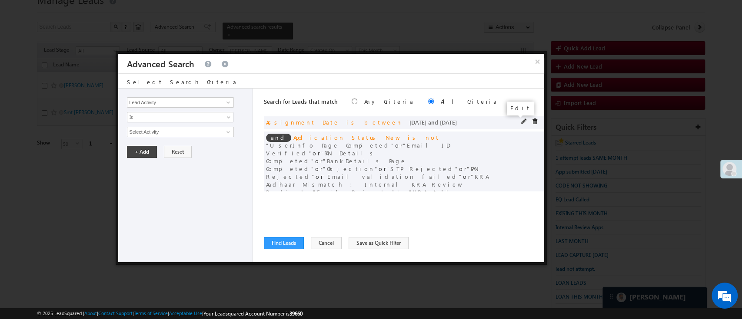
click at [521, 122] on span at bounding box center [524, 122] width 6 height 6
click at [211, 144] on input "10/04/25" at bounding box center [207, 147] width 53 height 11
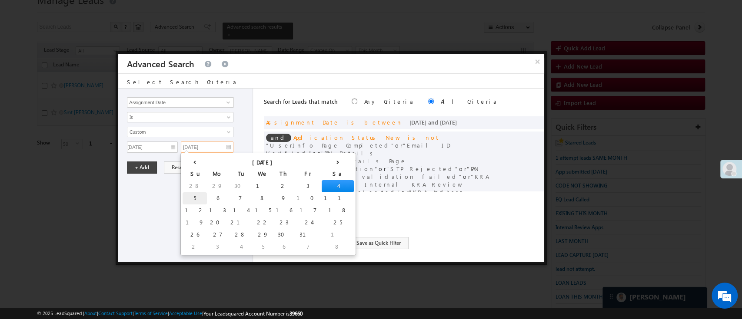
click at [186, 196] on td "5" at bounding box center [195, 199] width 24 height 12
type input "10/05/25"
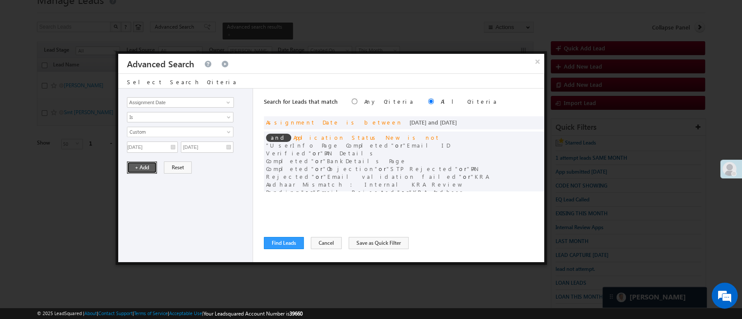
click at [149, 167] on button "+ Add" at bounding box center [142, 168] width 30 height 12
click at [279, 245] on button "Find Leads" at bounding box center [284, 243] width 40 height 12
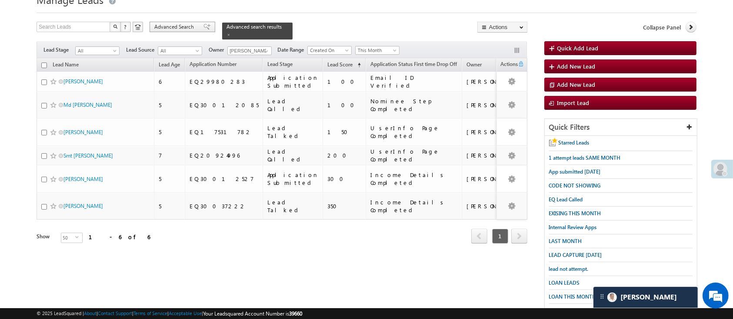
click at [184, 25] on span "Advanced Search" at bounding box center [175, 27] width 42 height 8
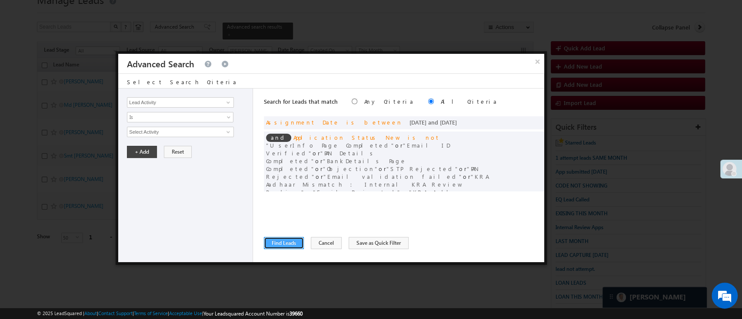
click at [281, 242] on button "Find Leads" at bounding box center [284, 243] width 40 height 12
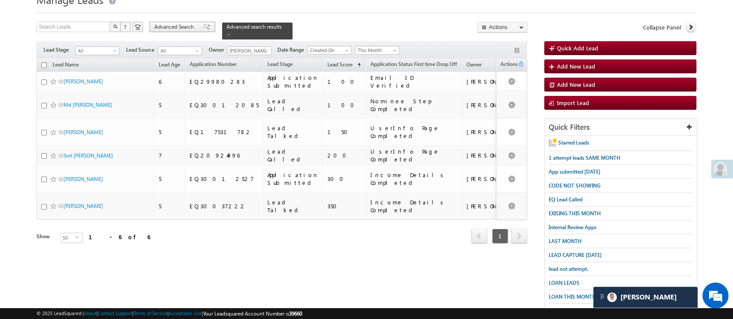
click at [187, 26] on span "Advanced Search" at bounding box center [175, 27] width 42 height 8
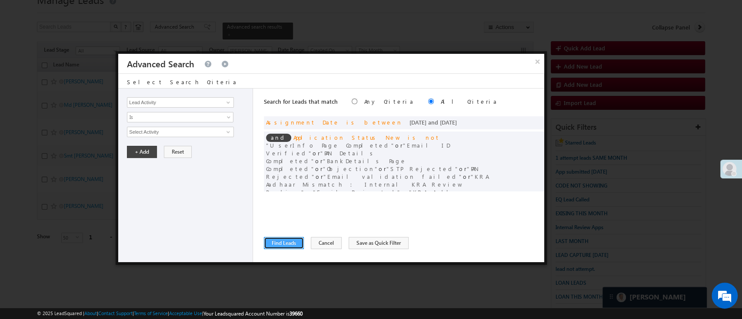
click at [292, 242] on button "Find Leads" at bounding box center [284, 243] width 40 height 12
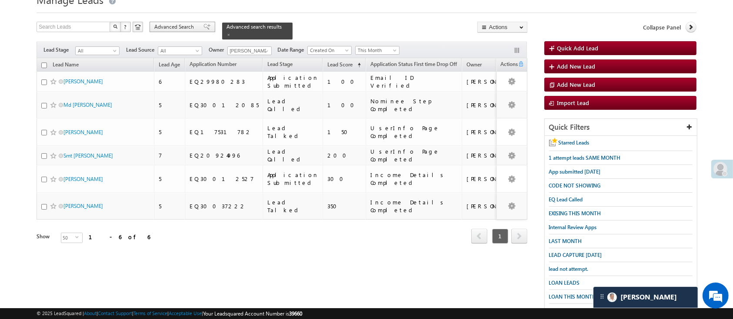
click at [184, 23] on span "Advanced Search" at bounding box center [175, 27] width 42 height 8
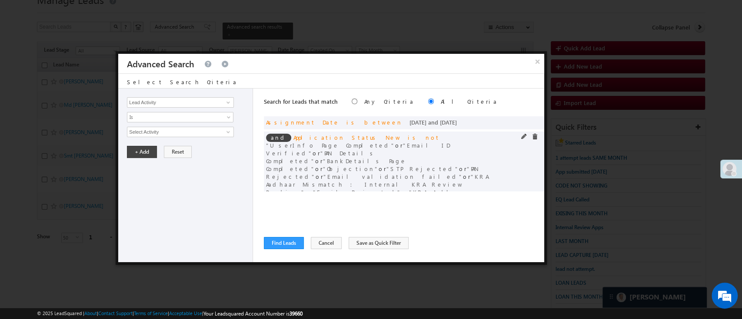
click at [531, 136] on span at bounding box center [534, 137] width 6 height 6
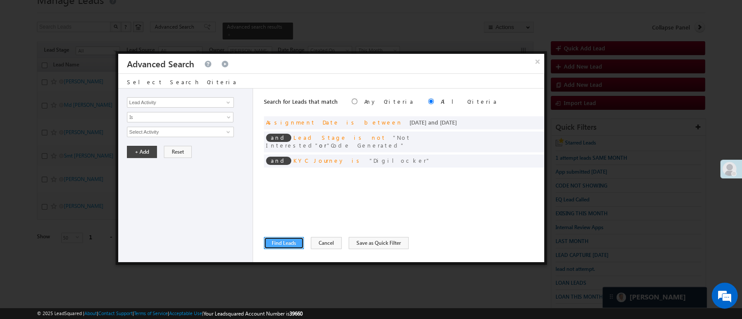
click at [285, 243] on button "Find Leads" at bounding box center [284, 243] width 40 height 12
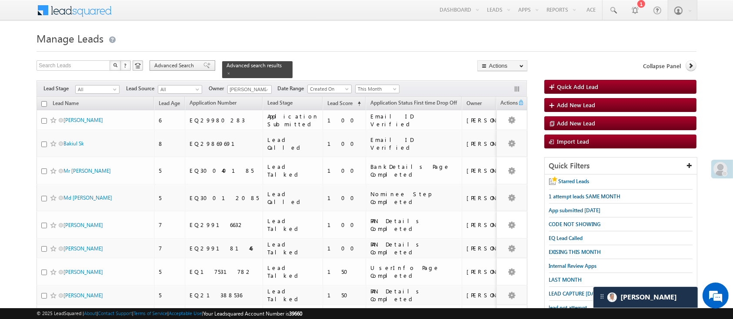
click at [163, 65] on span "Advanced Search" at bounding box center [175, 66] width 42 height 8
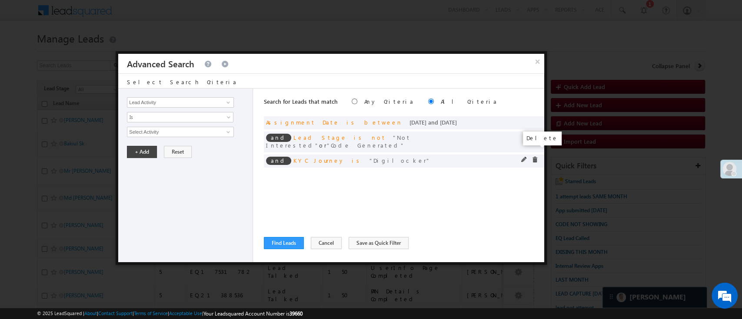
click at [532, 157] on span at bounding box center [534, 160] width 6 height 6
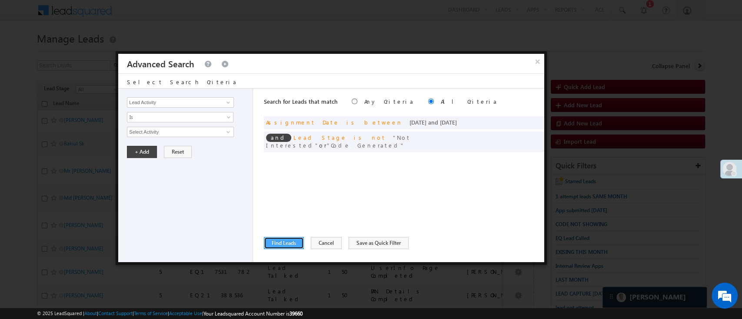
click at [292, 244] on button "Find Leads" at bounding box center [284, 243] width 40 height 12
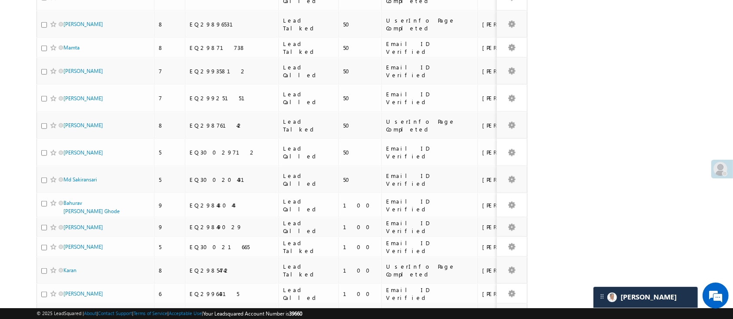
scroll to position [862, 0]
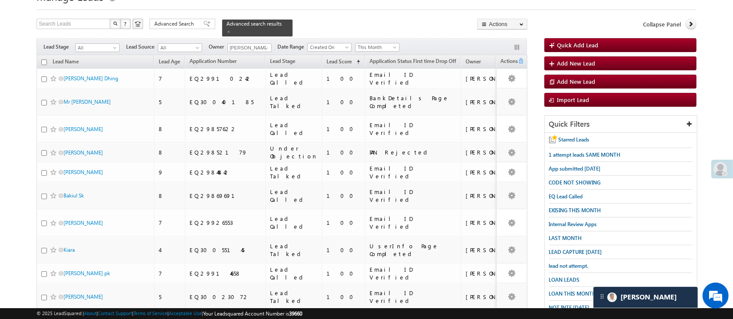
scroll to position [0, 0]
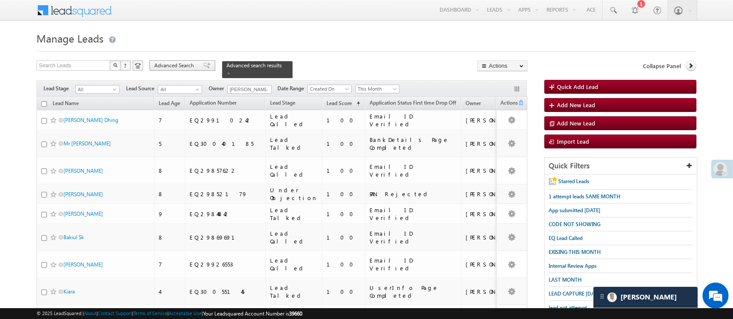
click at [186, 65] on span "Advanced Search" at bounding box center [175, 66] width 42 height 8
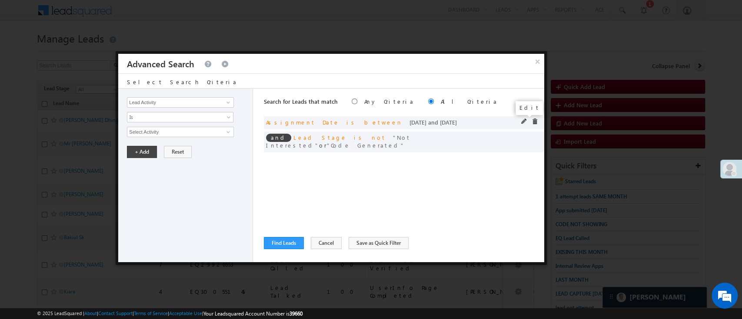
click at [522, 120] on span at bounding box center [524, 122] width 6 height 6
click at [525, 121] on span at bounding box center [524, 122] width 6 height 6
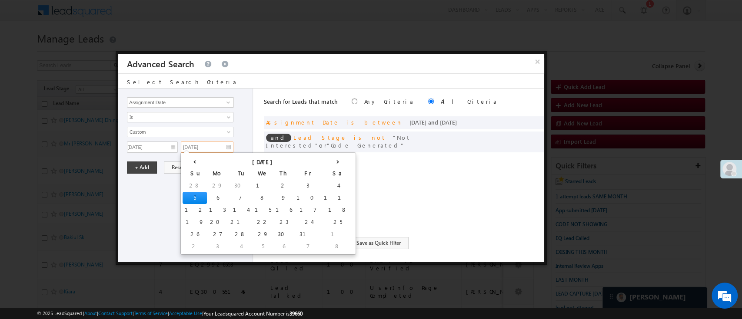
click at [216, 146] on input "10/05/25" at bounding box center [207, 147] width 53 height 11
click at [273, 187] on td "2" at bounding box center [283, 186] width 21 height 12
type input "10/02/25"
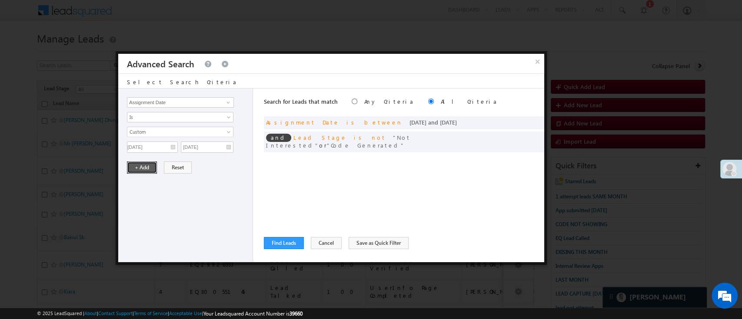
click at [141, 165] on button "+ Add" at bounding box center [142, 168] width 30 height 12
click at [290, 241] on button "Find Leads" at bounding box center [284, 243] width 40 height 12
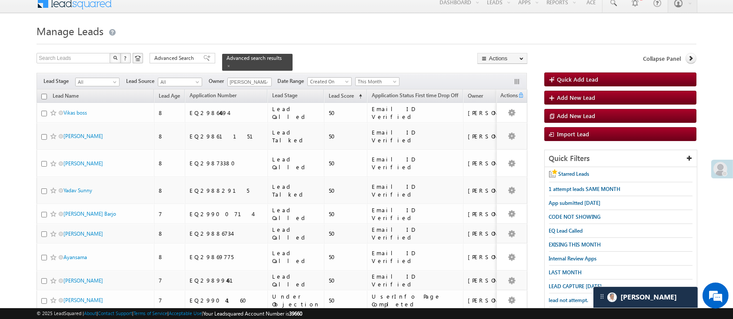
scroll to position [9, 0]
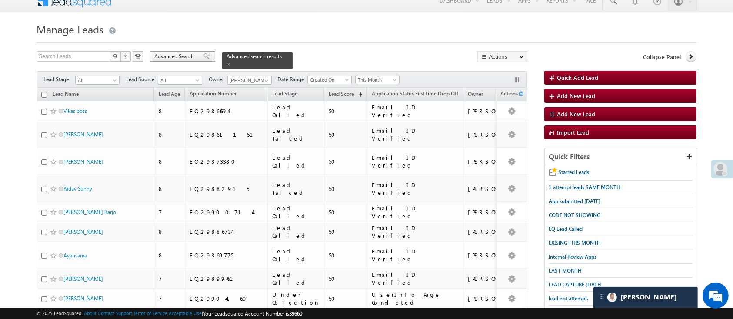
click at [172, 55] on span "Advanced Search" at bounding box center [175, 57] width 42 height 8
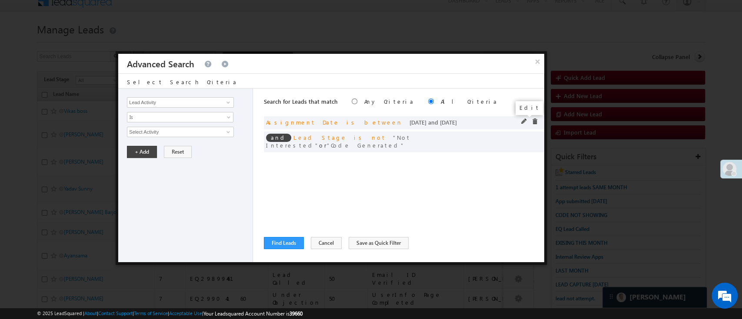
click at [522, 121] on span at bounding box center [524, 122] width 6 height 6
click at [199, 147] on input "10/02/25" at bounding box center [207, 147] width 53 height 11
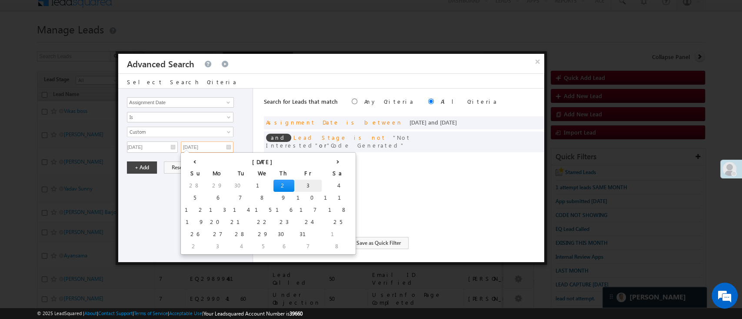
click at [294, 189] on td "3" at bounding box center [307, 186] width 27 height 12
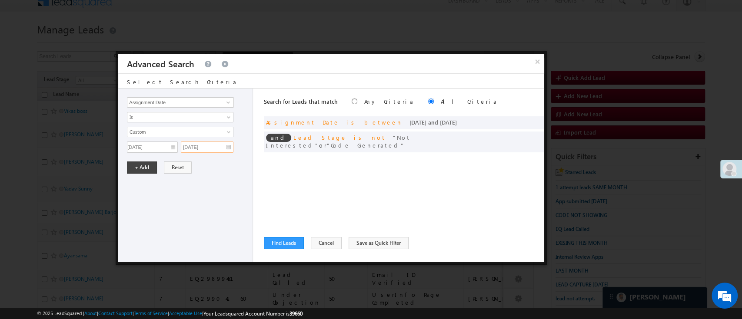
type input "10/03/25"
click at [132, 163] on button "+ Add" at bounding box center [142, 168] width 30 height 12
click at [275, 242] on button "Find Leads" at bounding box center [284, 243] width 40 height 12
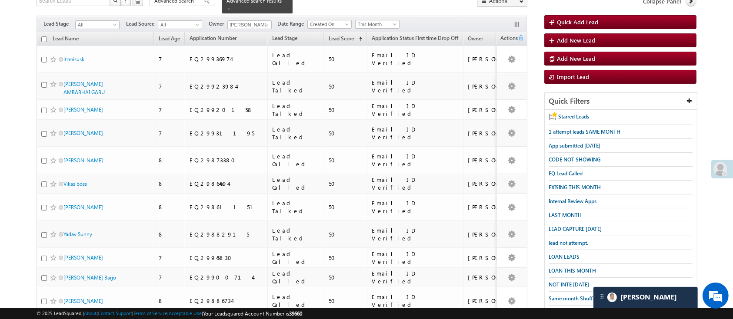
scroll to position [0, 0]
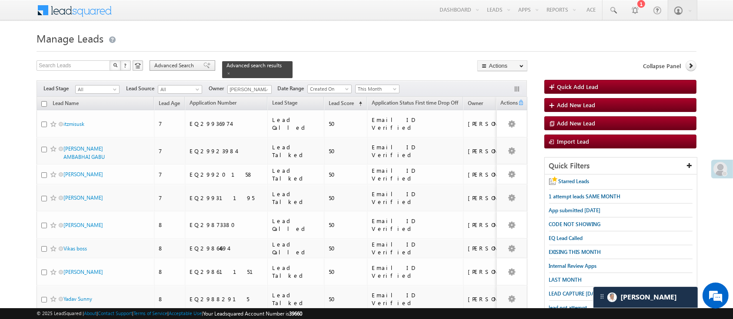
click at [188, 64] on span "Advanced Search" at bounding box center [175, 66] width 42 height 8
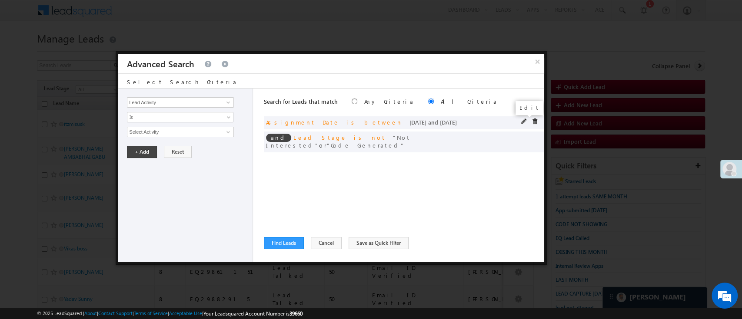
click at [522, 121] on span at bounding box center [524, 122] width 6 height 6
click at [213, 147] on input "10/03/25" at bounding box center [207, 147] width 53 height 11
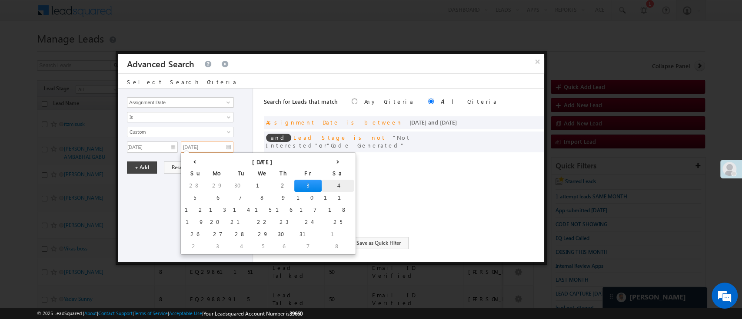
click at [322, 183] on td "4" at bounding box center [338, 186] width 32 height 12
type input "10/04/25"
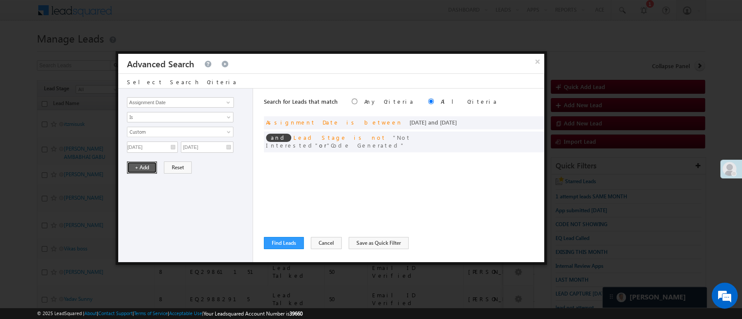
click at [130, 167] on button "+ Add" at bounding box center [142, 168] width 30 height 12
click at [298, 240] on button "Find Leads" at bounding box center [284, 243] width 40 height 12
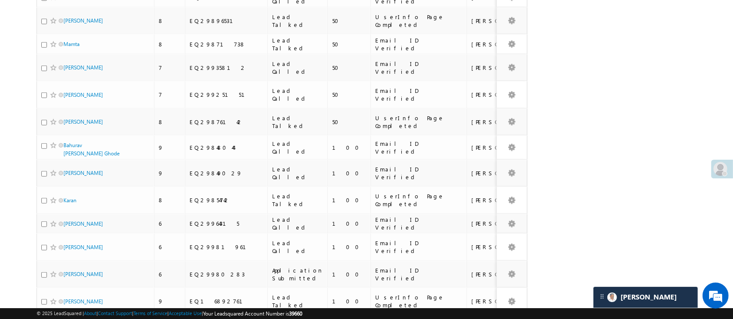
scroll to position [855, 0]
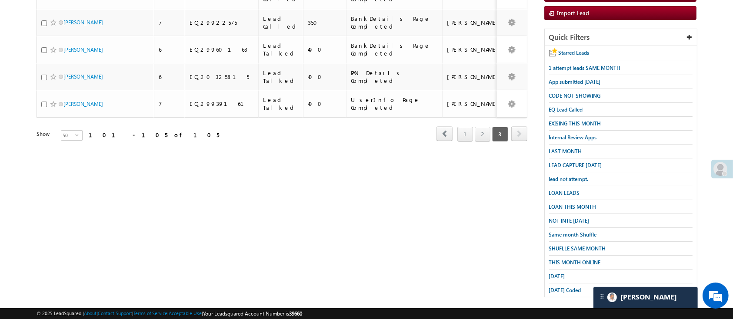
scroll to position [0, 0]
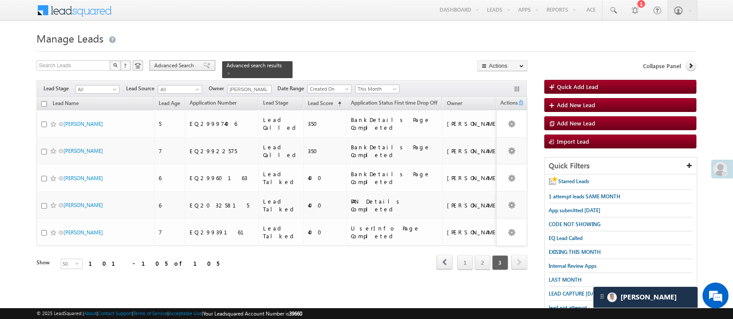
click at [190, 68] on span "Advanced Search" at bounding box center [175, 66] width 42 height 8
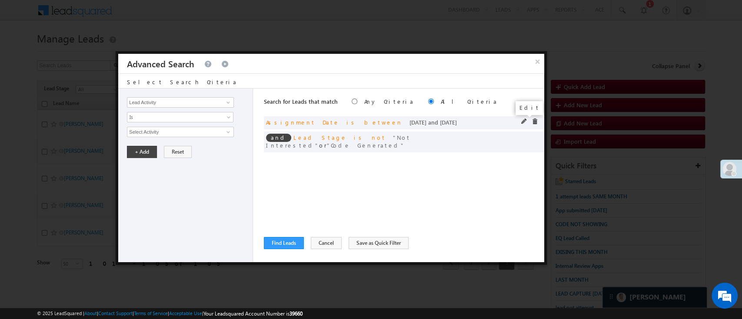
click at [523, 121] on span at bounding box center [524, 122] width 6 height 6
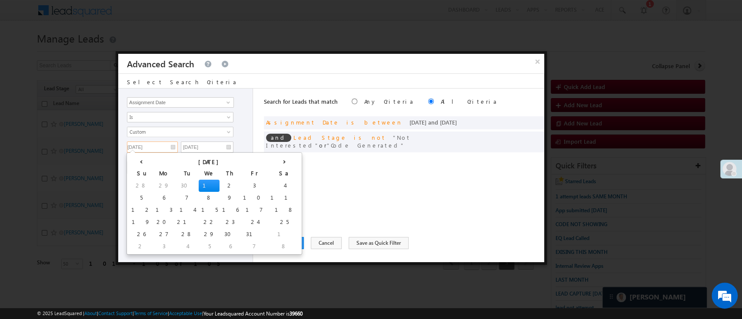
click at [157, 151] on input "10/01/25" at bounding box center [152, 147] width 51 height 11
click at [153, 200] on td "6" at bounding box center [163, 198] width 21 height 12
type input "10/06/25"
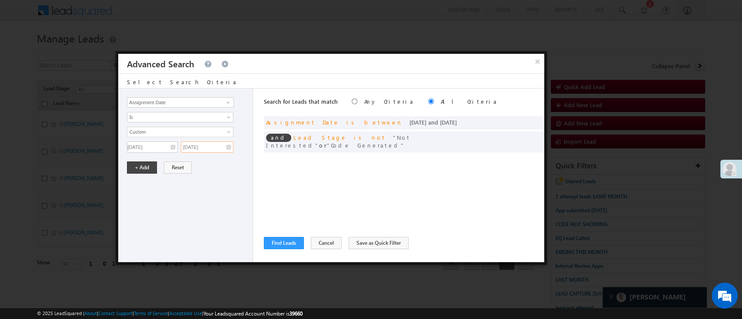
click at [206, 149] on input "10/04/25" at bounding box center [207, 147] width 53 height 11
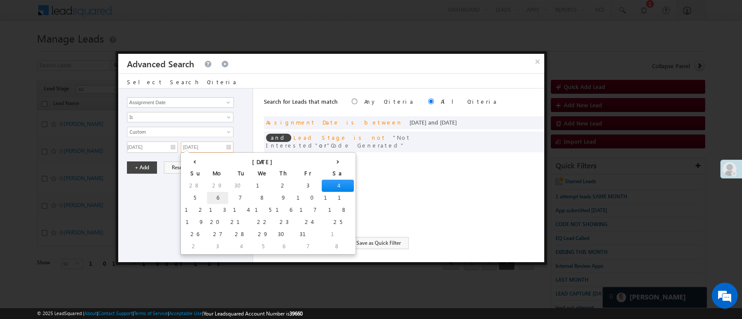
click at [207, 199] on td "6" at bounding box center [217, 198] width 21 height 12
type input "10/06/25"
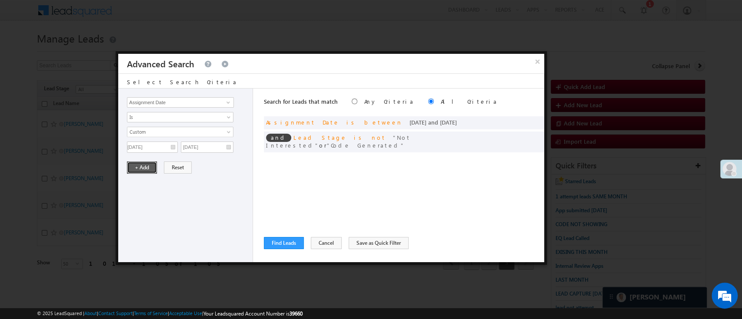
click at [148, 172] on button "+ Add" at bounding box center [142, 168] width 30 height 12
click at [294, 244] on button "Find Leads" at bounding box center [284, 243] width 40 height 12
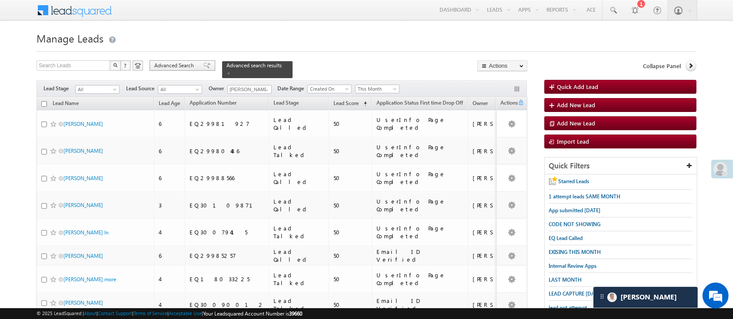
click at [183, 68] on span "Advanced Search" at bounding box center [175, 66] width 42 height 8
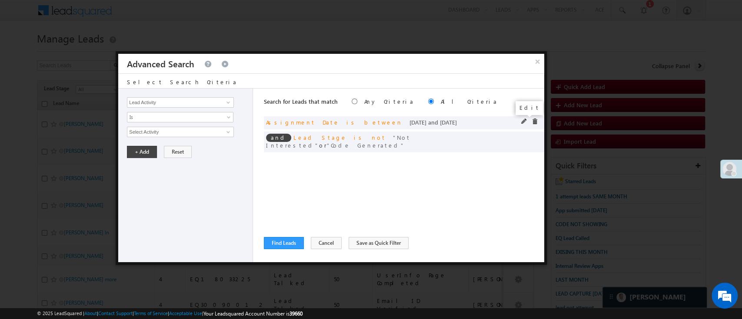
click at [522, 120] on span at bounding box center [524, 122] width 6 height 6
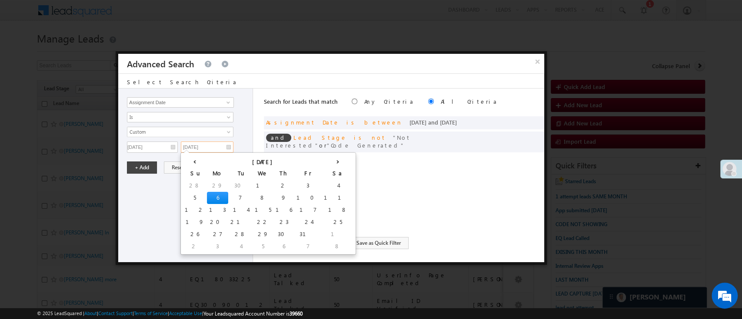
click at [209, 145] on input "10/06/25" at bounding box center [207, 147] width 53 height 11
click at [228, 195] on td "7" at bounding box center [240, 198] width 24 height 12
type input "10/07/25"
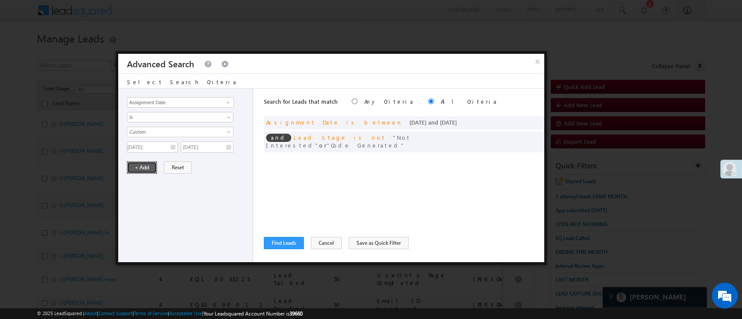
click at [141, 166] on button "+ Add" at bounding box center [142, 168] width 30 height 12
click at [275, 245] on button "Find Leads" at bounding box center [284, 243] width 40 height 12
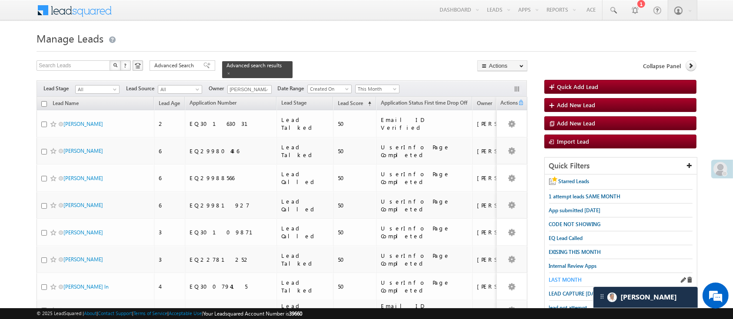
click at [572, 278] on span "LAST MONTH" at bounding box center [565, 280] width 33 height 7
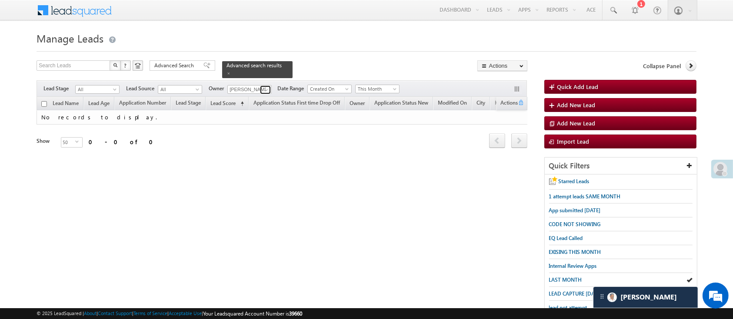
click at [265, 86] on span at bounding box center [266, 89] width 7 height 7
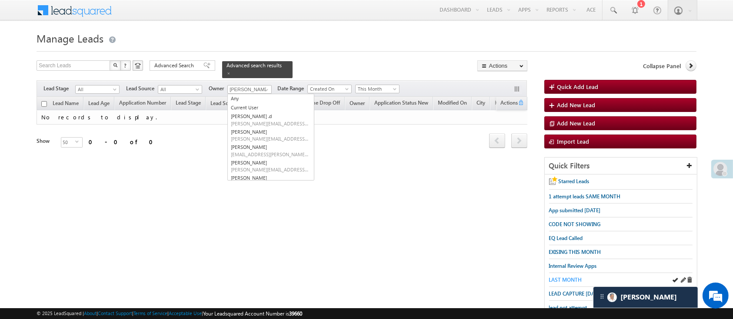
click at [562, 277] on span "LAST MONTH" at bounding box center [565, 280] width 33 height 7
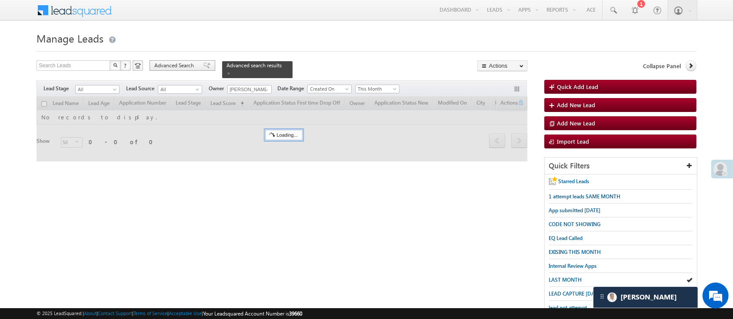
click at [187, 65] on span "Advanced Search" at bounding box center [175, 66] width 42 height 8
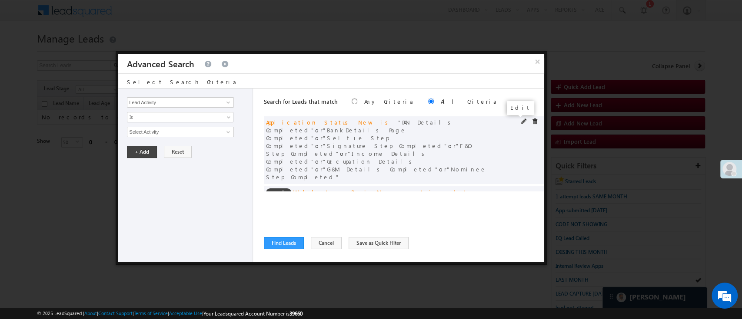
click at [521, 123] on span at bounding box center [524, 122] width 6 height 6
click at [207, 135] on span "9 selected" at bounding box center [176, 132] width 99 height 10
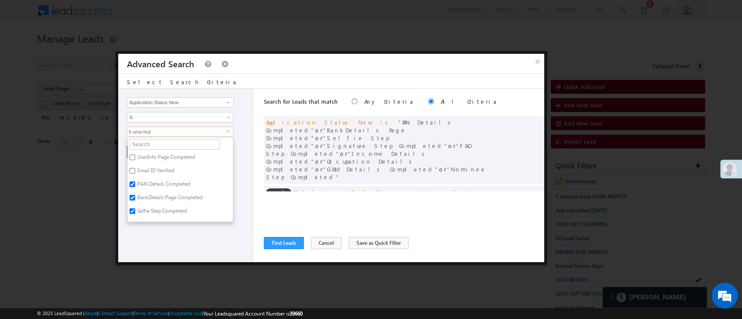
click at [156, 185] on label "PAN Details Completed" at bounding box center [163, 185] width 72 height 13
click at [135, 185] on input "PAN Details Completed" at bounding box center [133, 185] width 6 height 6
checkbox input "false"
click at [157, 195] on label "BankDetails Page Completed" at bounding box center [169, 199] width 84 height 13
click at [135, 195] on input "BankDetails Page Completed" at bounding box center [133, 198] width 6 height 6
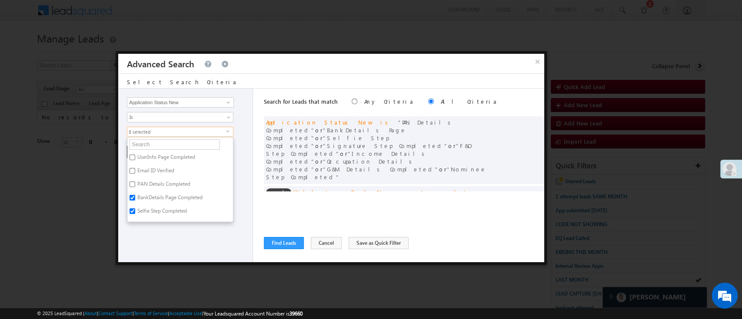
checkbox input "false"
click at [170, 214] on label "Esign Request Raised" at bounding box center [160, 215] width 66 height 13
click at [135, 214] on input "Esign Request Raised" at bounding box center [133, 215] width 6 height 6
checkbox input "true"
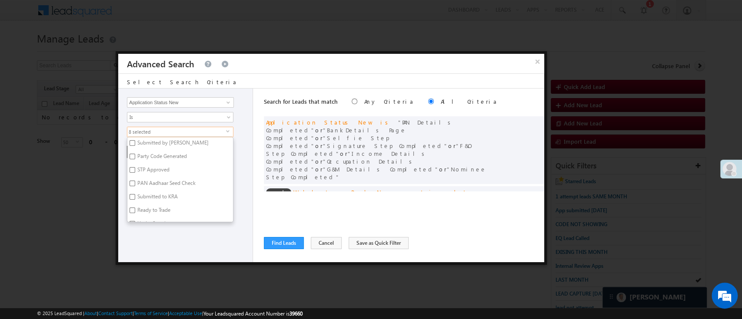
scroll to position [181, 0]
click at [210, 237] on div "Lead Activity Task Sales Group Prospect Id WA Last Message Timestamp 4th Day Di…" at bounding box center [185, 176] width 135 height 174
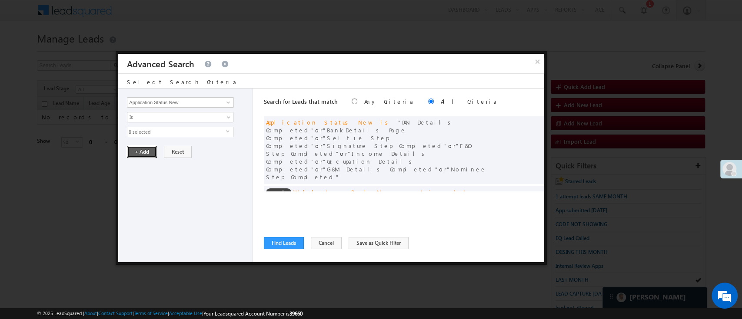
click at [137, 146] on button "+ Add" at bounding box center [142, 152] width 30 height 12
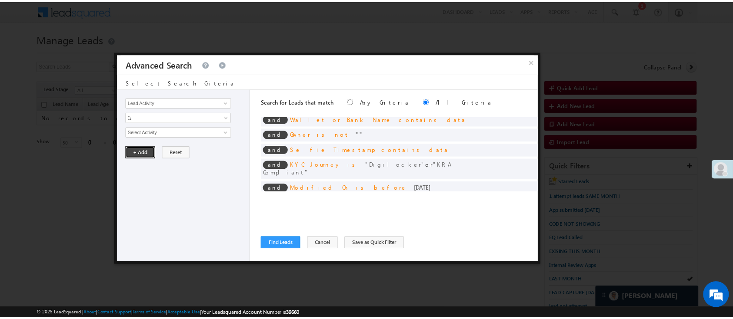
scroll to position [62, 0]
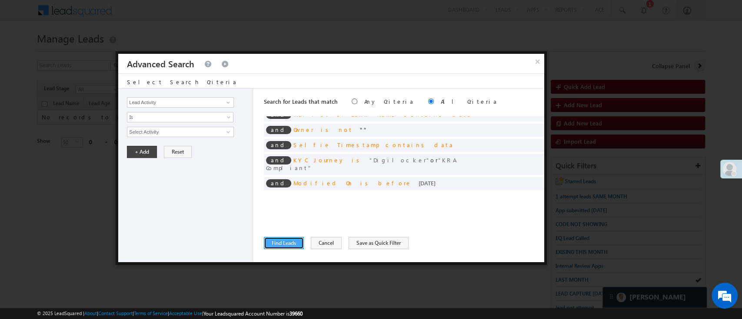
click at [292, 245] on button "Find Leads" at bounding box center [284, 243] width 40 height 12
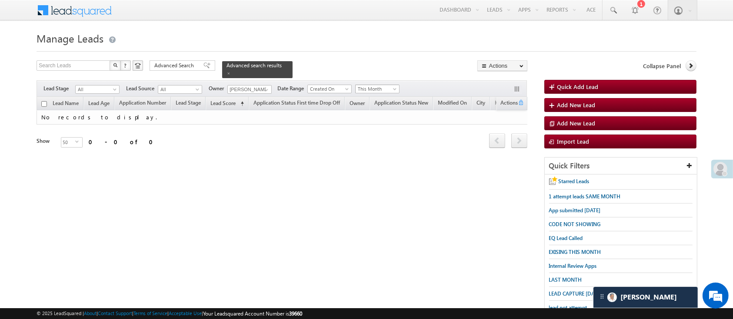
click at [396, 87] on span at bounding box center [395, 90] width 7 height 7
click at [389, 88] on span "This Month" at bounding box center [375, 89] width 41 height 8
click at [389, 85] on span "This Month" at bounding box center [375, 89] width 41 height 8
click at [382, 90] on link "All Time" at bounding box center [379, 94] width 44 height 8
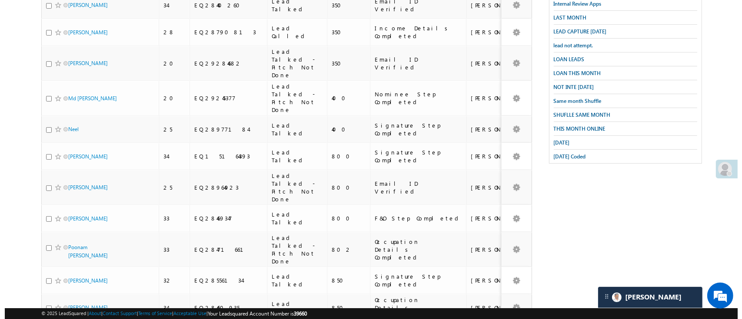
scroll to position [0, 0]
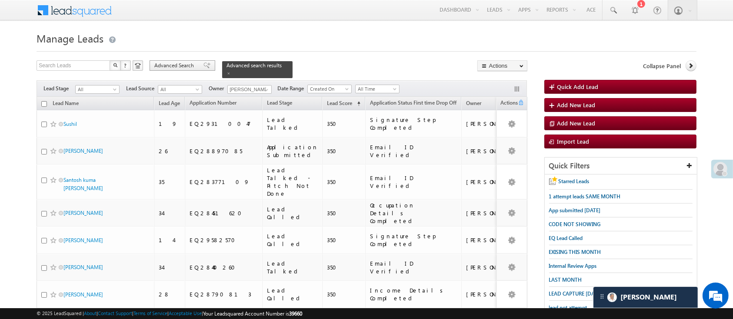
click at [168, 64] on span "Advanced Search" at bounding box center [175, 66] width 42 height 8
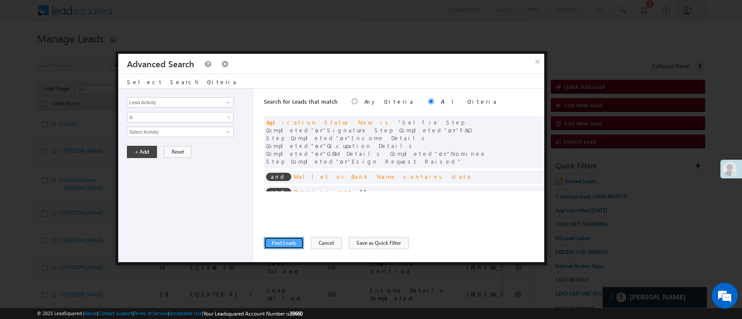
click at [273, 238] on button "Find Leads" at bounding box center [284, 243] width 40 height 12
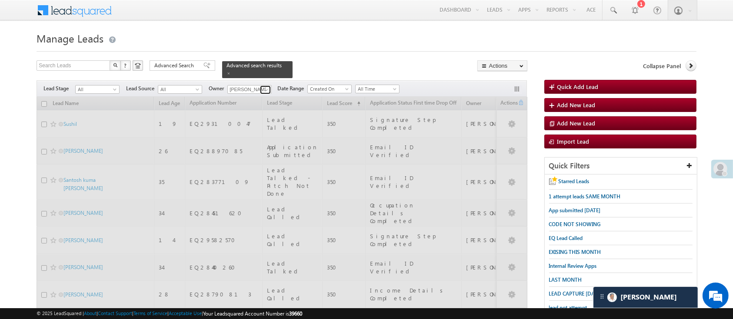
click at [267, 86] on span at bounding box center [266, 89] width 7 height 7
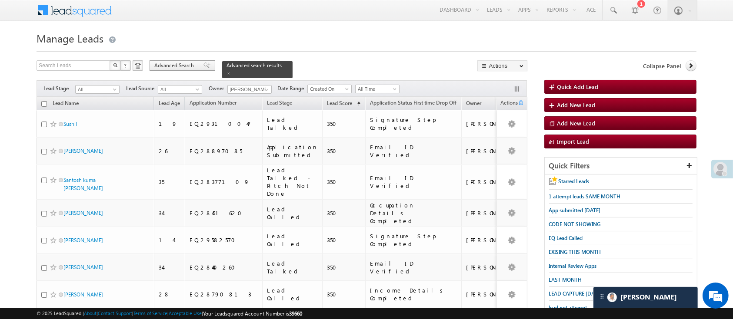
click at [190, 68] on span "Advanced Search" at bounding box center [175, 66] width 42 height 8
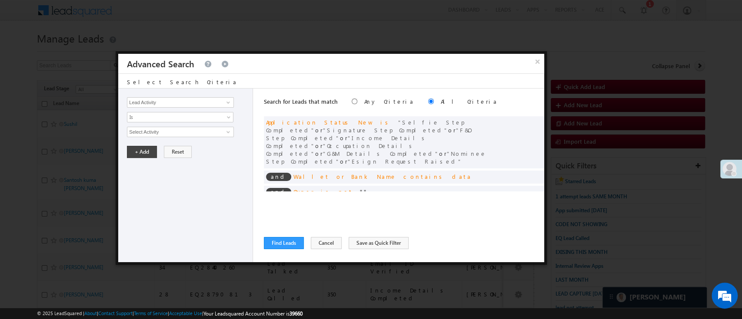
scroll to position [62, 0]
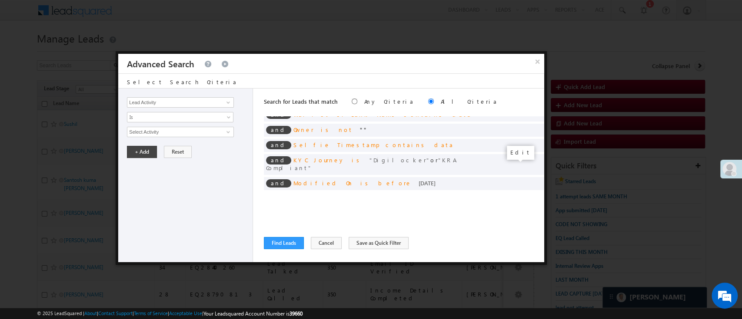
click at [521, 195] on span at bounding box center [524, 198] width 6 height 6
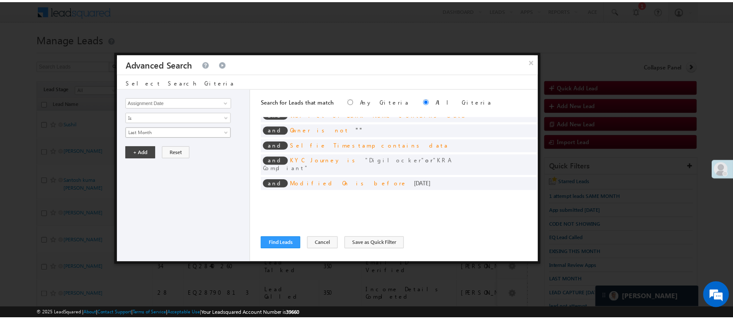
scroll to position [3, 0]
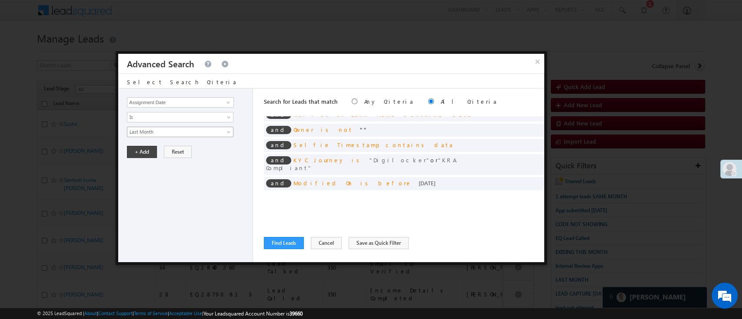
click at [181, 133] on span "Last Month" at bounding box center [174, 132] width 94 height 8
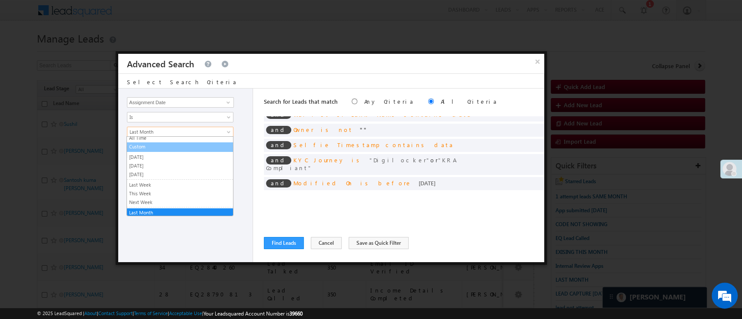
click at [164, 148] on link "Custom" at bounding box center [180, 147] width 106 height 8
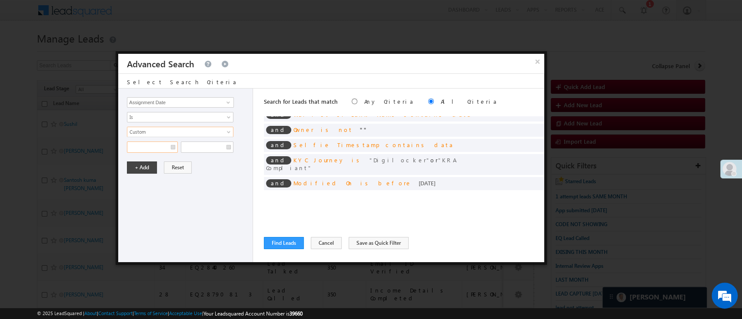
click at [156, 148] on input "text" at bounding box center [152, 147] width 51 height 11
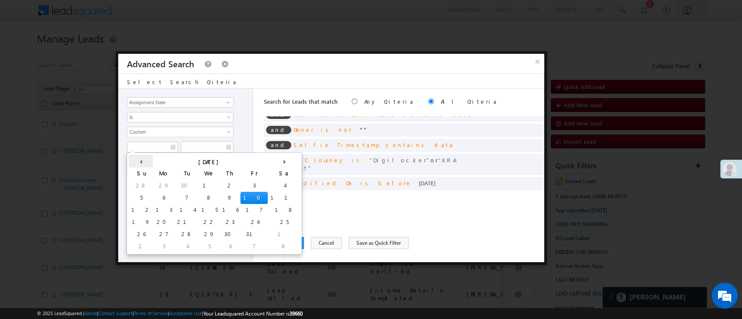
click at [136, 160] on th "‹" at bounding box center [141, 161] width 24 height 13
click at [153, 210] on td "15" at bounding box center [163, 210] width 21 height 12
type input "09/15/25"
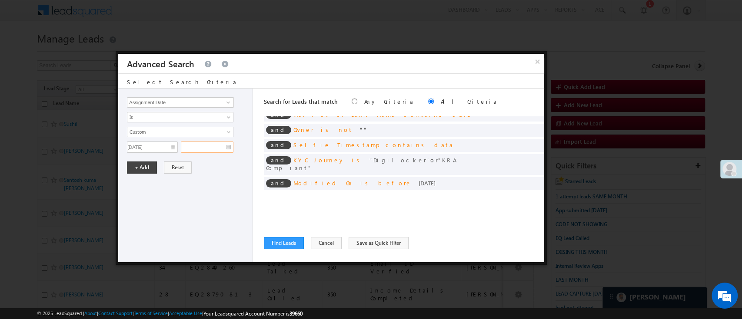
click at [202, 147] on input "text" at bounding box center [207, 147] width 53 height 11
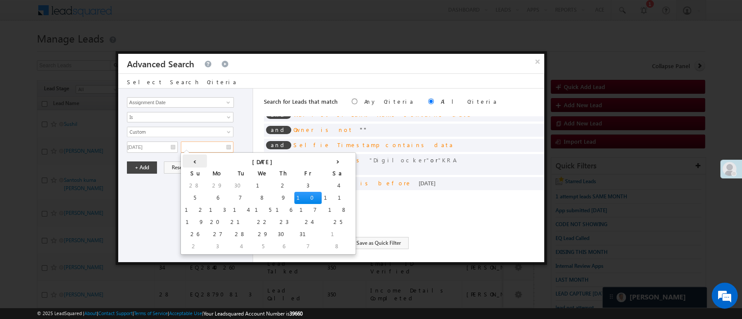
click at [188, 161] on th "‹" at bounding box center [195, 161] width 24 height 13
click at [228, 236] on td "30" at bounding box center [238, 235] width 21 height 12
type input "09/30/25"
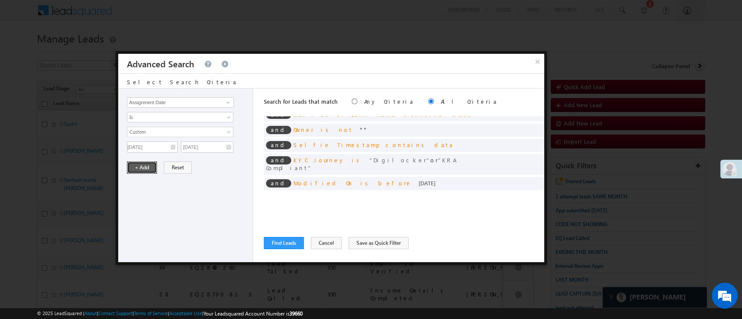
click at [148, 169] on button "+ Add" at bounding box center [142, 168] width 30 height 12
click at [279, 244] on button "Find Leads" at bounding box center [284, 243] width 40 height 12
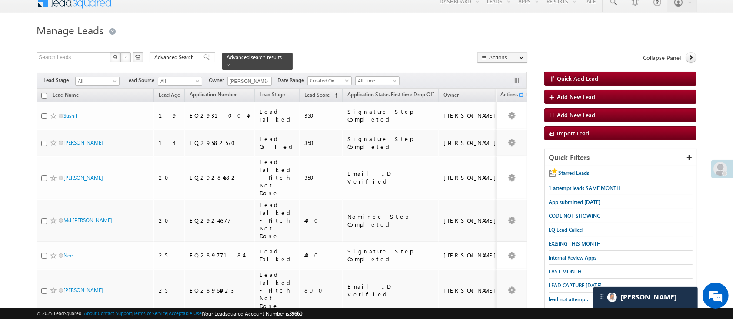
scroll to position [7, 0]
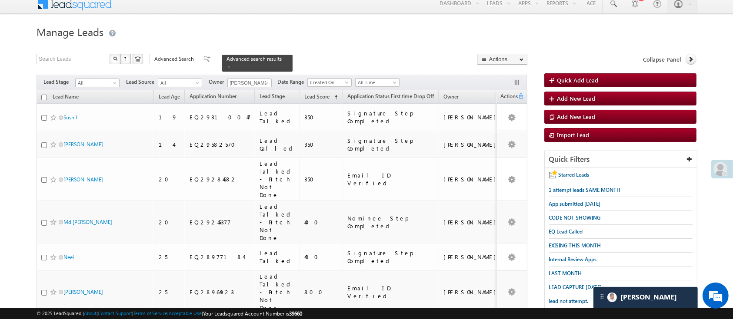
click at [45, 95] on input "checkbox" at bounding box center [44, 98] width 6 height 6
checkbox input "true"
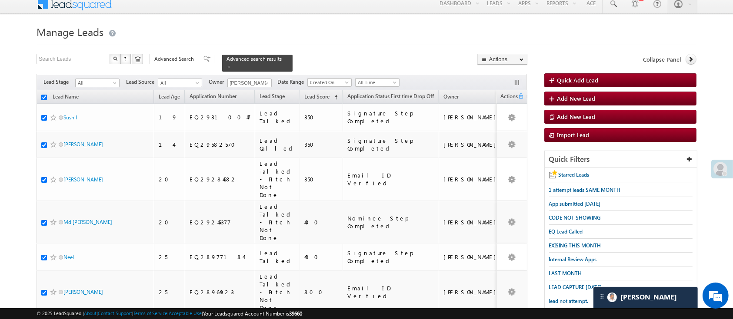
checkbox input "true"
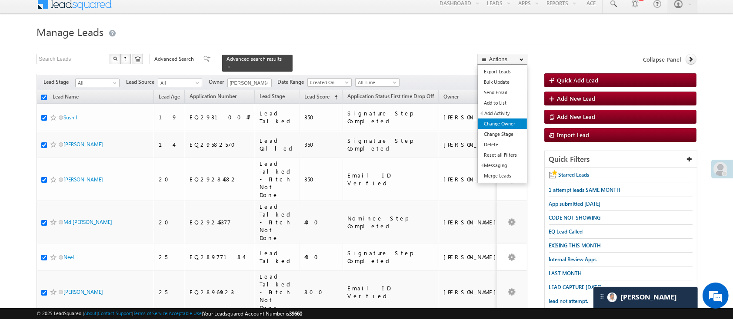
click at [507, 122] on link "Change Owner" at bounding box center [502, 124] width 49 height 10
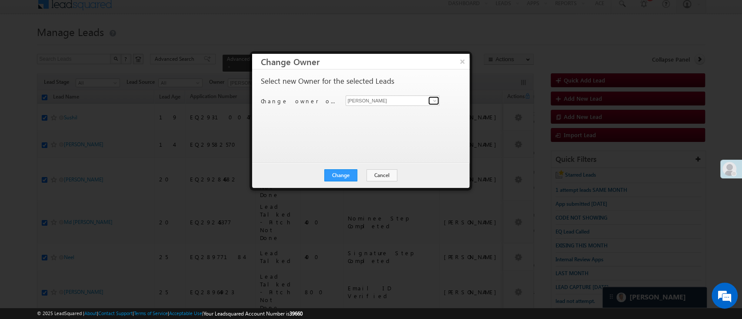
click at [435, 101] on span at bounding box center [434, 100] width 7 height 7
click at [409, 110] on link "Lavisha Gautam Lavisha.Gautam@angelbroking.com" at bounding box center [392, 114] width 94 height 17
type input "[PERSON_NAME]"
click at [349, 173] on button "Change" at bounding box center [340, 175] width 33 height 12
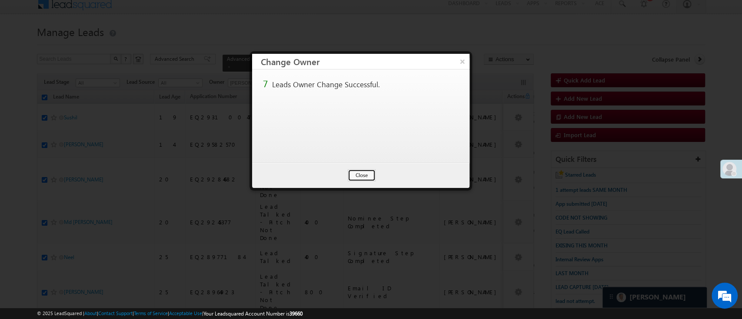
click at [349, 173] on button "Close" at bounding box center [362, 175] width 28 height 12
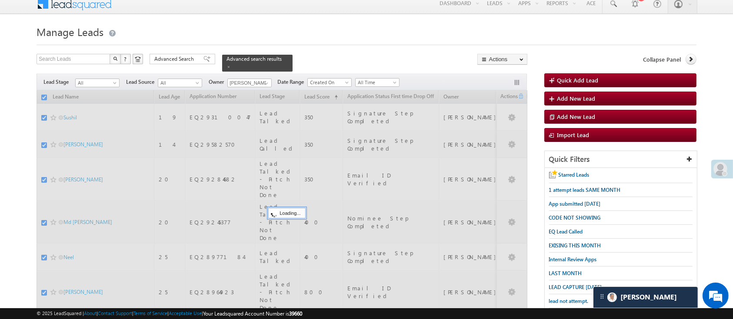
checkbox input "false"
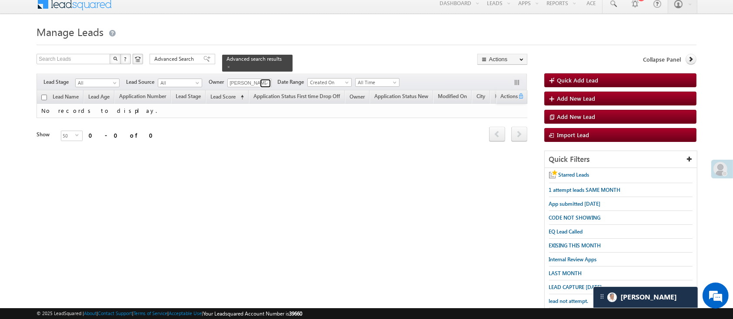
click at [267, 80] on span at bounding box center [266, 83] width 7 height 7
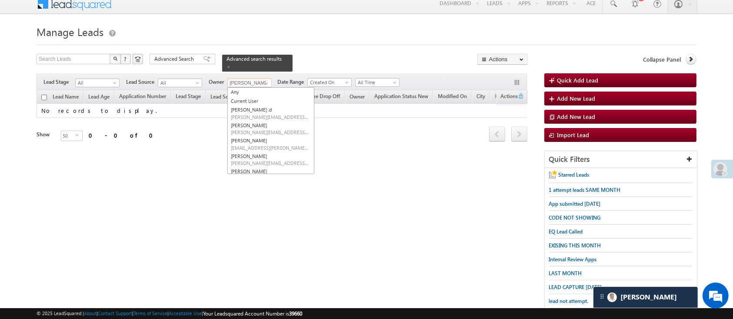
scroll to position [75, 0]
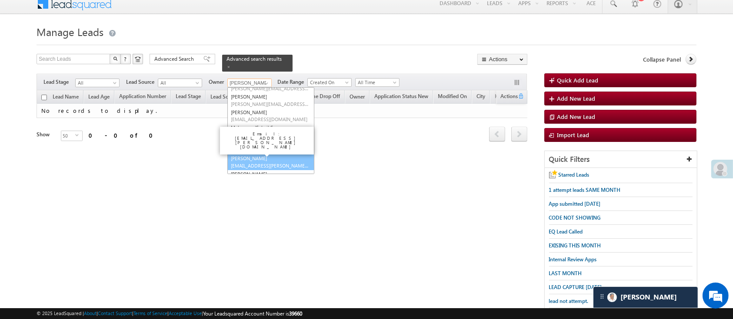
click at [296, 154] on link "Naseeba Khatoon Naseeba.Khatoon@angelbroking.com" at bounding box center [270, 162] width 87 height 17
type input "[PERSON_NAME]"
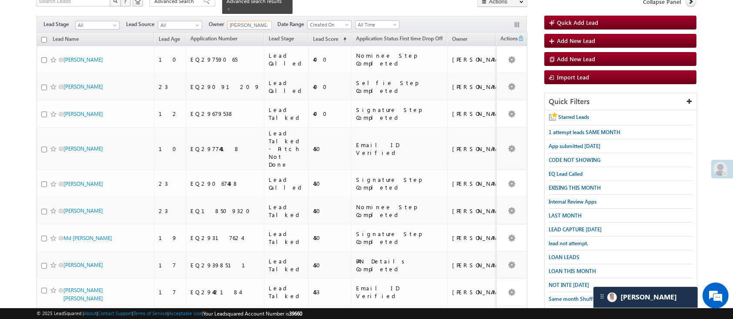
scroll to position [0, 0]
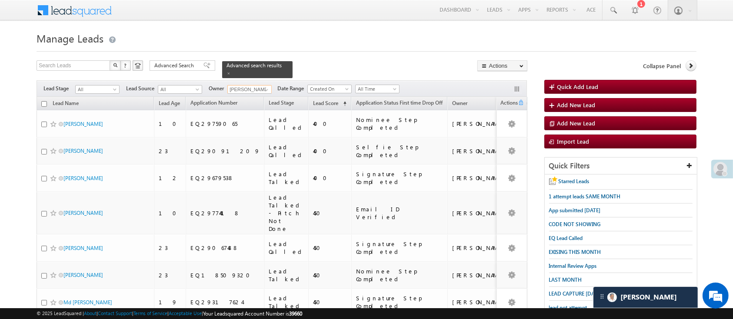
click at [39, 98] on th "Lead Name" at bounding box center [95, 103] width 117 height 13
click at [45, 101] on input "checkbox" at bounding box center [44, 104] width 6 height 6
checkbox input "true"
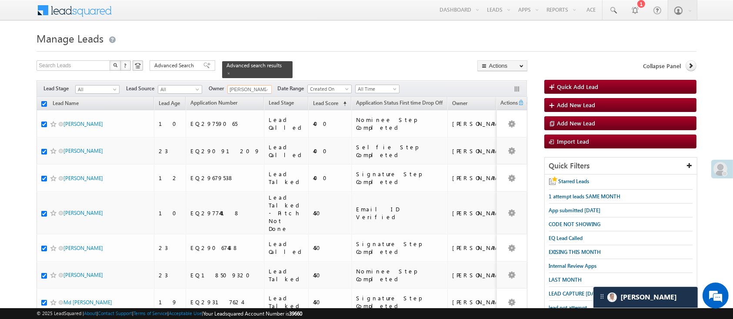
checkbox input "true"
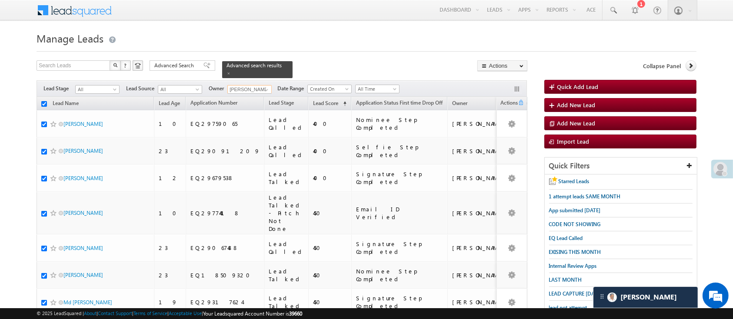
checkbox input "true"
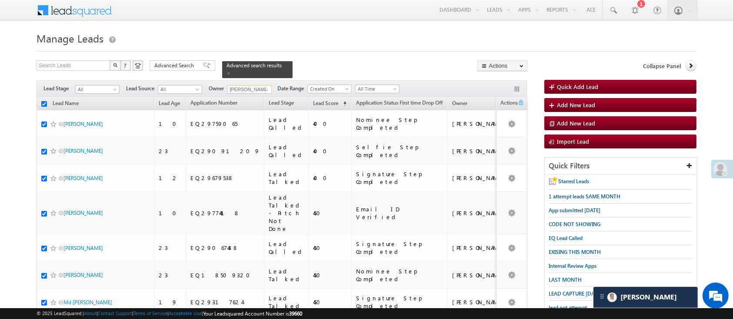
checkbox input "true"
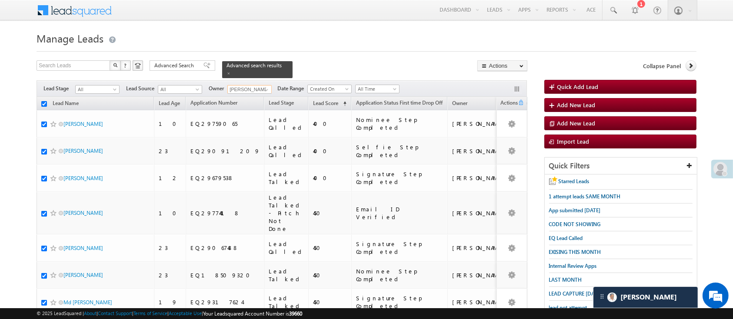
checkbox input "true"
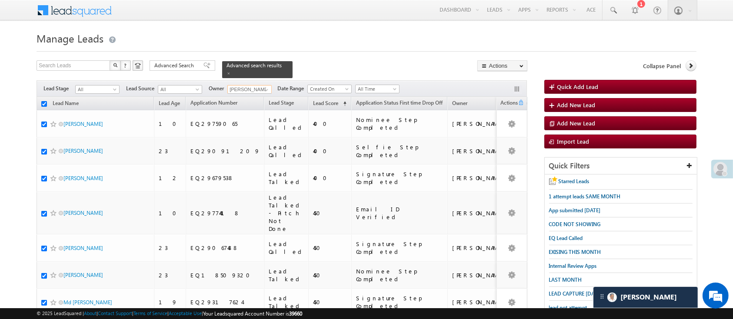
checkbox input "true"
click at [262, 86] on link at bounding box center [265, 90] width 11 height 9
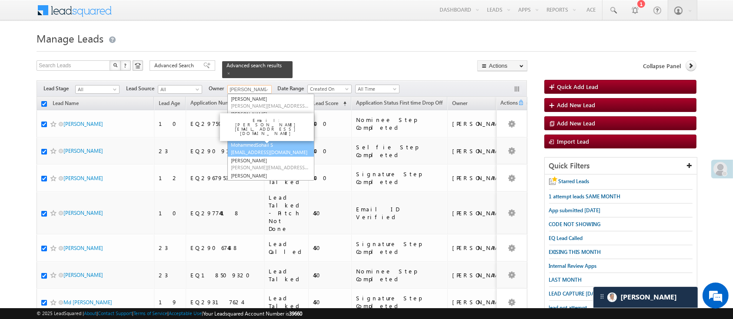
click at [289, 140] on link "MohammedSohail S MohammedSohail.S@angelbroking.com" at bounding box center [270, 148] width 87 height 17
type input "MohammedSohail S"
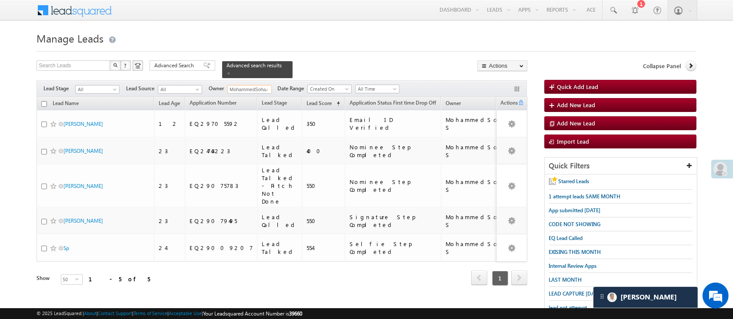
click at [43, 101] on input "checkbox" at bounding box center [44, 104] width 6 height 6
checkbox input "true"
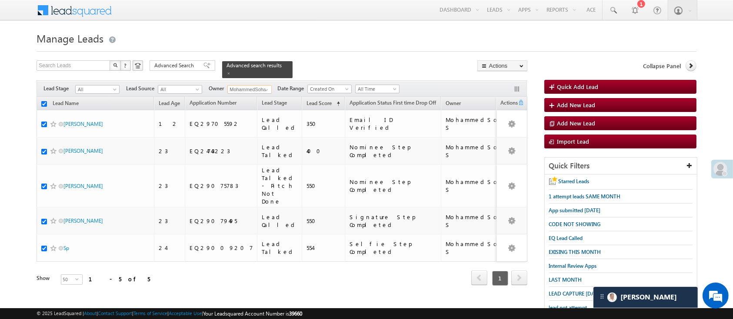
checkbox input "true"
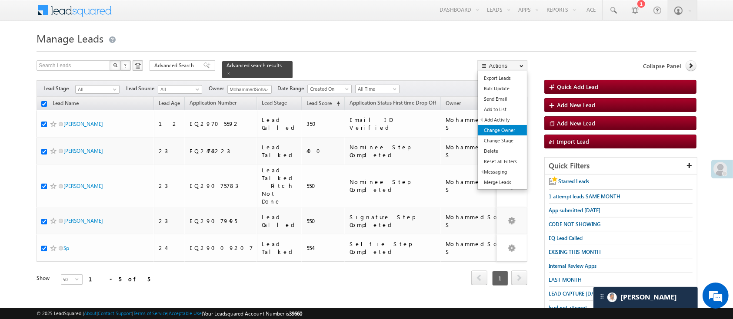
click at [516, 131] on link "Change Owner" at bounding box center [502, 130] width 49 height 10
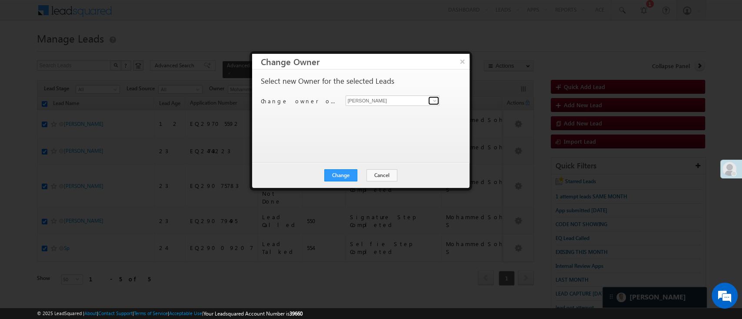
click at [431, 100] on span at bounding box center [434, 100] width 7 height 7
click at [413, 113] on link "Lavisha Gautam Lavisha.Gautam@angelbroking.com" at bounding box center [392, 114] width 94 height 17
type input "[PERSON_NAME]"
click at [347, 176] on button "Change" at bounding box center [340, 175] width 33 height 12
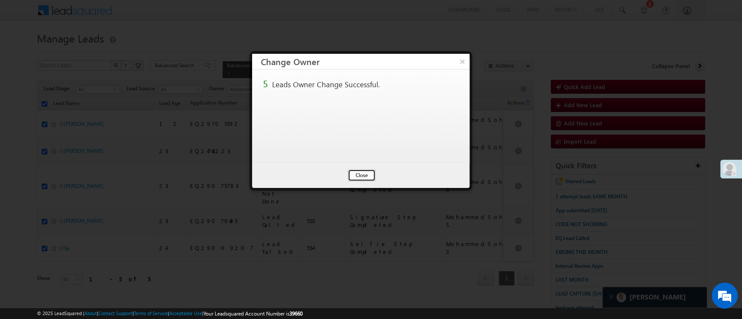
click at [358, 176] on button "Close" at bounding box center [362, 175] width 28 height 12
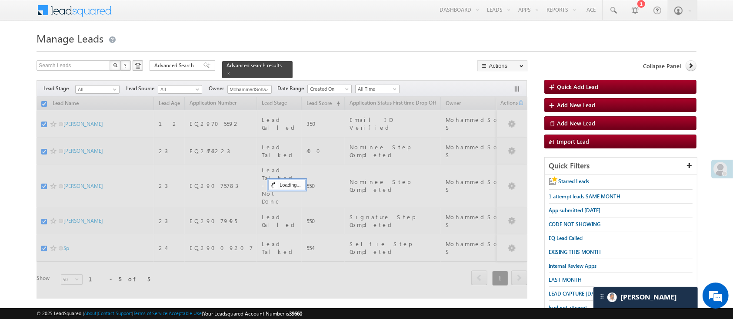
checkbox input "false"
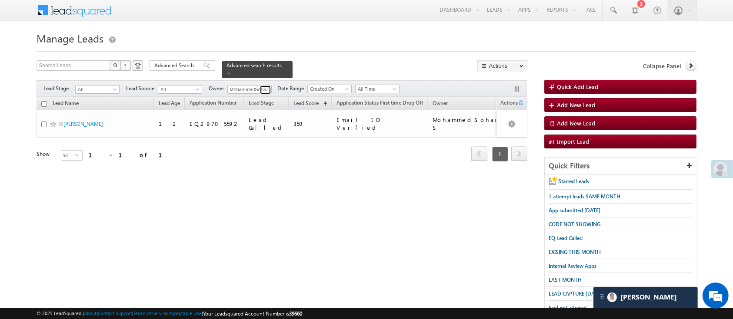
click at [267, 86] on span at bounding box center [266, 89] width 7 height 7
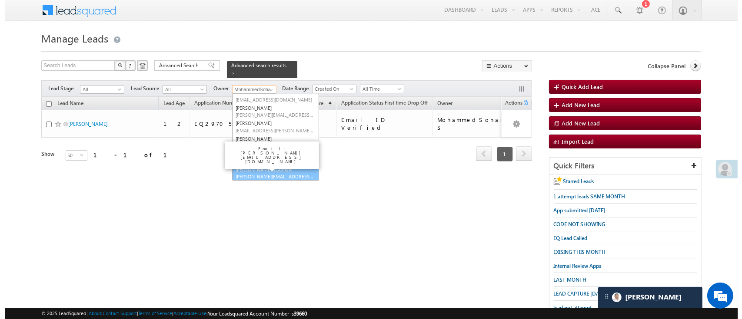
scroll to position [117, 0]
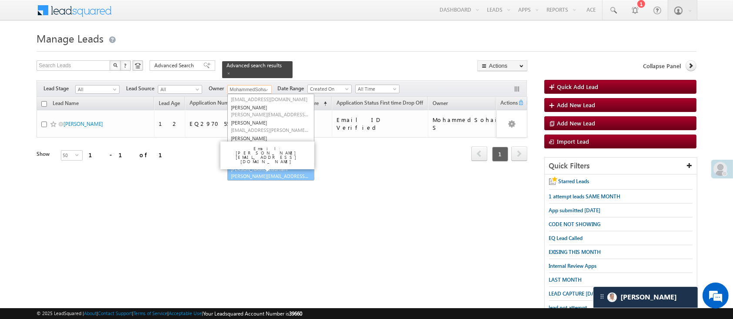
click at [290, 165] on link "Ujjwal 1Gurnani Ujjwal.1Gurnani@angelbroking.com" at bounding box center [270, 173] width 87 height 17
type input "[PERSON_NAME] 1Gurnani"
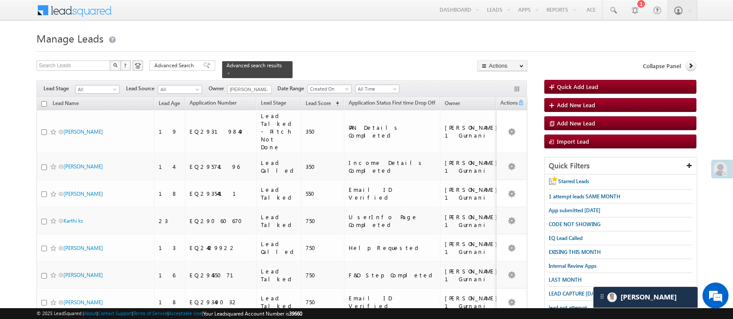
click at [42, 101] on input "checkbox" at bounding box center [44, 104] width 6 height 6
checkbox input "true"
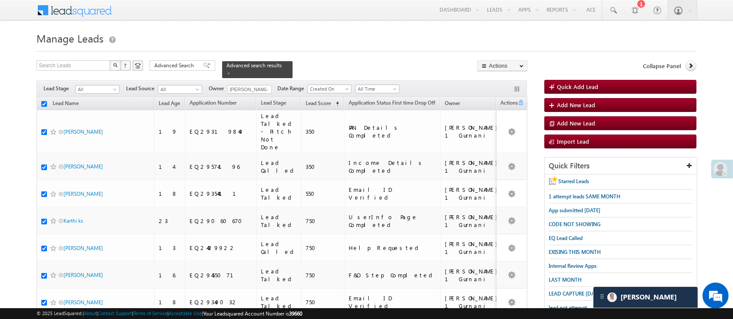
checkbox input "true"
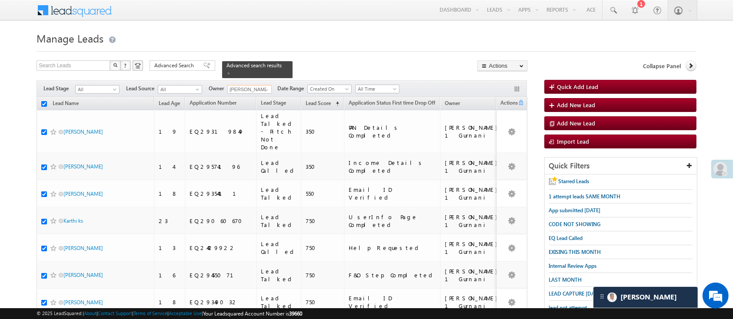
checkbox input "true"
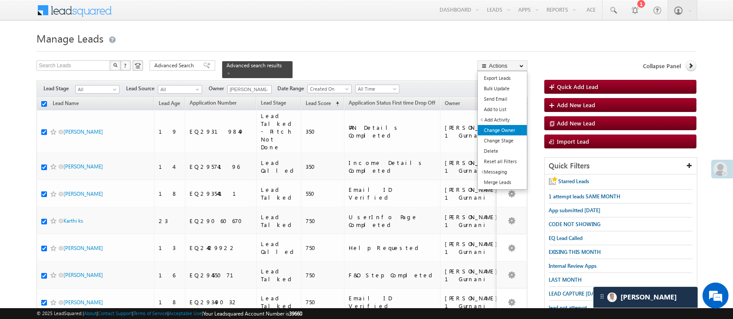
click at [506, 128] on link "Change Owner" at bounding box center [502, 130] width 49 height 10
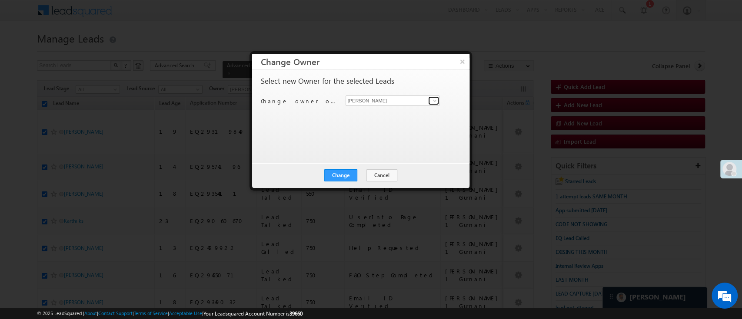
click at [437, 99] on span at bounding box center [434, 100] width 7 height 7
click at [406, 112] on link "Lavisha Gautam Lavisha.Gautam@angelbroking.com" at bounding box center [392, 114] width 94 height 17
type input "[PERSON_NAME]"
click at [344, 173] on button "Change" at bounding box center [340, 175] width 33 height 12
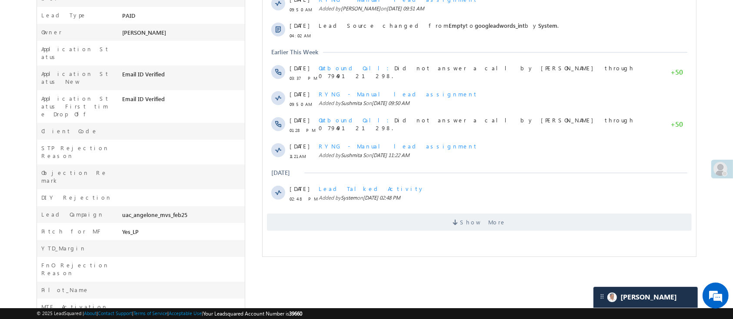
scroll to position [250, 0]
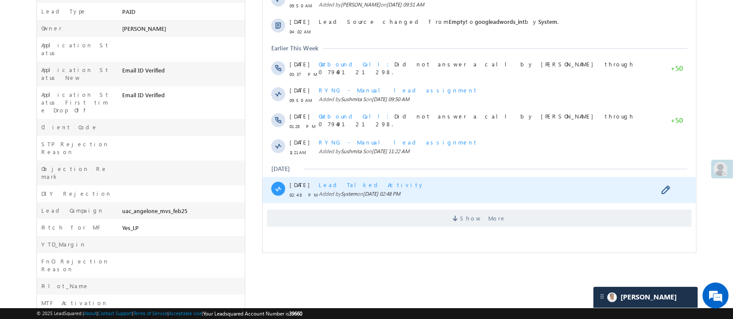
click at [530, 201] on div "Lead Talked Activity Added by System on [DATE] 02:48 PM" at bounding box center [477, 190] width 319 height 26
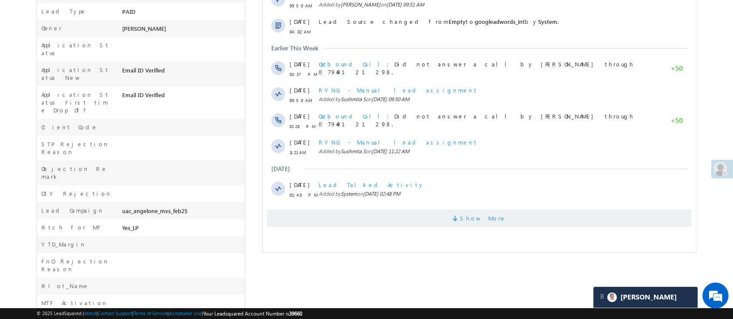
click at [528, 211] on span "Show More" at bounding box center [478, 218] width 425 height 17
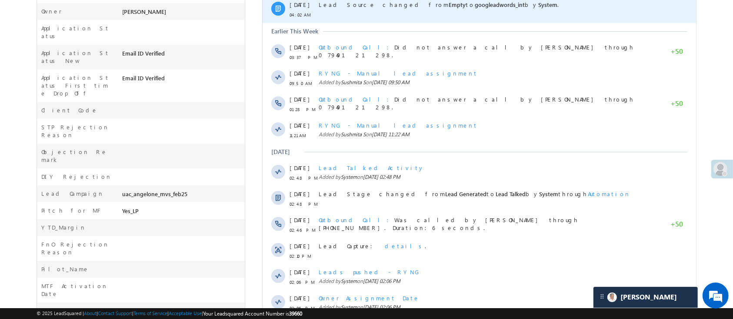
scroll to position [0, 0]
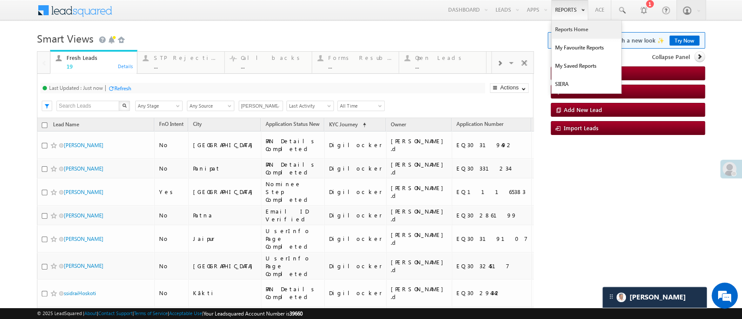
click at [568, 28] on link "Reports Home" at bounding box center [586, 29] width 70 height 18
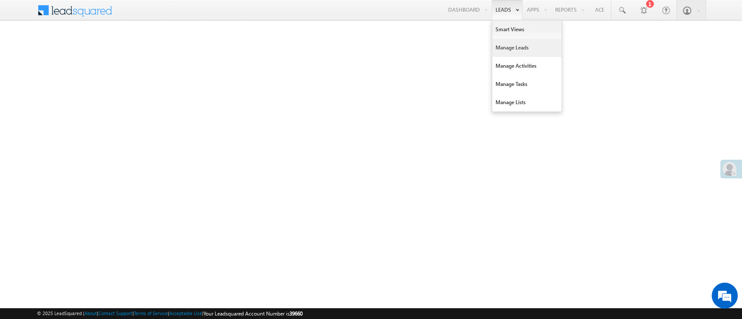
click at [512, 43] on link "Manage Leads" at bounding box center [527, 48] width 70 height 18
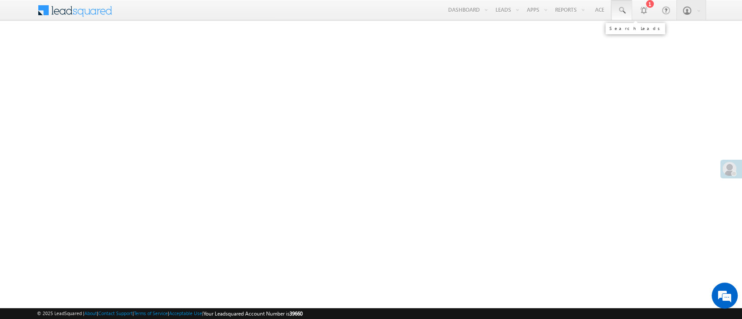
click at [619, 12] on span at bounding box center [621, 10] width 9 height 9
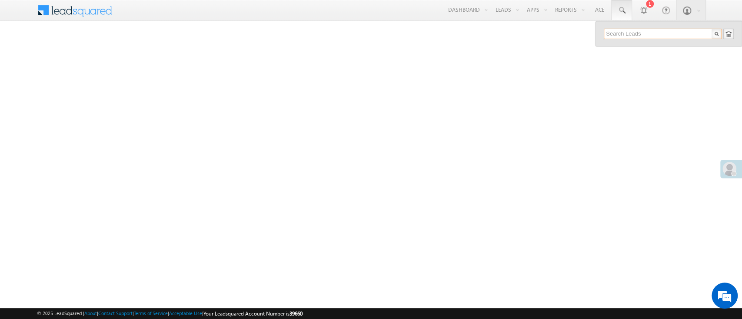
paste input "EQ29642140"
type input "EQ29642140"
click at [651, 51] on div "+xx-xxxxxxxx30" at bounding box center [666, 56] width 116 height 10
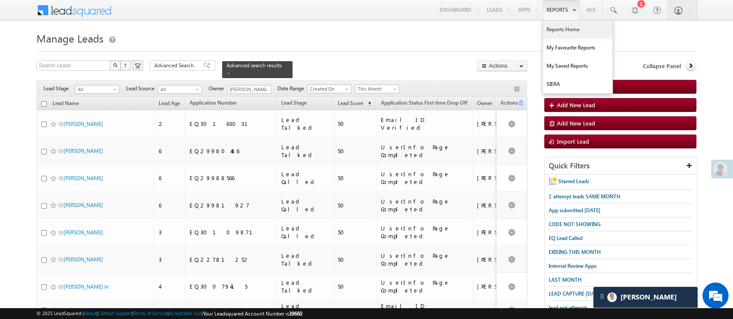
click at [555, 28] on link "Reports Home" at bounding box center [578, 29] width 70 height 18
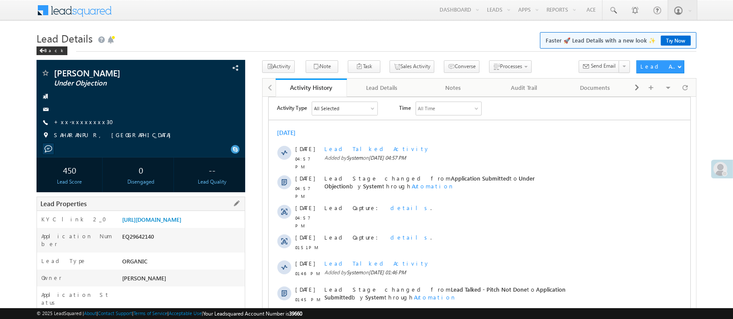
click at [213, 213] on div "KYC link 2_0 [URL][DOMAIN_NAME]" at bounding box center [141, 219] width 208 height 17
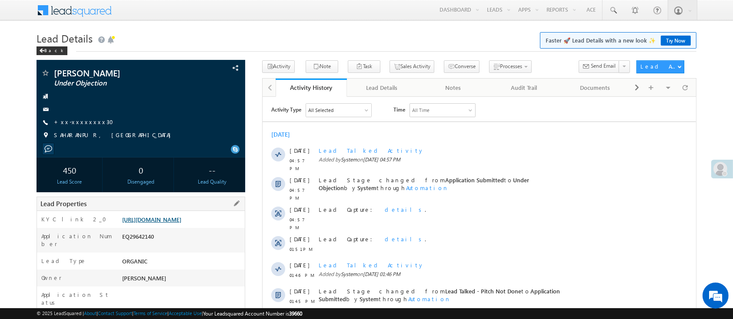
click at [181, 222] on link "[URL][DOMAIN_NAME]" at bounding box center [151, 219] width 59 height 7
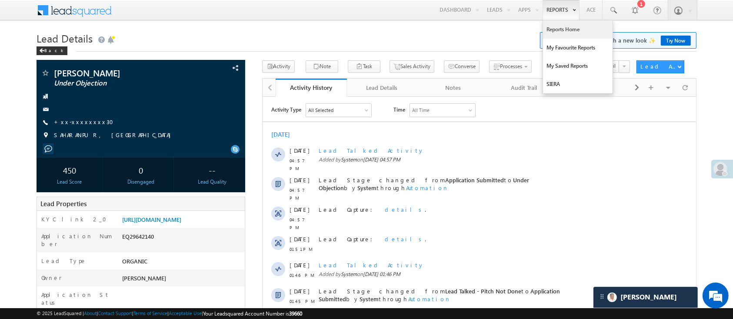
click at [562, 27] on link "Reports Home" at bounding box center [578, 29] width 70 height 18
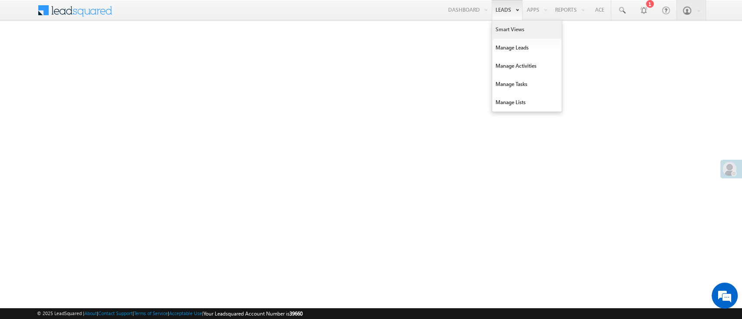
click at [512, 32] on link "Smart Views" at bounding box center [527, 29] width 70 height 18
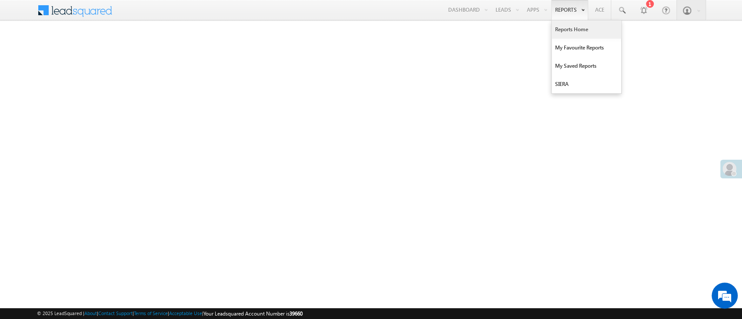
click at [570, 27] on link "Reports Home" at bounding box center [586, 29] width 70 height 18
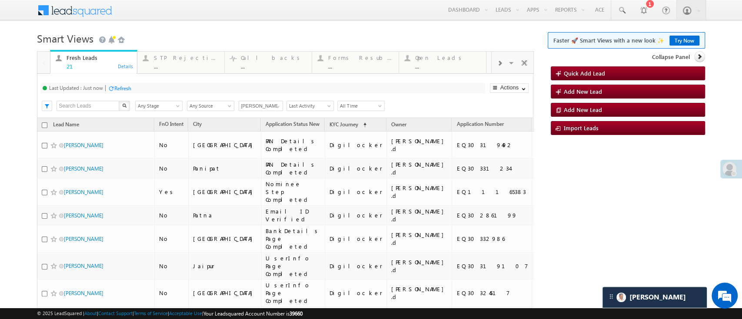
click at [279, 110] on input "Aakansha .d" at bounding box center [261, 106] width 44 height 10
click at [279, 109] on span at bounding box center [277, 106] width 7 height 7
click at [267, 116] on link "Any Owner" at bounding box center [261, 116] width 45 height 10
type input "Any Owner"
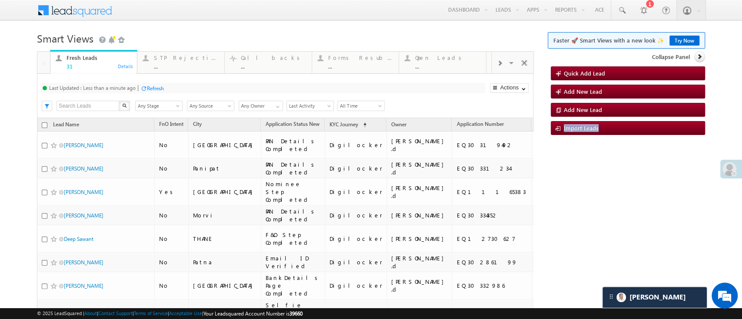
drag, startPoint x: 732, startPoint y: 101, endPoint x: 741, endPoint y: 166, distance: 65.8
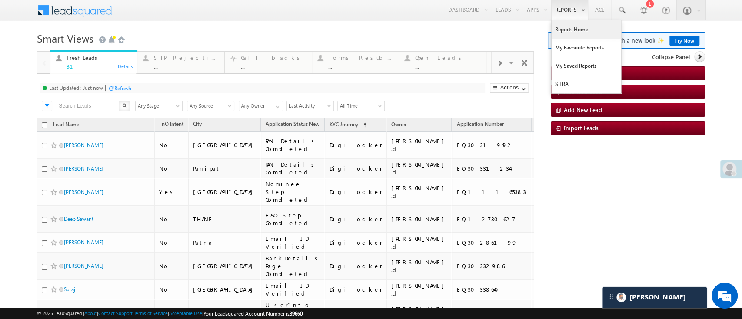
click at [558, 23] on link "Reports Home" at bounding box center [586, 29] width 70 height 18
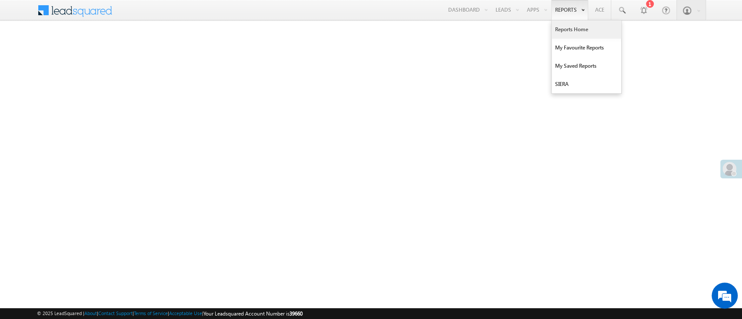
click at [572, 30] on link "Reports Home" at bounding box center [586, 29] width 70 height 18
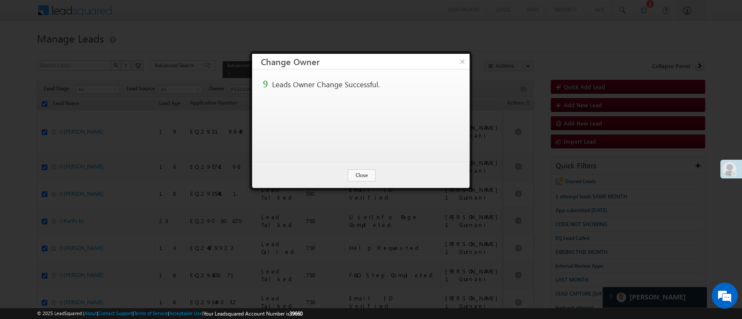
click at [360, 176] on button "Close" at bounding box center [362, 175] width 28 height 12
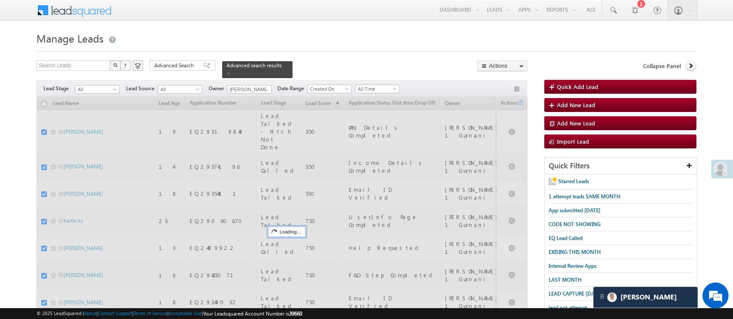
checkbox input "false"
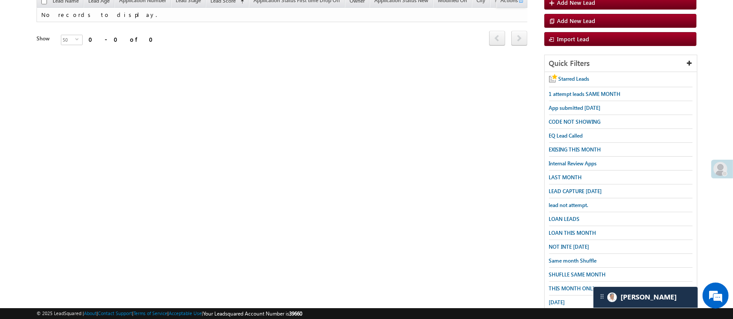
scroll to position [129, 0]
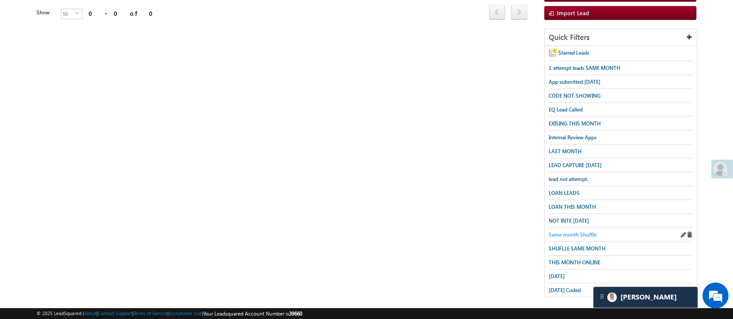
click at [586, 232] on span "Same month Shuffle" at bounding box center [573, 235] width 48 height 7
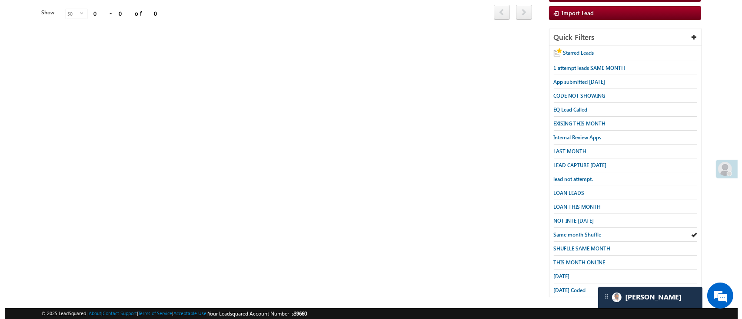
scroll to position [0, 0]
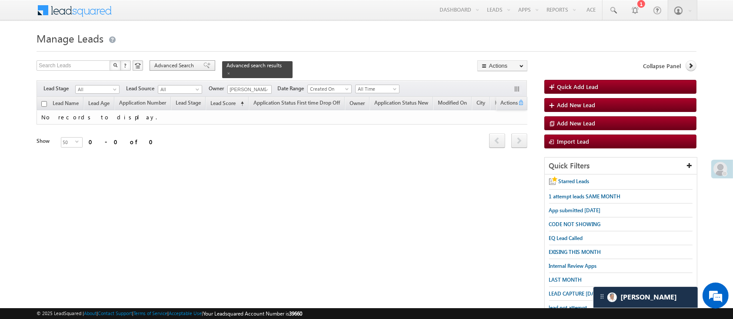
click at [179, 67] on span "Advanced Search" at bounding box center [175, 66] width 42 height 8
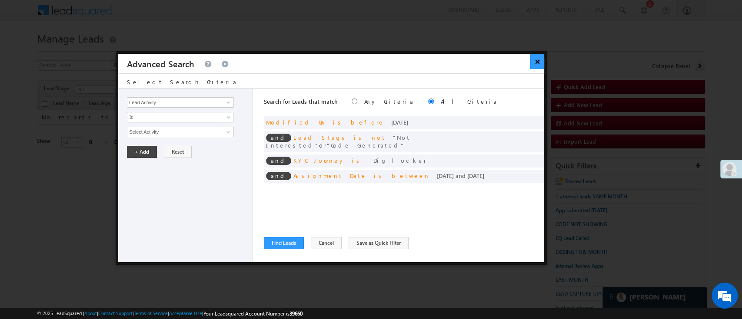
click at [539, 60] on button "×" at bounding box center [537, 61] width 14 height 15
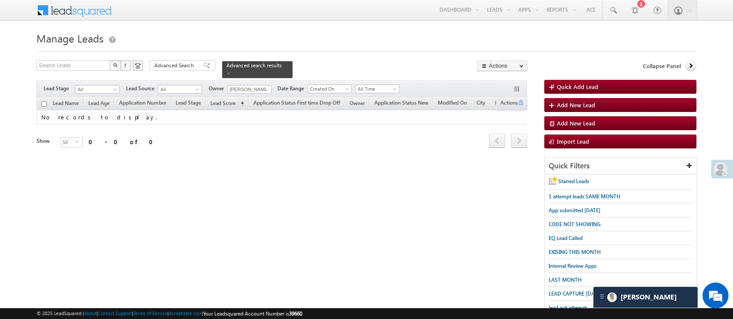
scroll to position [129, 0]
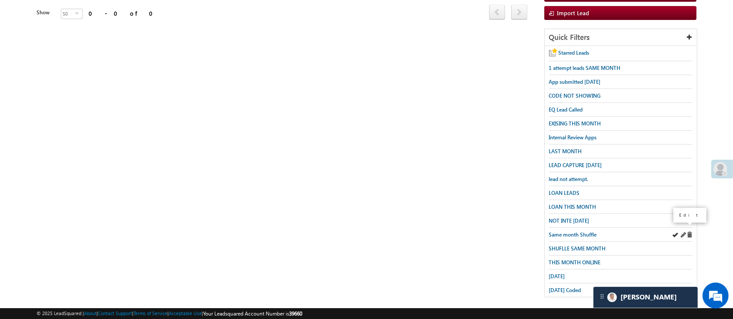
click at [684, 232] on span at bounding box center [683, 235] width 6 height 6
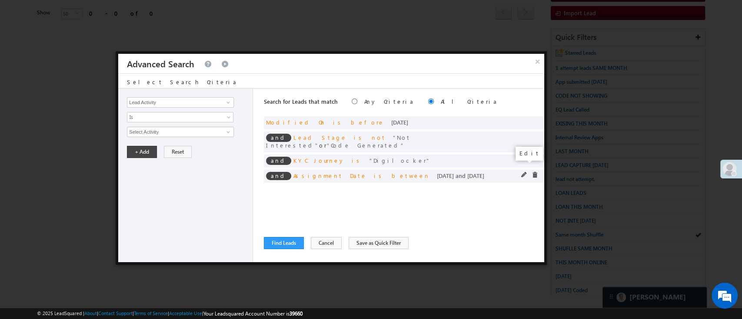
click at [524, 172] on span at bounding box center [524, 175] width 6 height 6
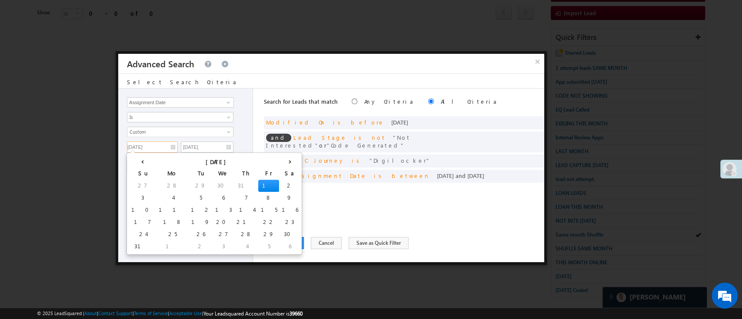
click at [154, 149] on input "08/01/25" at bounding box center [152, 147] width 51 height 11
click at [279, 159] on th "›" at bounding box center [289, 161] width 21 height 13
click at [282, 159] on th "›" at bounding box center [298, 161] width 32 height 13
click at [199, 183] on td "1" at bounding box center [209, 186] width 21 height 12
type input "10/01/25"
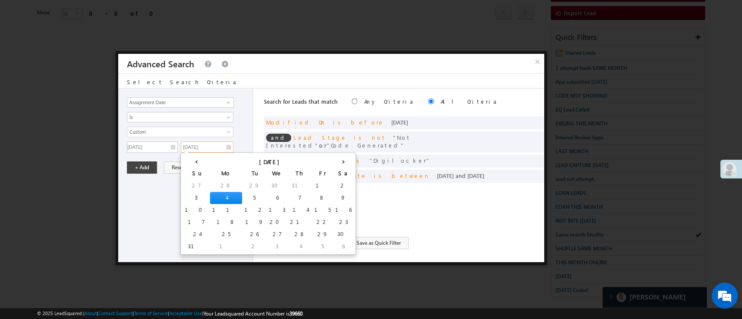
click at [210, 148] on input "08/04/25" at bounding box center [207, 147] width 53 height 11
click at [333, 160] on th "›" at bounding box center [343, 161] width 21 height 13
click at [335, 160] on th "›" at bounding box center [351, 161] width 32 height 13
click at [190, 198] on td "5" at bounding box center [195, 198] width 24 height 12
type input "10/05/25"
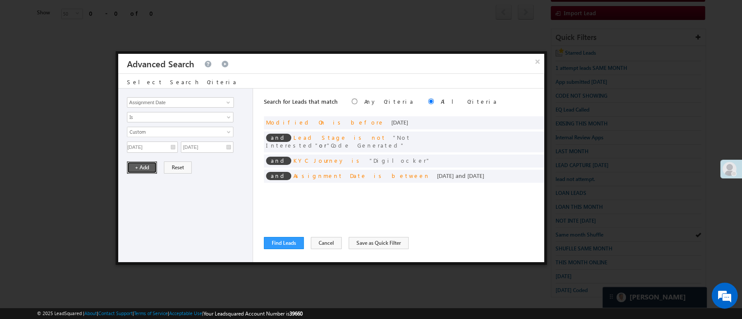
click at [133, 163] on button "+ Add" at bounding box center [142, 168] width 30 height 12
click at [359, 240] on button "Save as Quick Filter" at bounding box center [379, 243] width 60 height 12
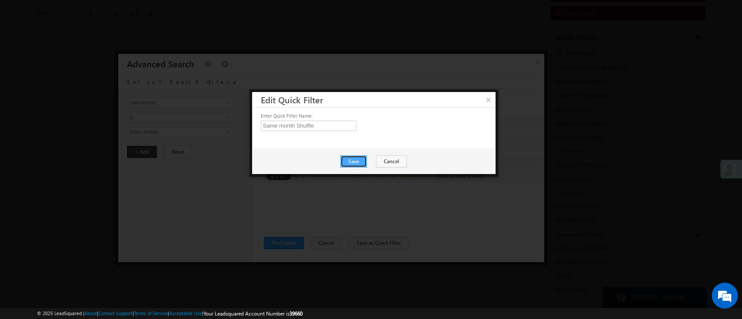
click at [346, 159] on button "Save" at bounding box center [353, 162] width 27 height 12
click at [367, 161] on button "Close" at bounding box center [375, 162] width 28 height 12
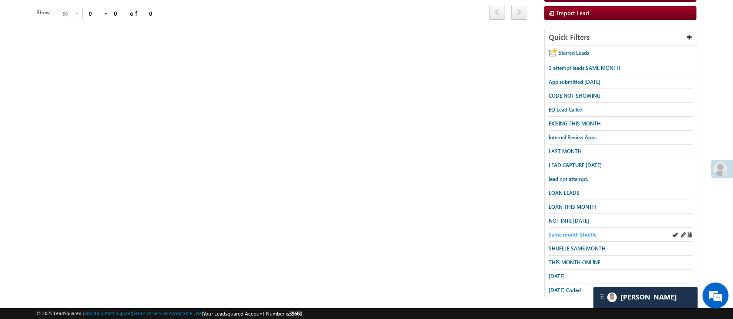
click at [566, 232] on span "Same month Shuffle" at bounding box center [573, 235] width 48 height 7
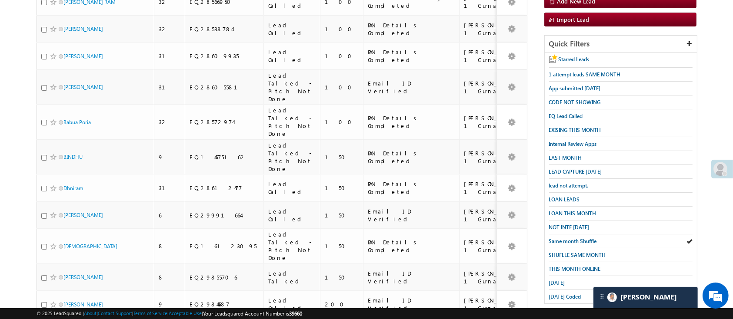
scroll to position [0, 0]
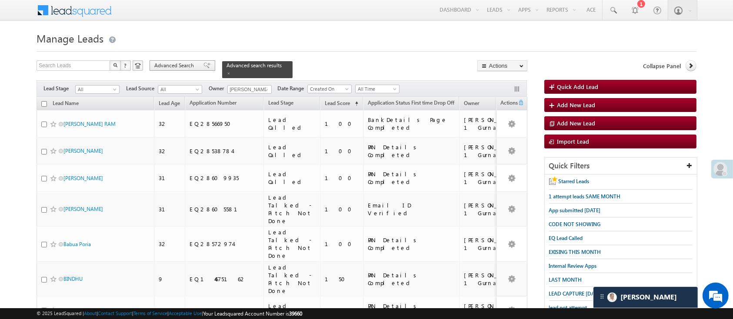
click at [193, 63] on span "Advanced Search" at bounding box center [175, 66] width 42 height 8
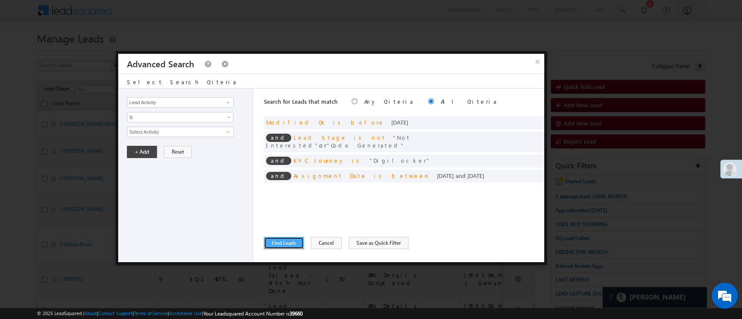
click at [286, 242] on button "Find Leads" at bounding box center [284, 243] width 40 height 12
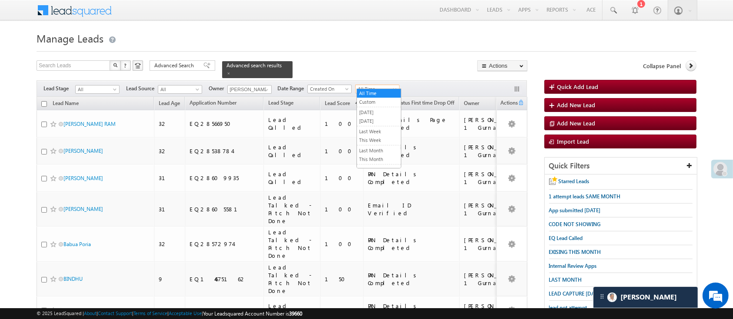
click at [372, 85] on span "All Time" at bounding box center [375, 89] width 41 height 8
click at [379, 157] on link "This Month" at bounding box center [379, 160] width 44 height 8
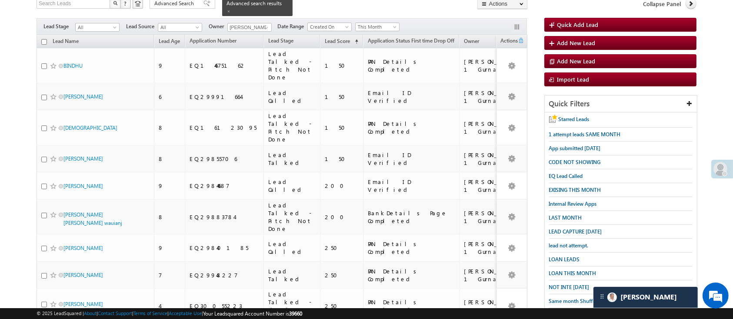
scroll to position [60, 0]
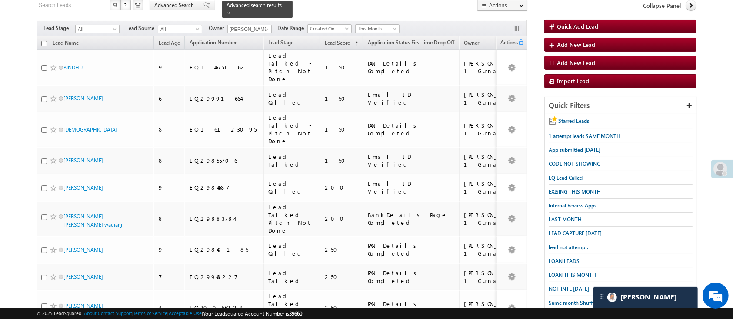
click at [180, 3] on span "Advanced Search" at bounding box center [175, 5] width 42 height 8
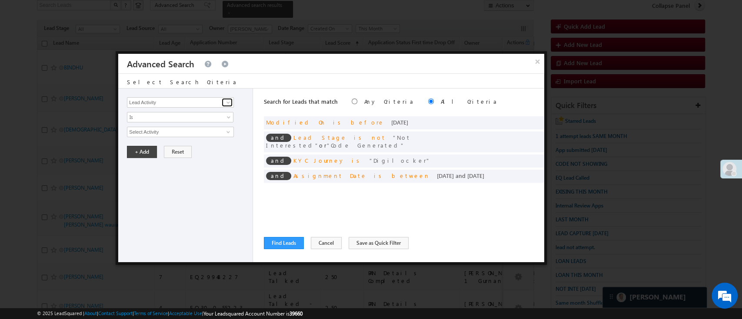
click at [223, 102] on link at bounding box center [227, 102] width 11 height 9
click at [183, 145] on link "Selfie Timestamp" at bounding box center [180, 147] width 107 height 10
type input "Selfie Timestamp"
click at [190, 120] on span "Is" at bounding box center [174, 117] width 94 height 8
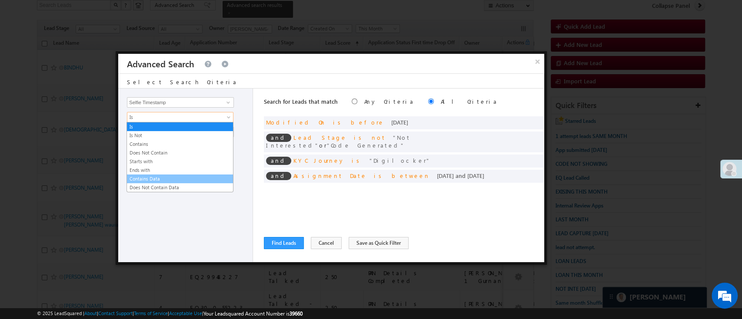
click at [181, 175] on li "Contains Data" at bounding box center [180, 179] width 106 height 9
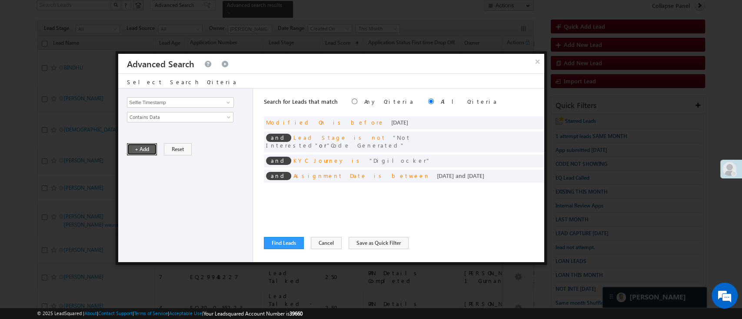
click at [151, 152] on button "+ Add" at bounding box center [142, 149] width 30 height 12
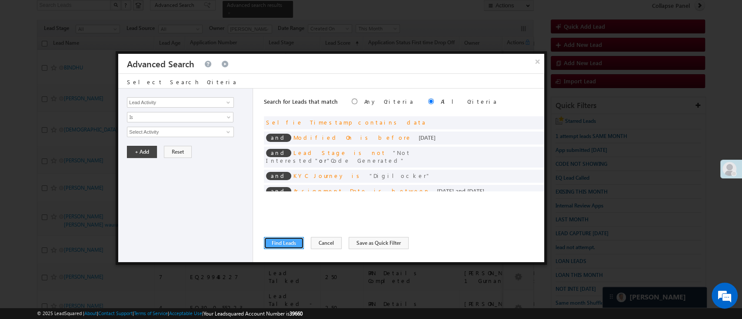
click at [281, 239] on button "Find Leads" at bounding box center [284, 243] width 40 height 12
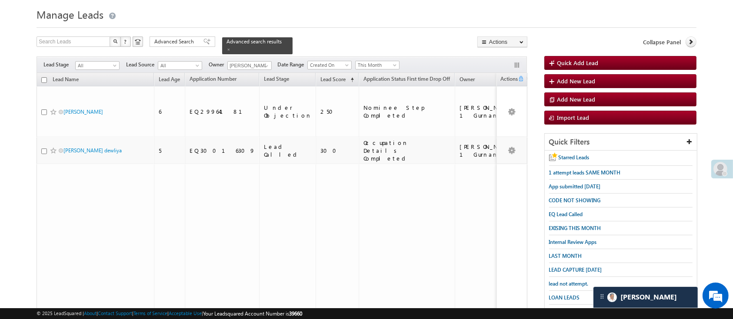
scroll to position [5, 0]
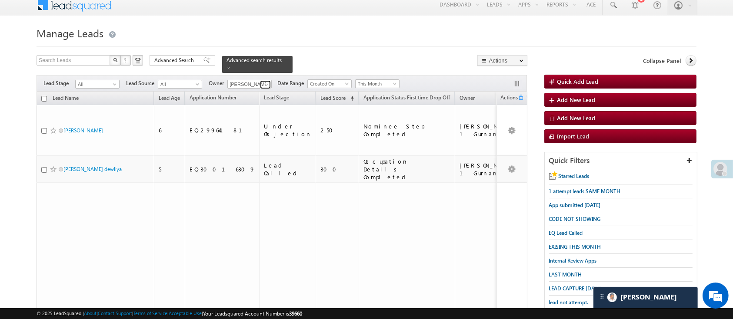
click at [267, 81] on span at bounding box center [266, 84] width 7 height 7
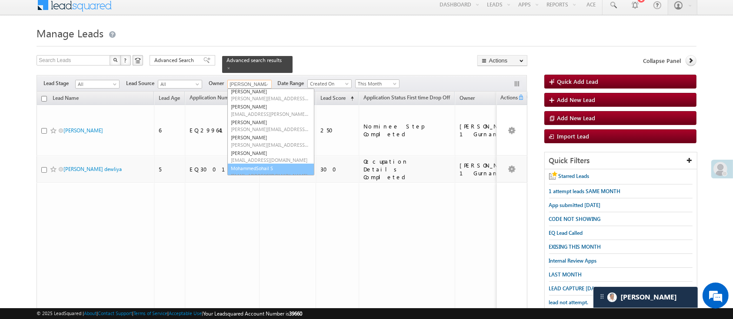
scroll to position [0, 0]
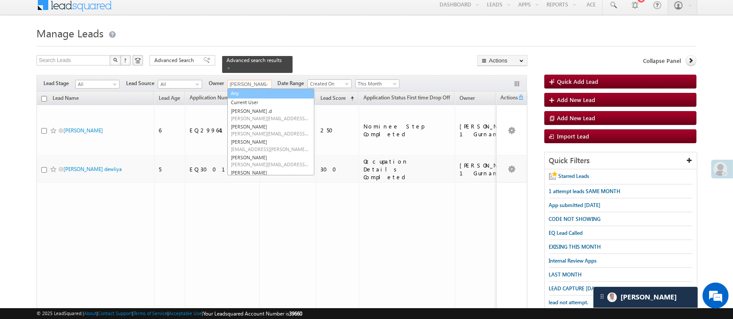
click at [284, 90] on link "Any" at bounding box center [270, 94] width 87 height 10
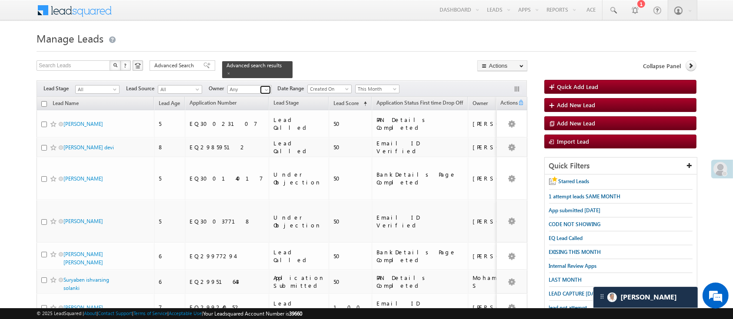
click at [269, 86] on span at bounding box center [266, 89] width 7 height 7
click at [267, 86] on span at bounding box center [266, 89] width 7 height 7
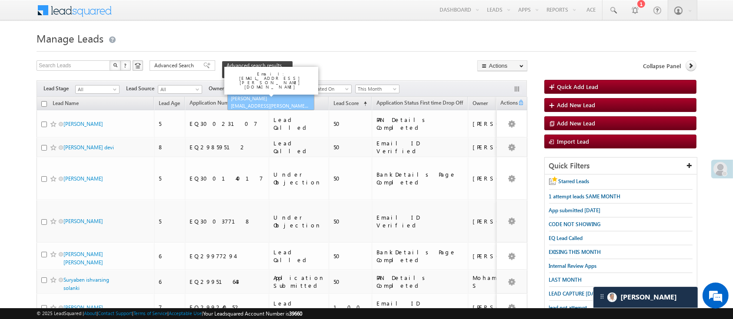
click at [263, 94] on link "Naseeba Khatoon Naseeba.Khatoon@angelbroking.com" at bounding box center [270, 102] width 87 height 17
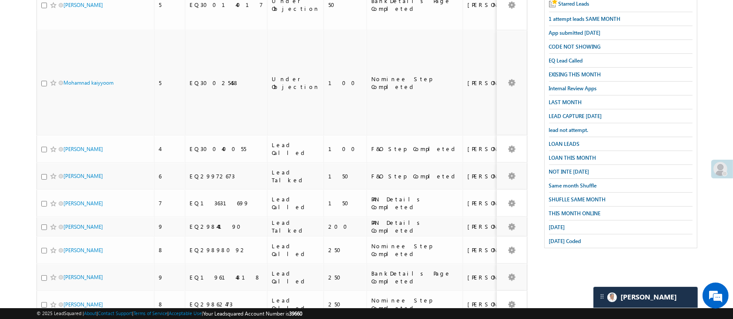
scroll to position [181, 0]
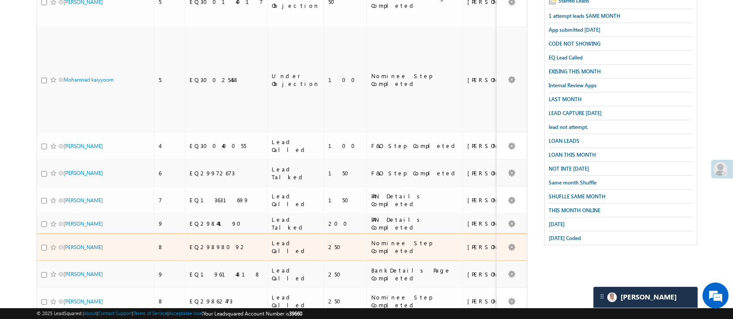
type input "[PERSON_NAME]"
click at [45, 245] on input "checkbox" at bounding box center [44, 248] width 6 height 6
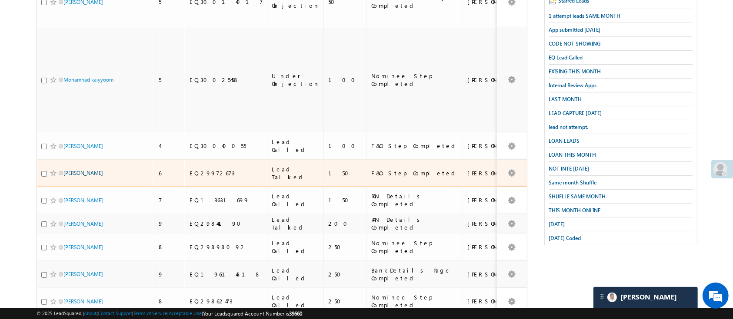
click at [79, 170] on link "Praveen Singh" at bounding box center [83, 173] width 40 height 7
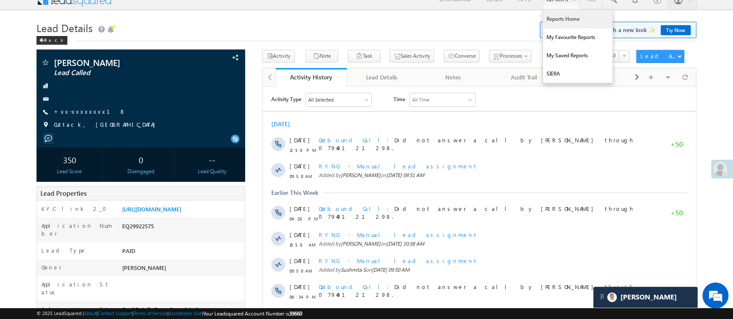
click at [569, 13] on link "Reports Home" at bounding box center [578, 19] width 70 height 18
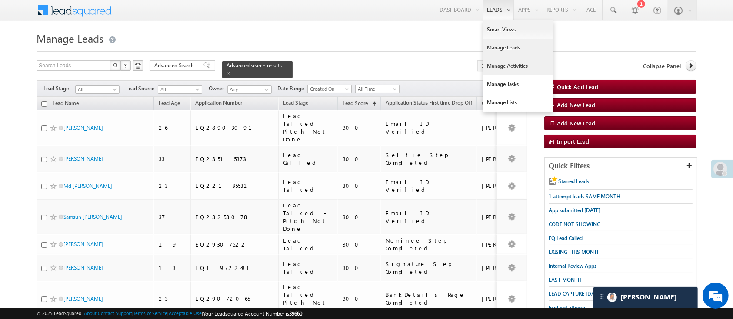
click at [511, 62] on link "Manage Activities" at bounding box center [518, 66] width 70 height 18
